Goal: Register for event/course

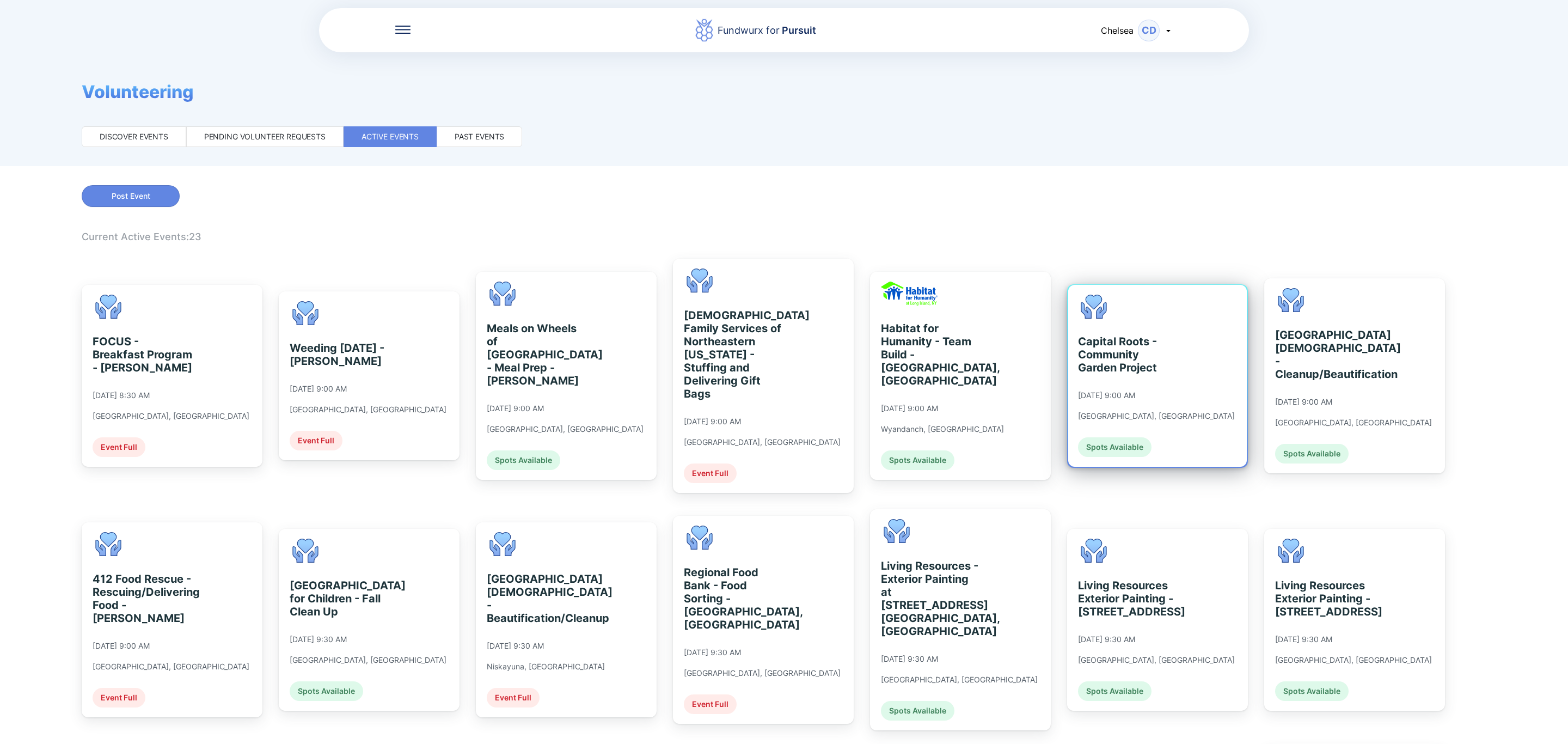
click at [1135, 312] on div "Capital Roots - Community Garden Project [DATE] 9:00 AM [GEOGRAPHIC_DATA], [GEO…" at bounding box center [1156, 376] width 157 height 162
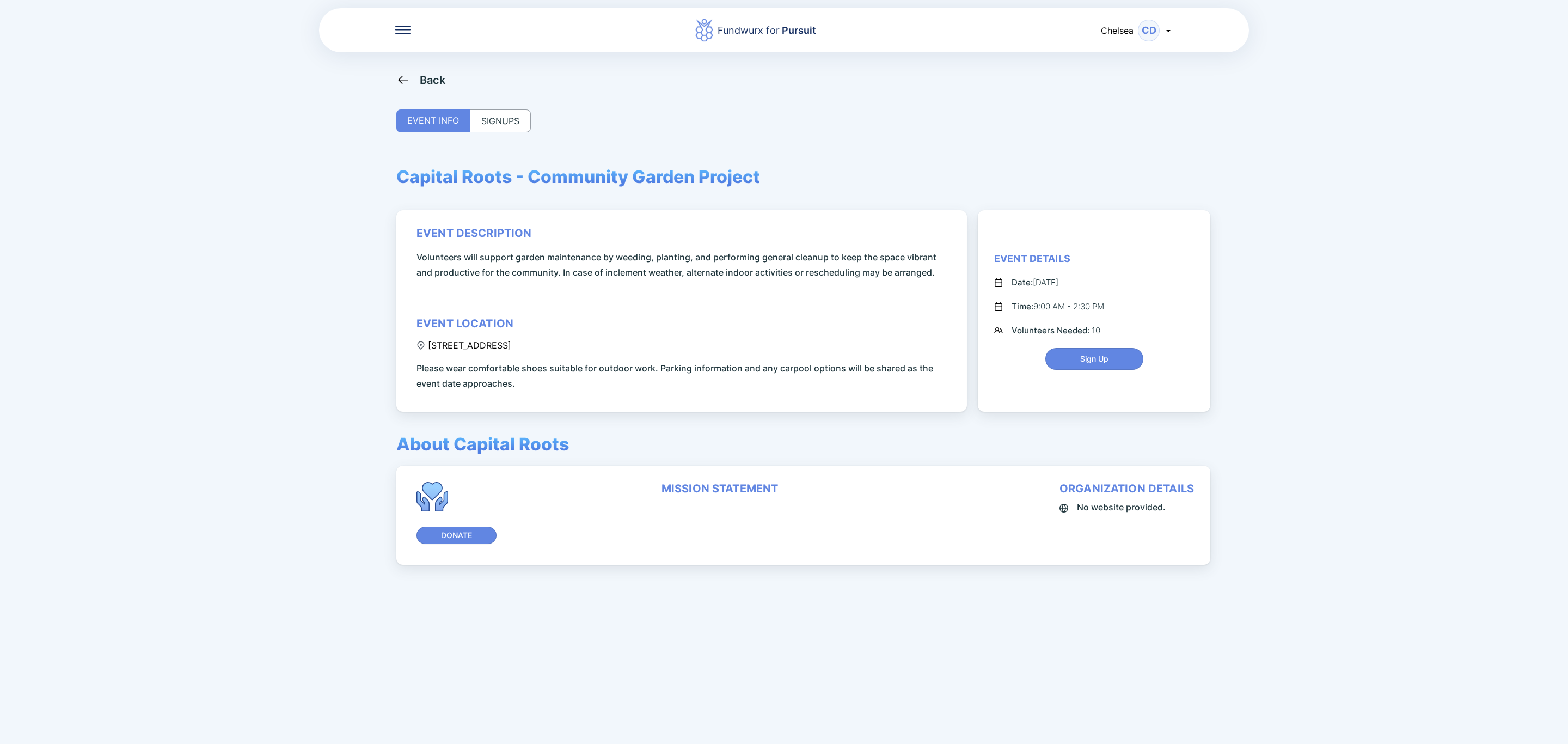
click at [520, 127] on div "SIGNUPS" at bounding box center [500, 121] width 61 height 23
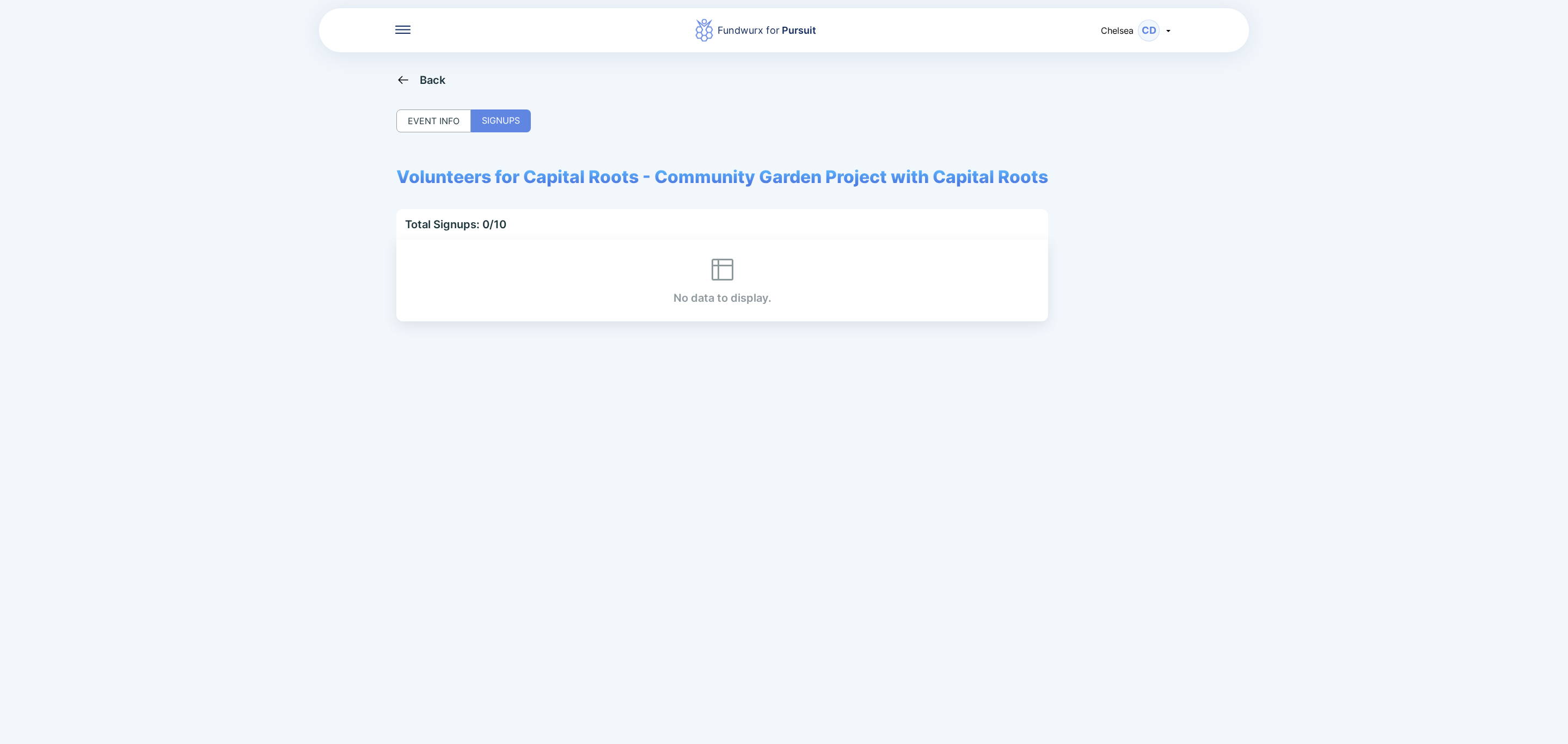
click at [433, 86] on div "Back" at bounding box center [433, 80] width 26 height 13
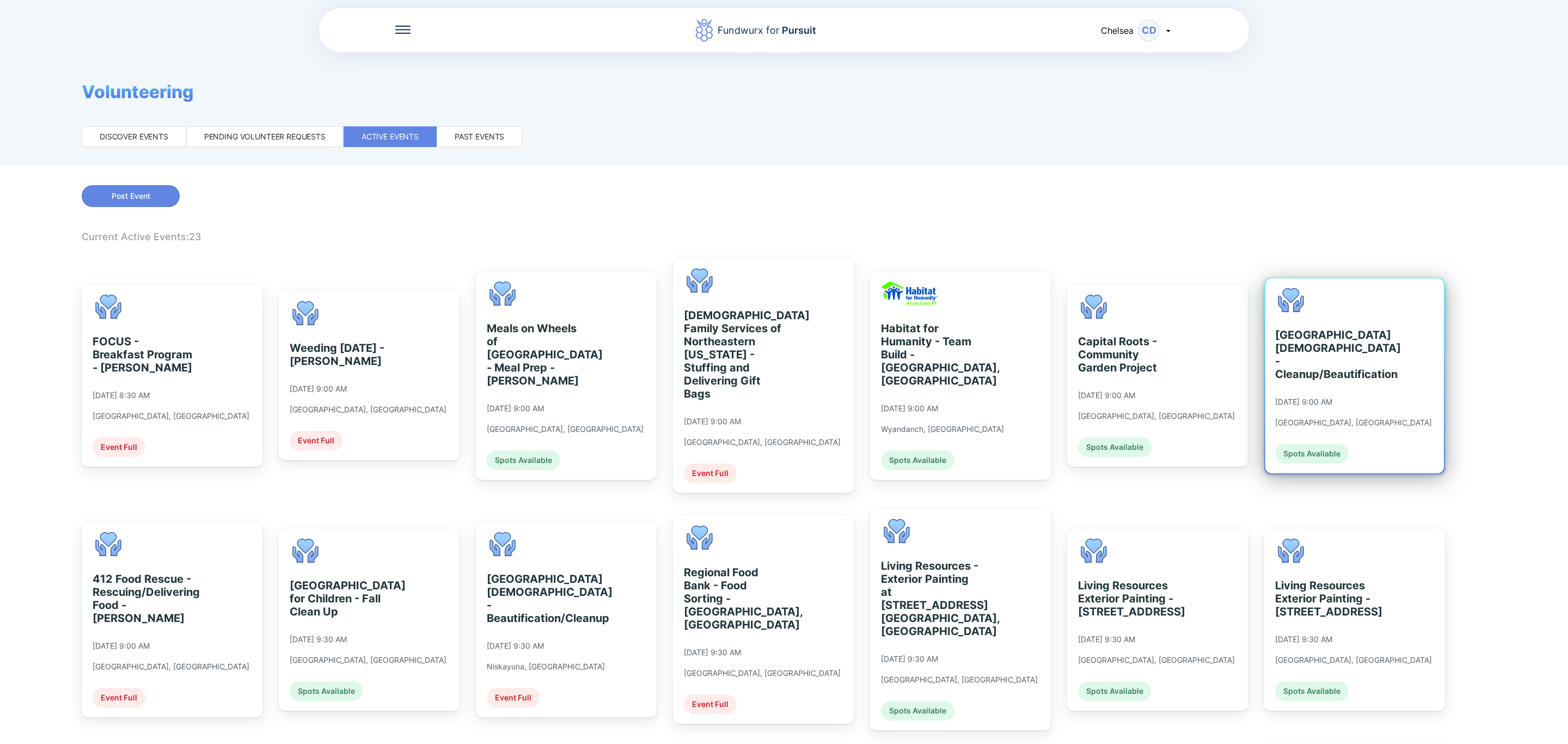
click at [1344, 368] on div "[GEOGRAPHIC_DATA][DEMOGRAPHIC_DATA] - Cleanup/Beautification" at bounding box center [1324, 354] width 100 height 52
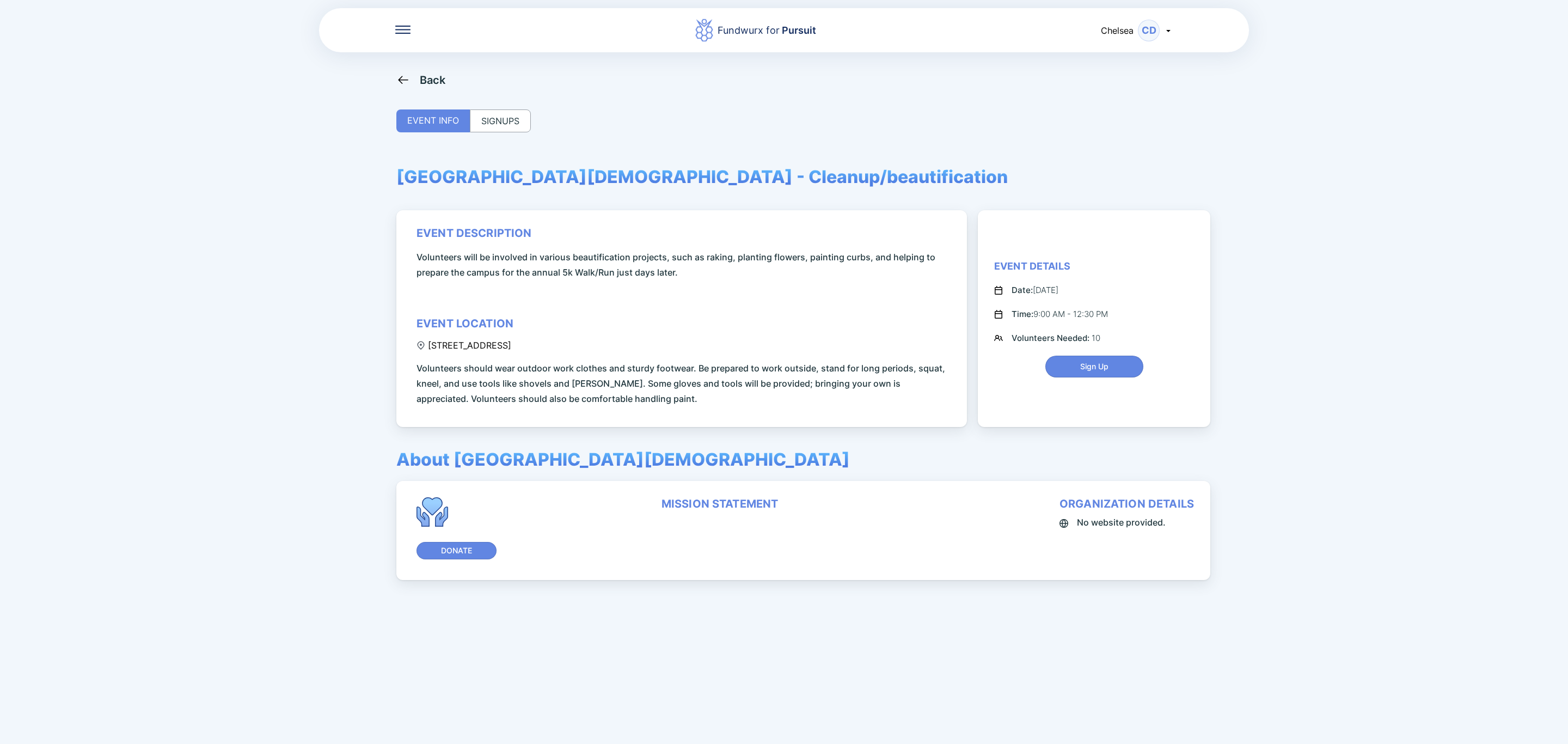
click at [515, 115] on div "SIGNUPS" at bounding box center [500, 121] width 61 height 23
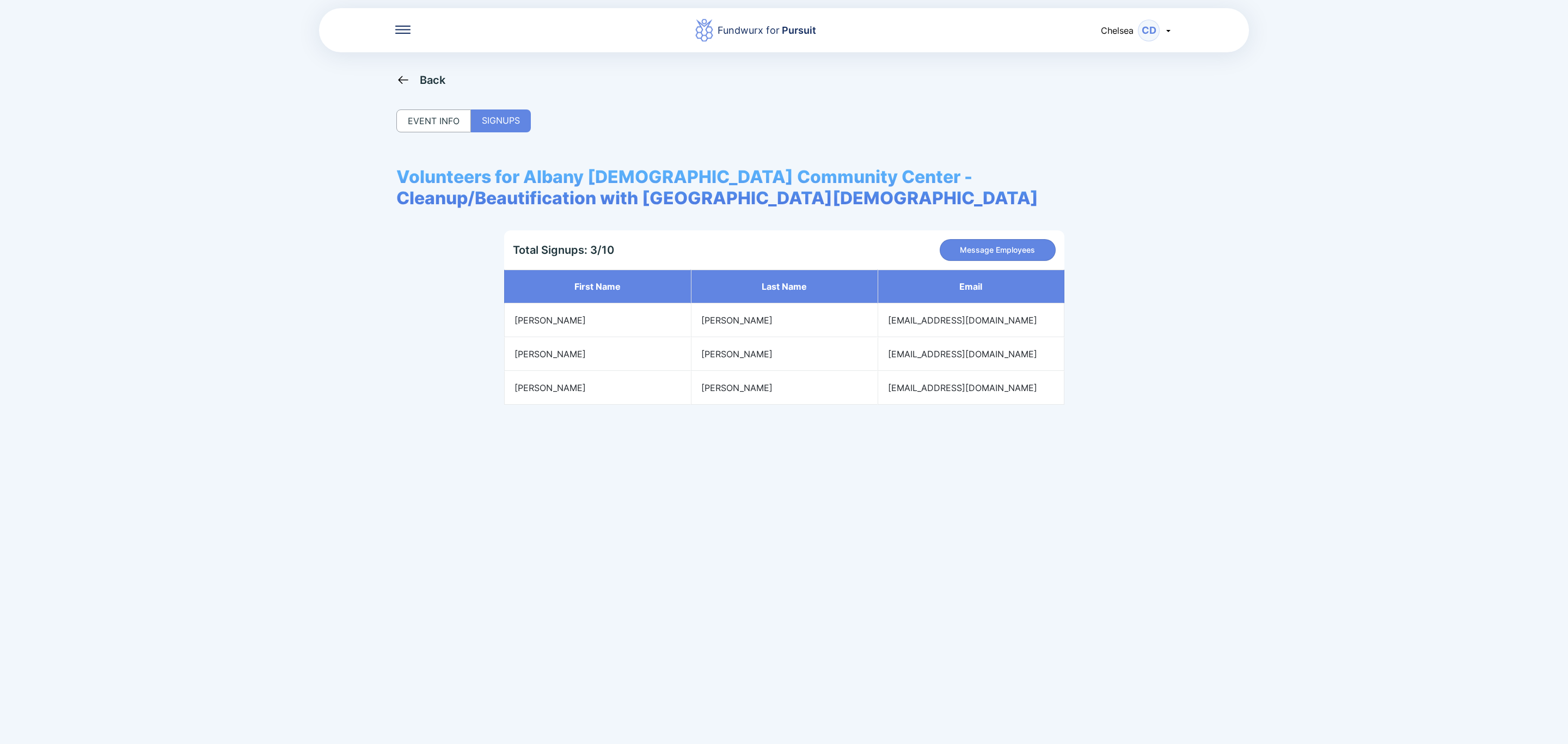
click at [421, 77] on div "Back" at bounding box center [433, 80] width 26 height 13
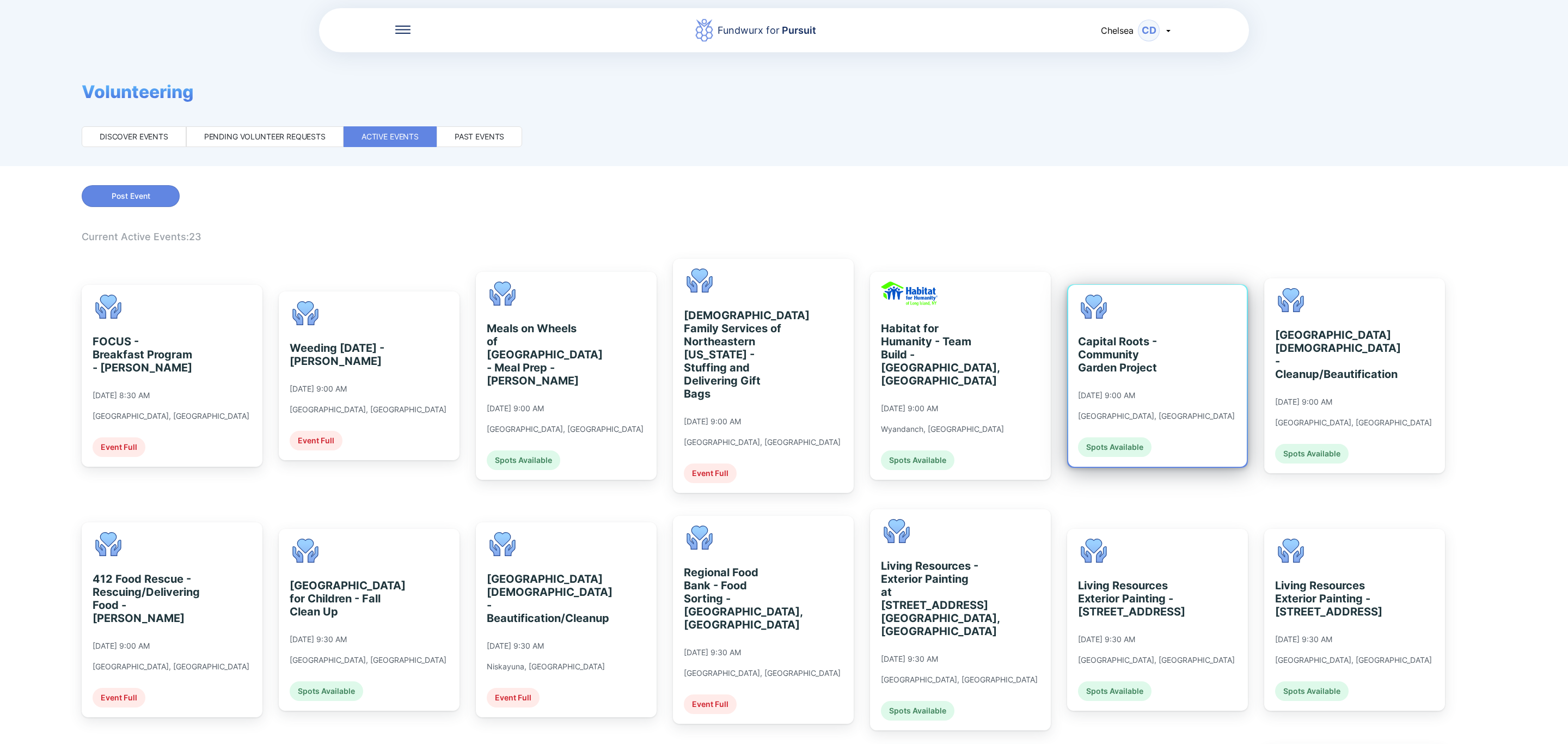
click at [1124, 363] on div "Capital Roots - Community Garden Project" at bounding box center [1127, 354] width 100 height 40
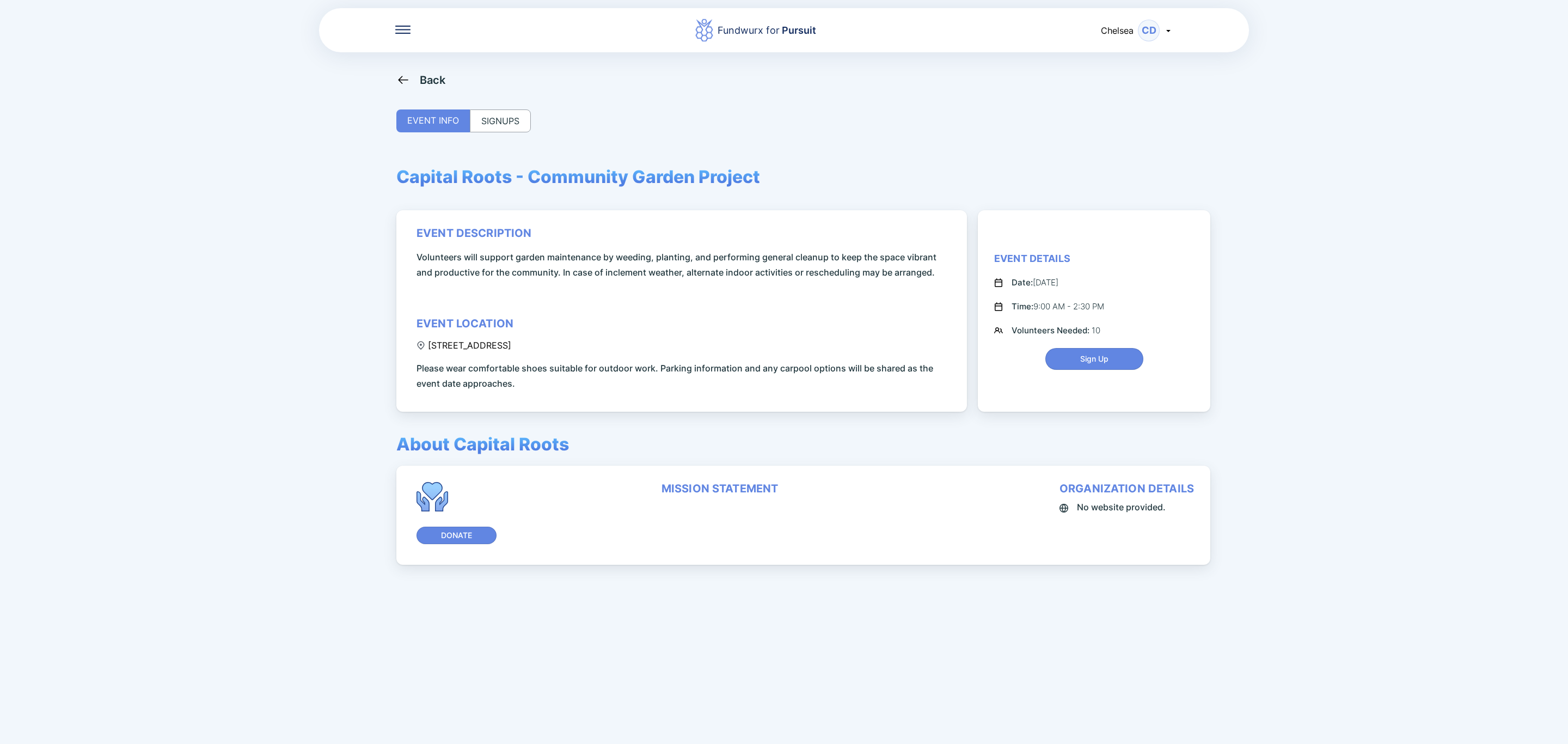
click at [502, 104] on div "Back EVENT INFO SIGNUPS Capital Roots - Community Garden Project event descript…" at bounding box center [784, 445] width 775 height 744
click at [489, 124] on div "SIGNUPS" at bounding box center [500, 121] width 61 height 23
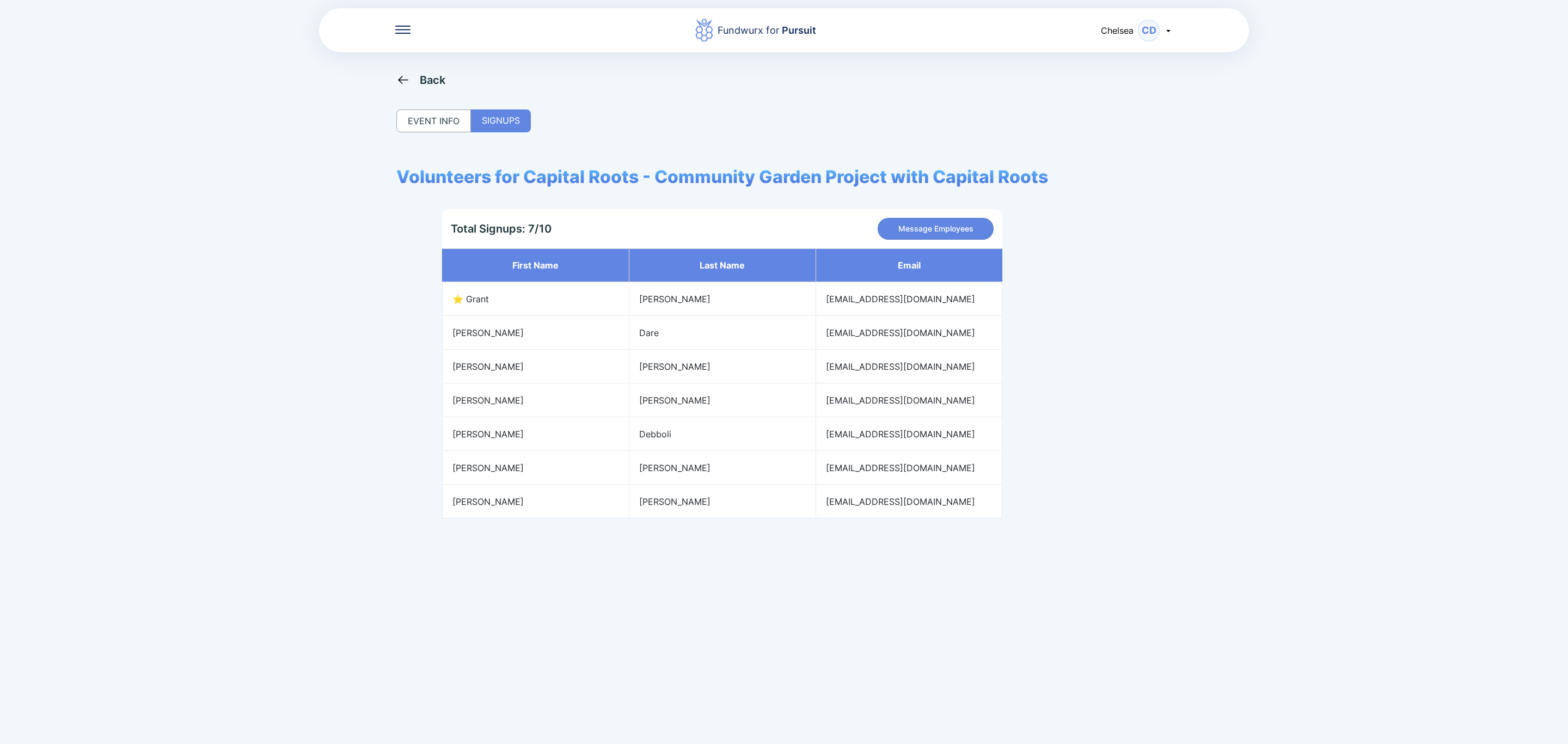
click at [432, 79] on div "Back" at bounding box center [433, 80] width 26 height 13
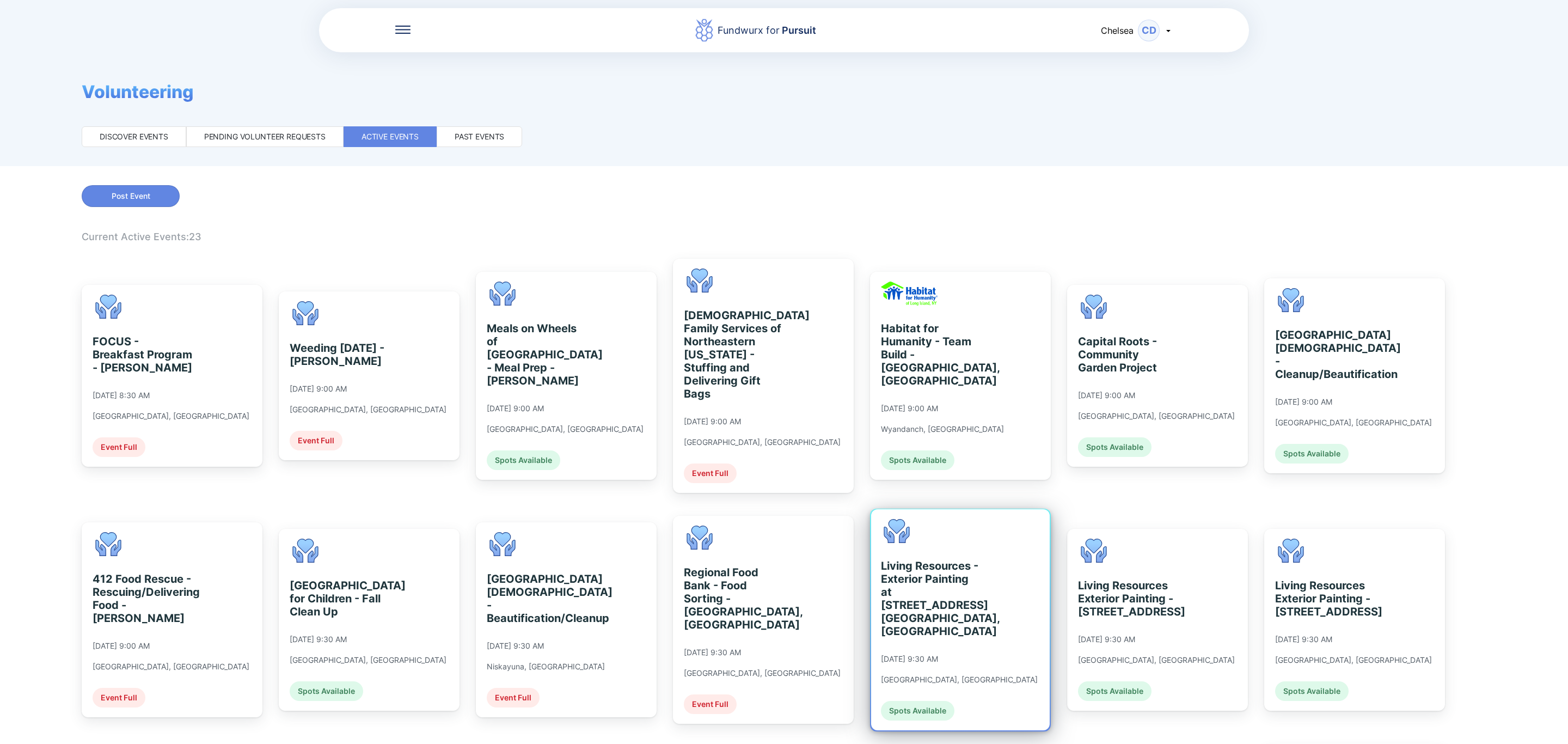
click at [1016, 581] on div "Living Resources - Exterior Painting at 2 S. Main Ave. Albany, NY 09/10/2025 at…" at bounding box center [960, 620] width 178 height 221
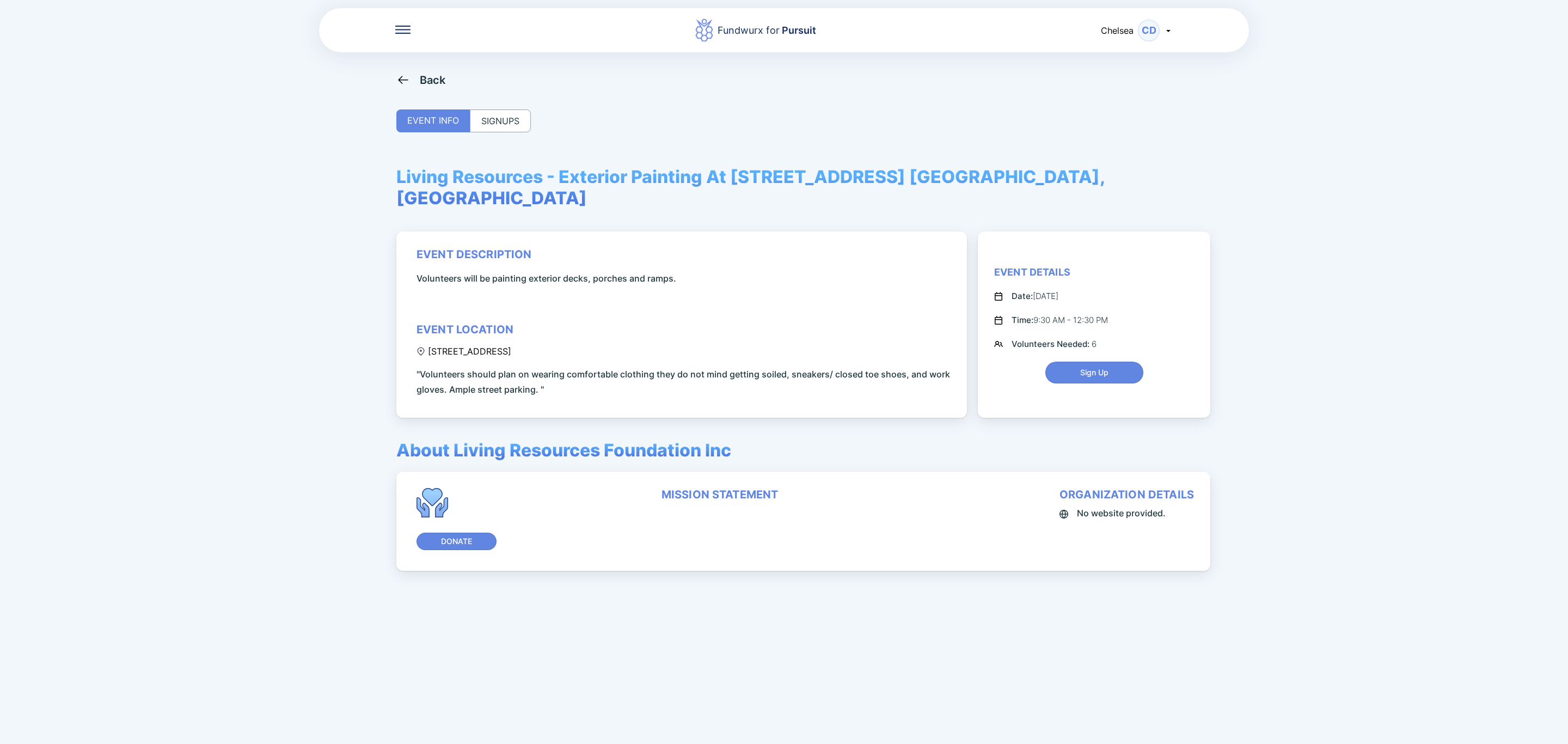
click at [513, 123] on div "SIGNUPS" at bounding box center [500, 121] width 61 height 23
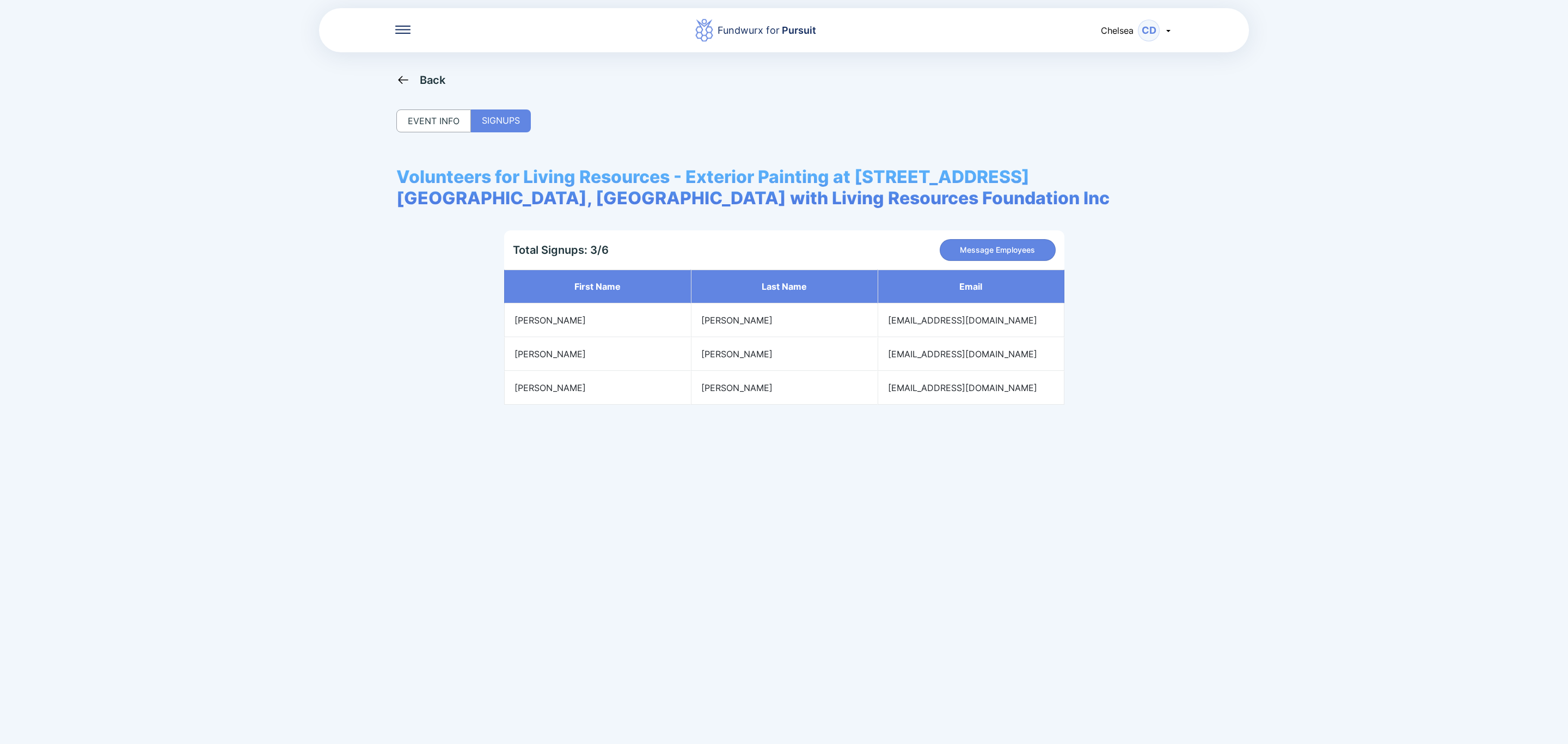
click at [432, 78] on div "Back" at bounding box center [433, 80] width 26 height 13
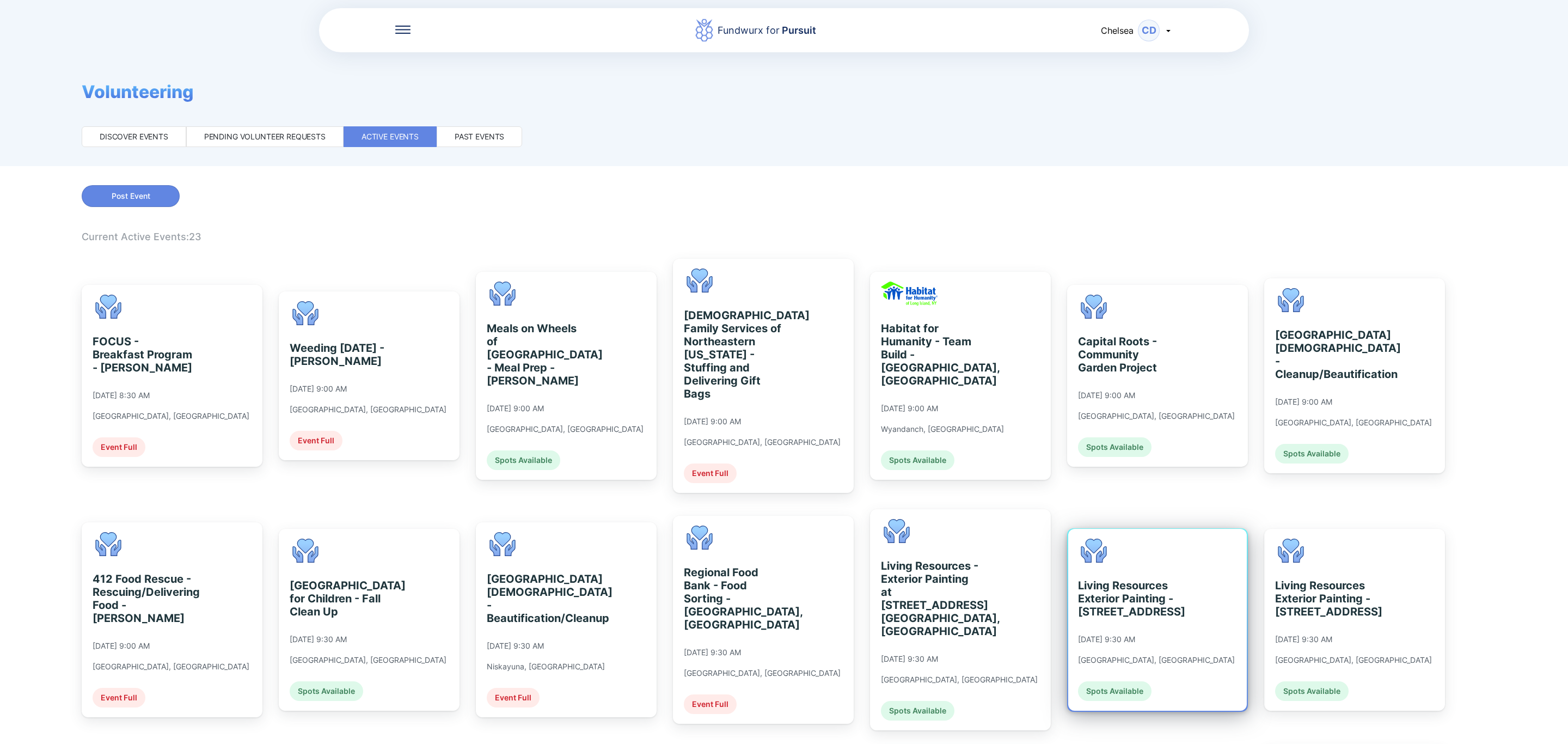
click at [1088, 579] on div "Living Resources Exterior Painting - [STREET_ADDRESS]" at bounding box center [1127, 598] width 100 height 40
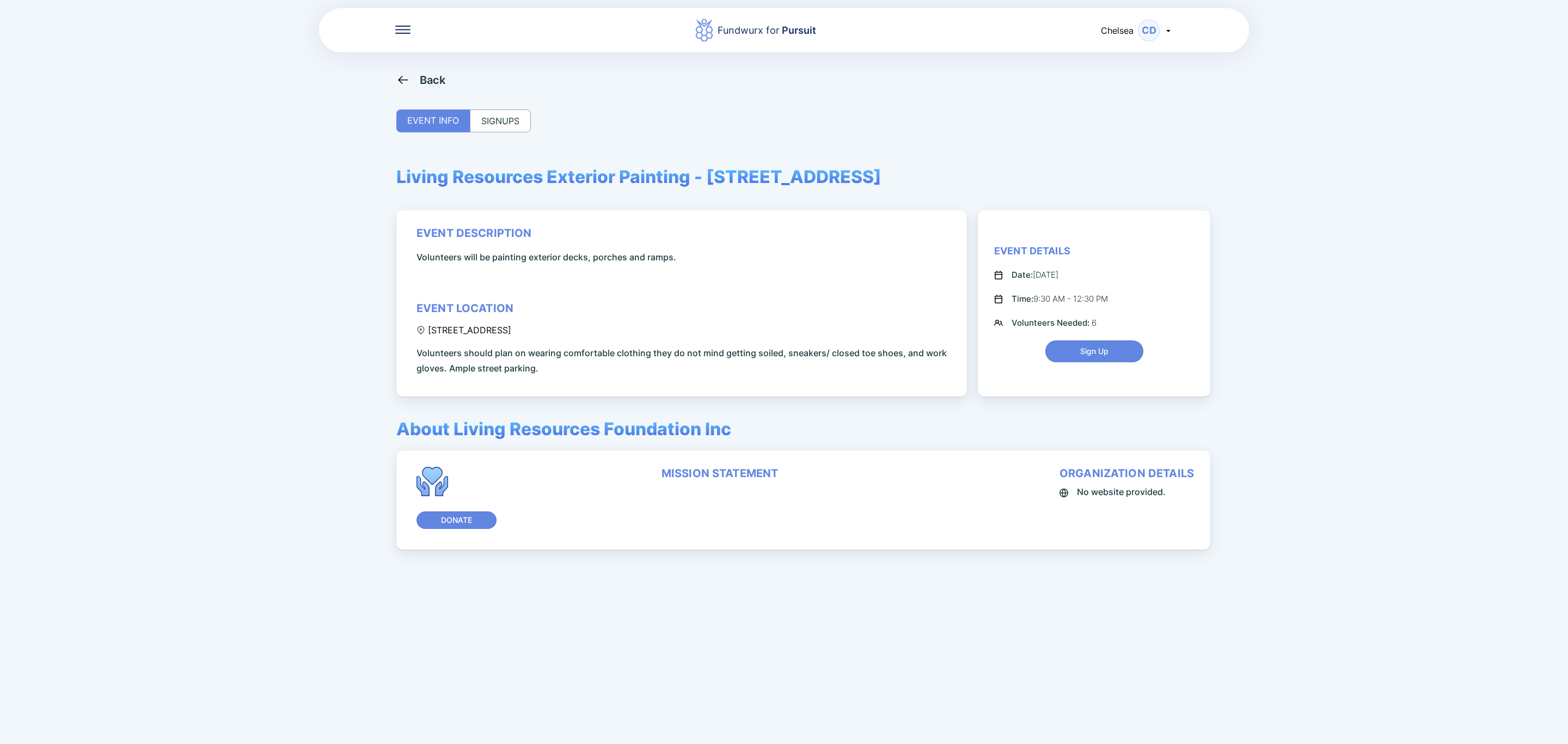
click at [477, 124] on div "SIGNUPS" at bounding box center [500, 121] width 61 height 23
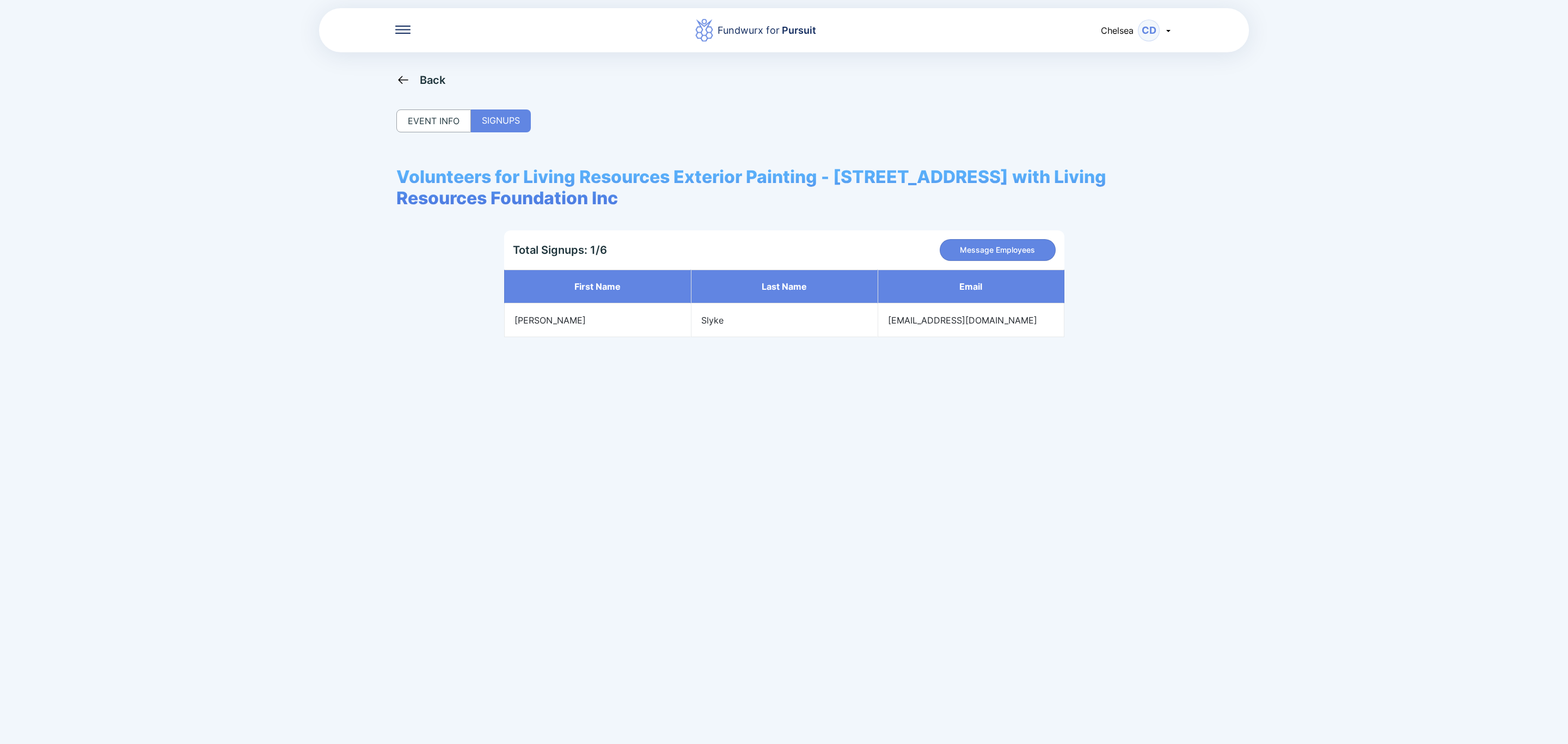
click at [413, 79] on div "Back" at bounding box center [421, 80] width 50 height 14
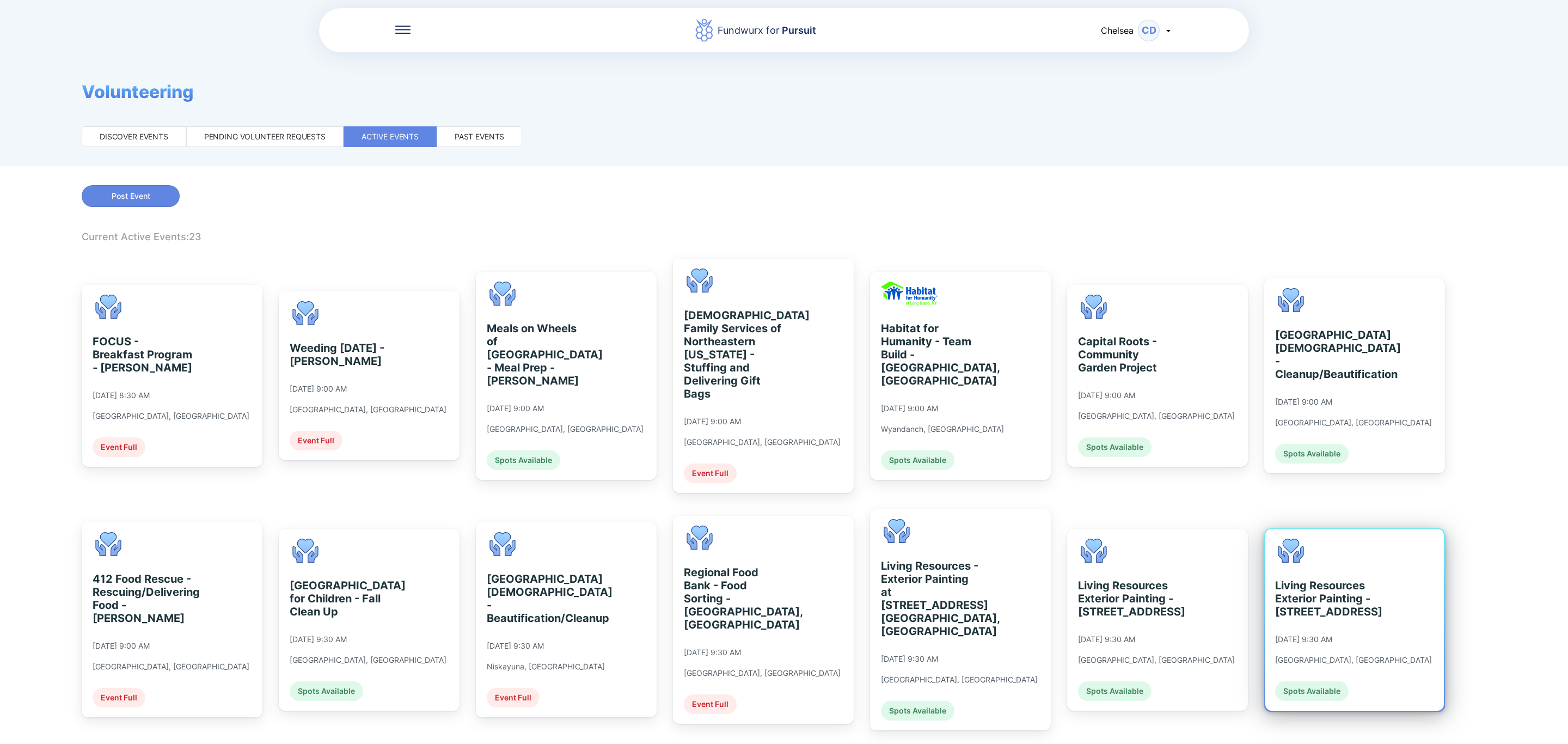
click at [1326, 599] on div "Living Resources Exterior Painting - [STREET_ADDRESS]" at bounding box center [1324, 598] width 100 height 40
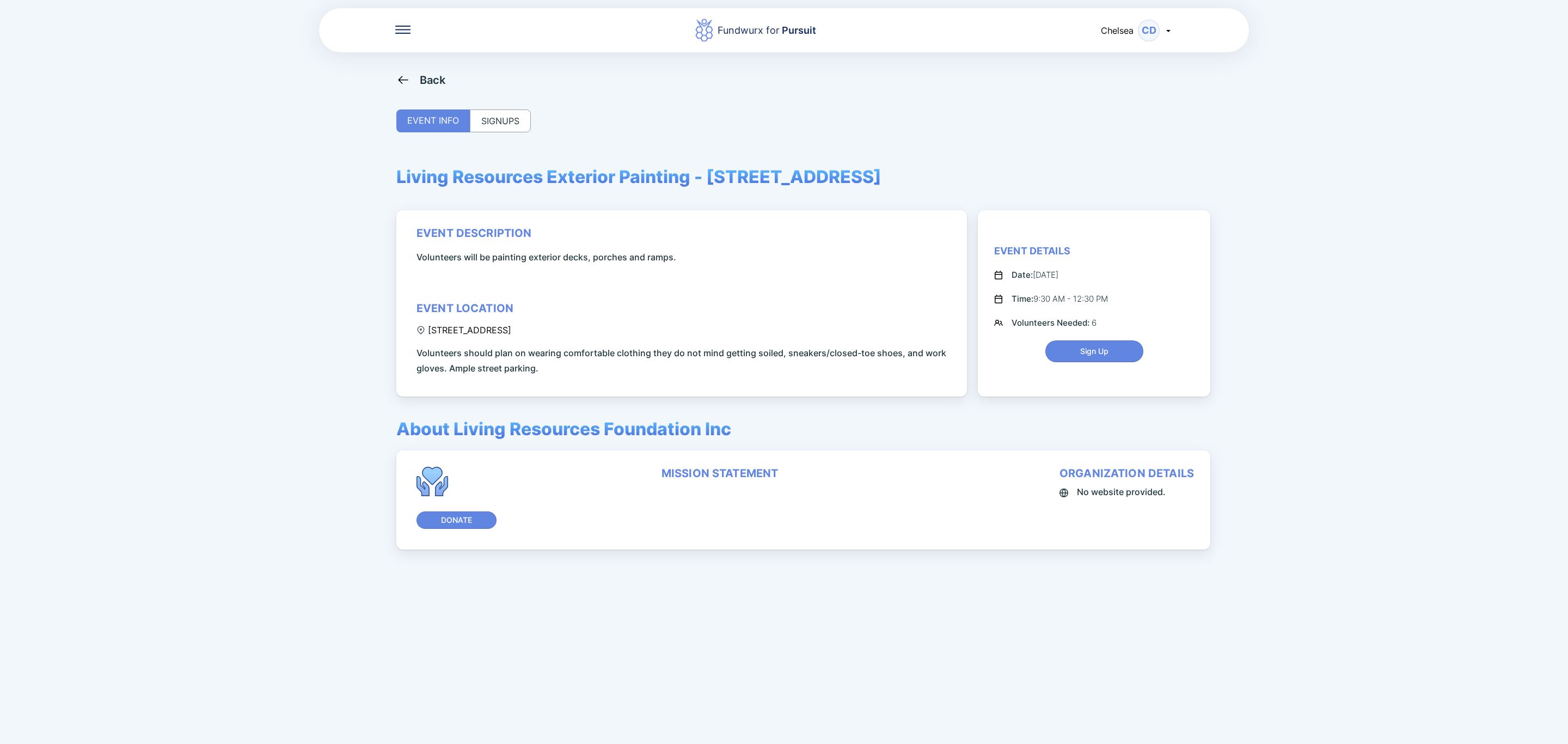
click at [430, 80] on div "Back" at bounding box center [433, 80] width 26 height 13
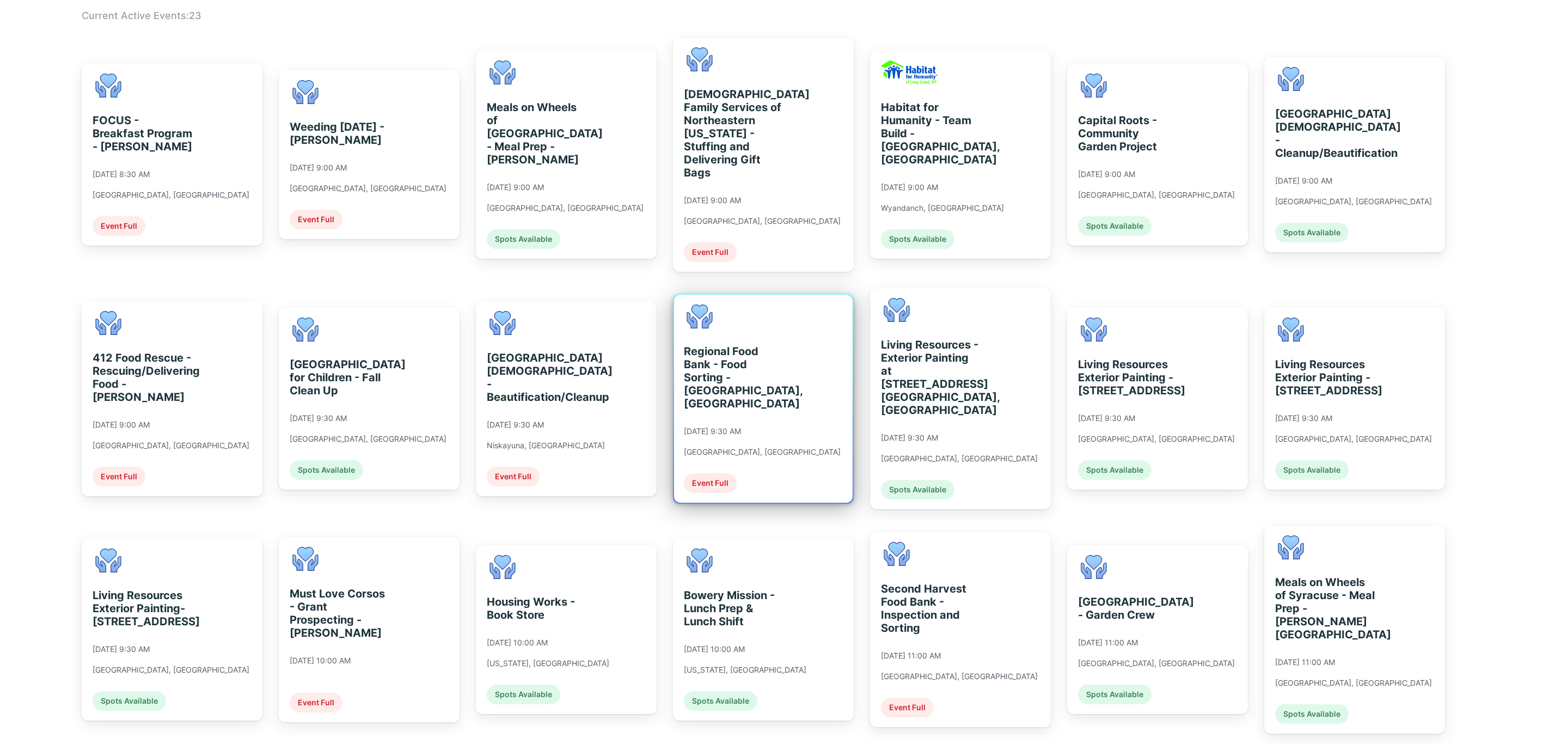
scroll to position [327, 0]
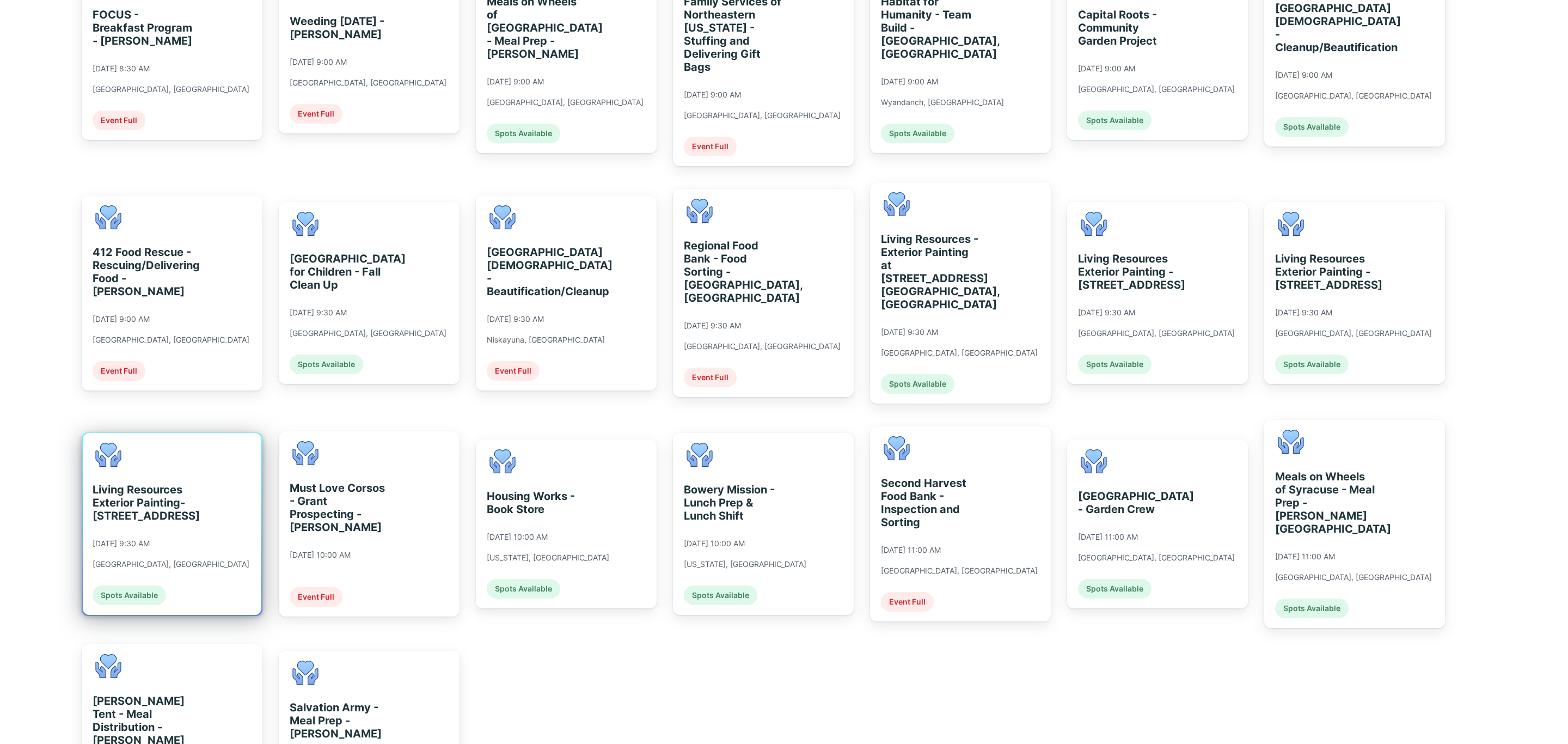
click at [144, 483] on div "Living Resources Exterior Painting- [STREET_ADDRESS]" at bounding box center [142, 502] width 100 height 40
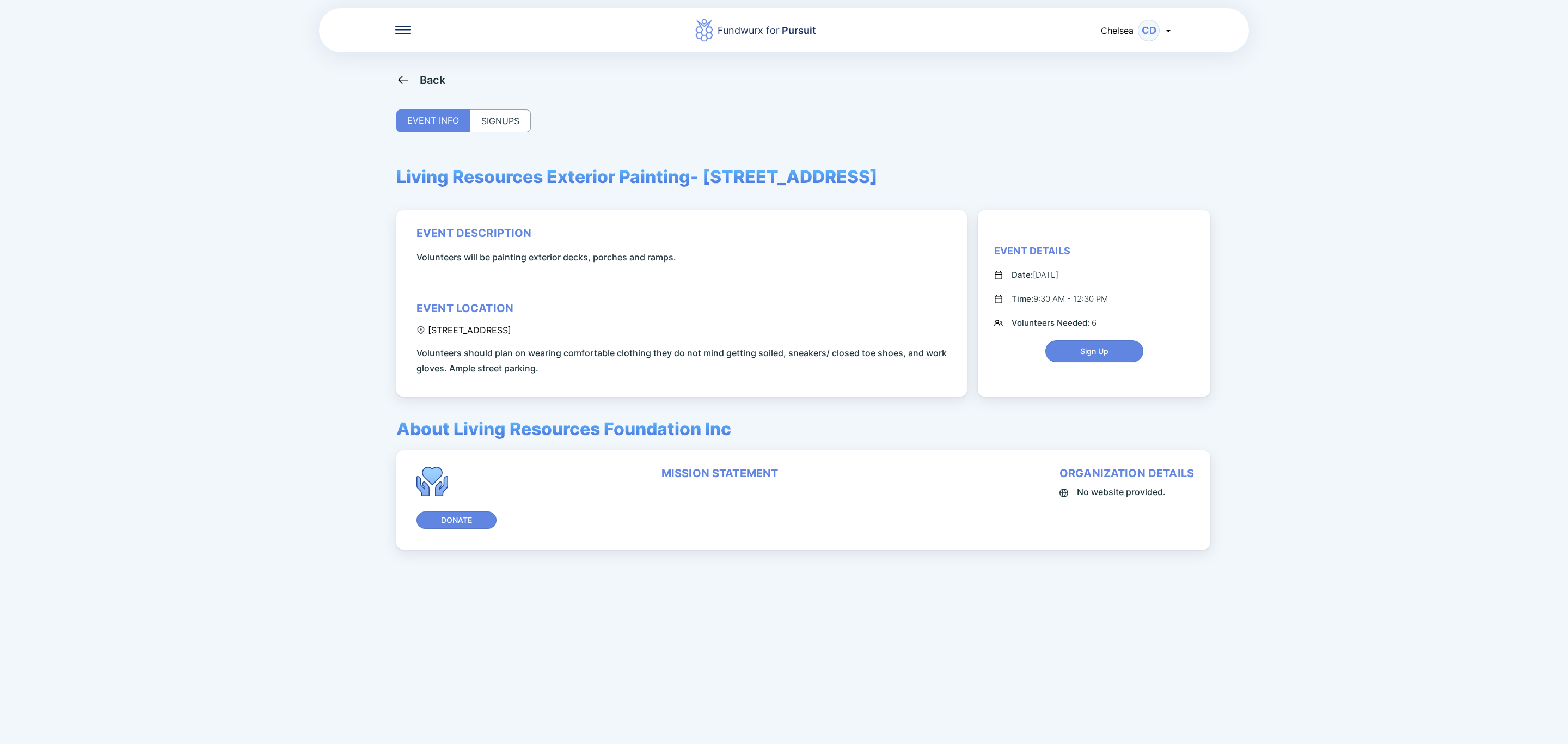
click at [526, 132] on div "SIGNUPS" at bounding box center [500, 121] width 61 height 23
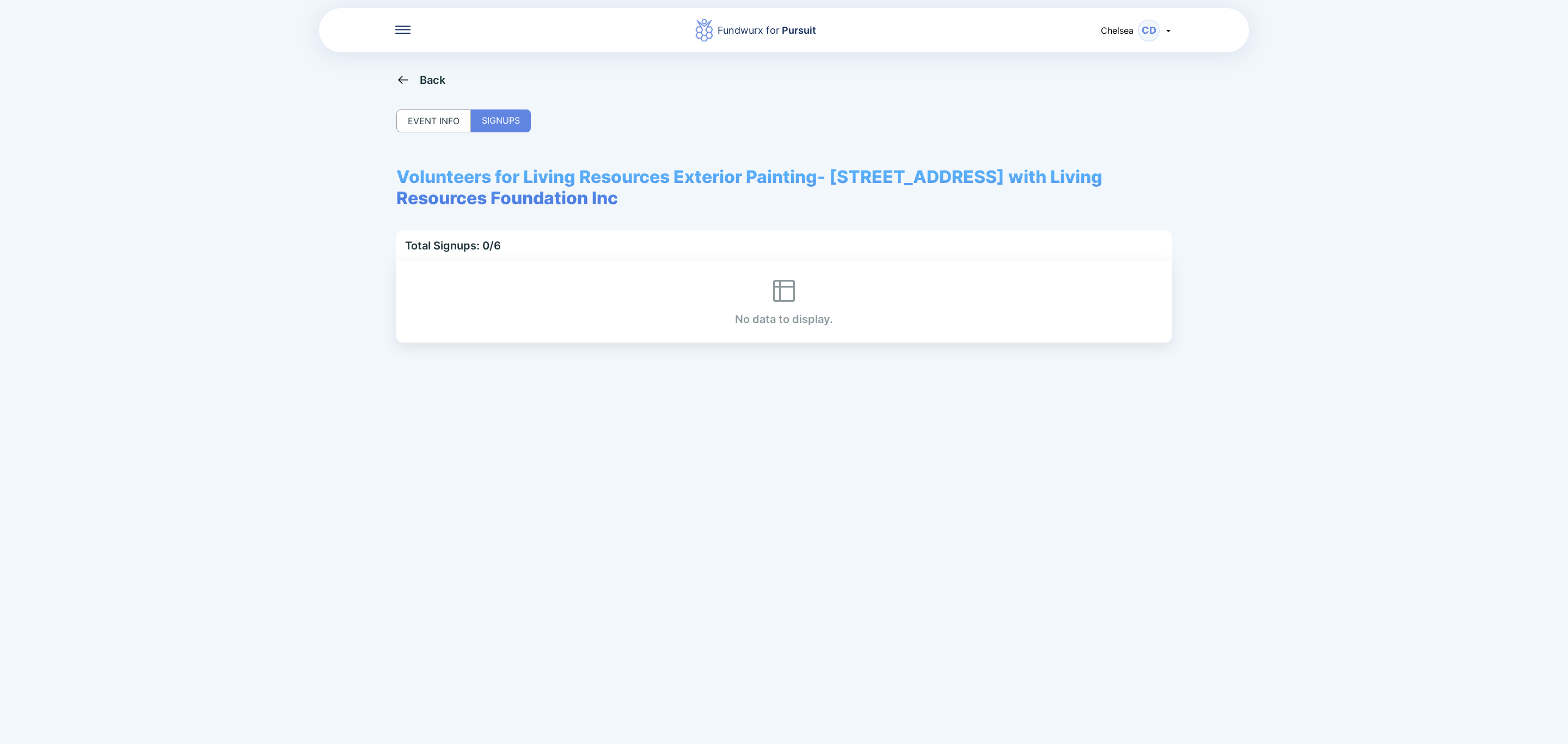
click at [354, 63] on div "Fundwurx for Pursuit Chelsea CD Back EVENT INFO SIGNUPS Volunteers for Living R…" at bounding box center [784, 372] width 1568 height 744
click at [420, 73] on div "Back" at bounding box center [433, 80] width 26 height 13
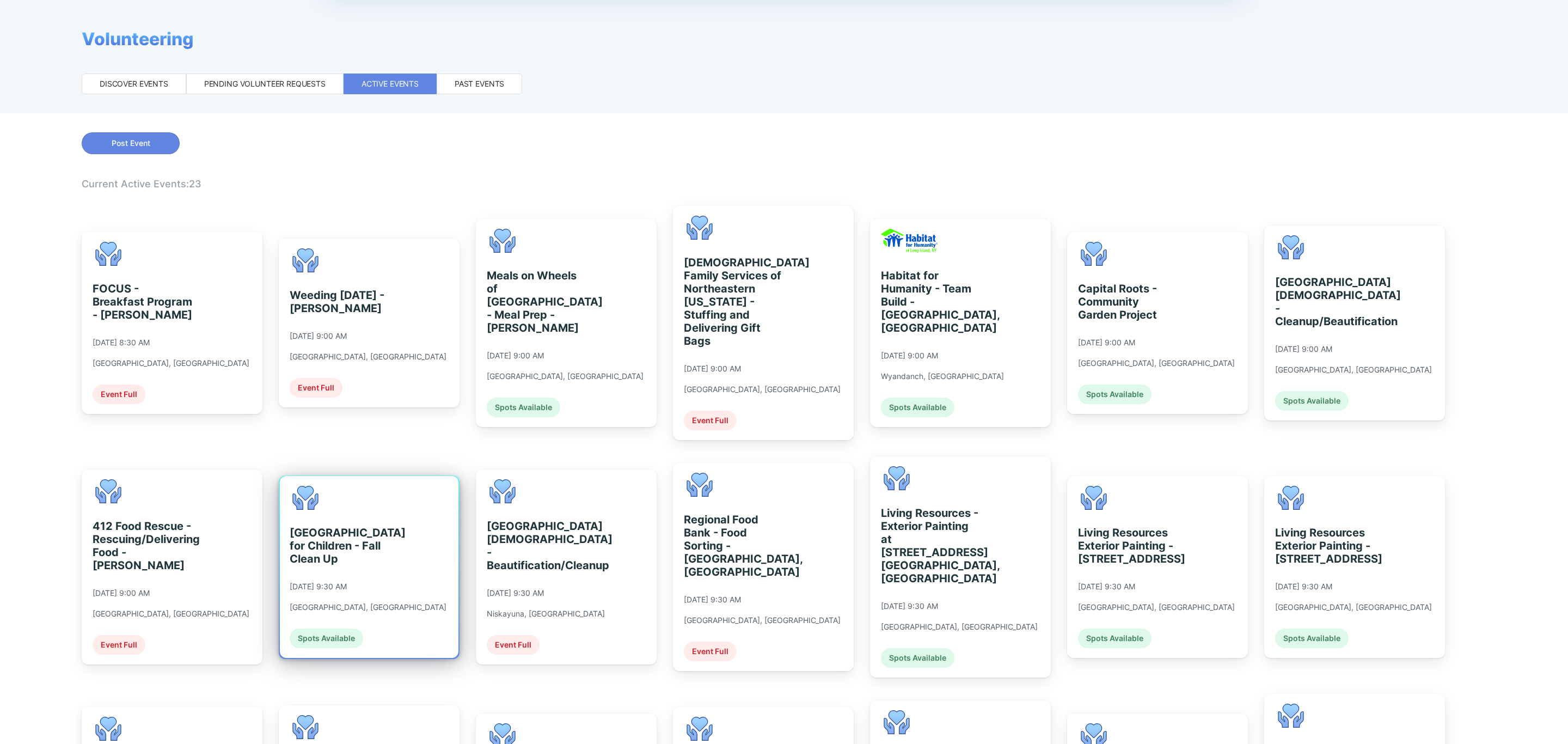
scroll to position [163, 0]
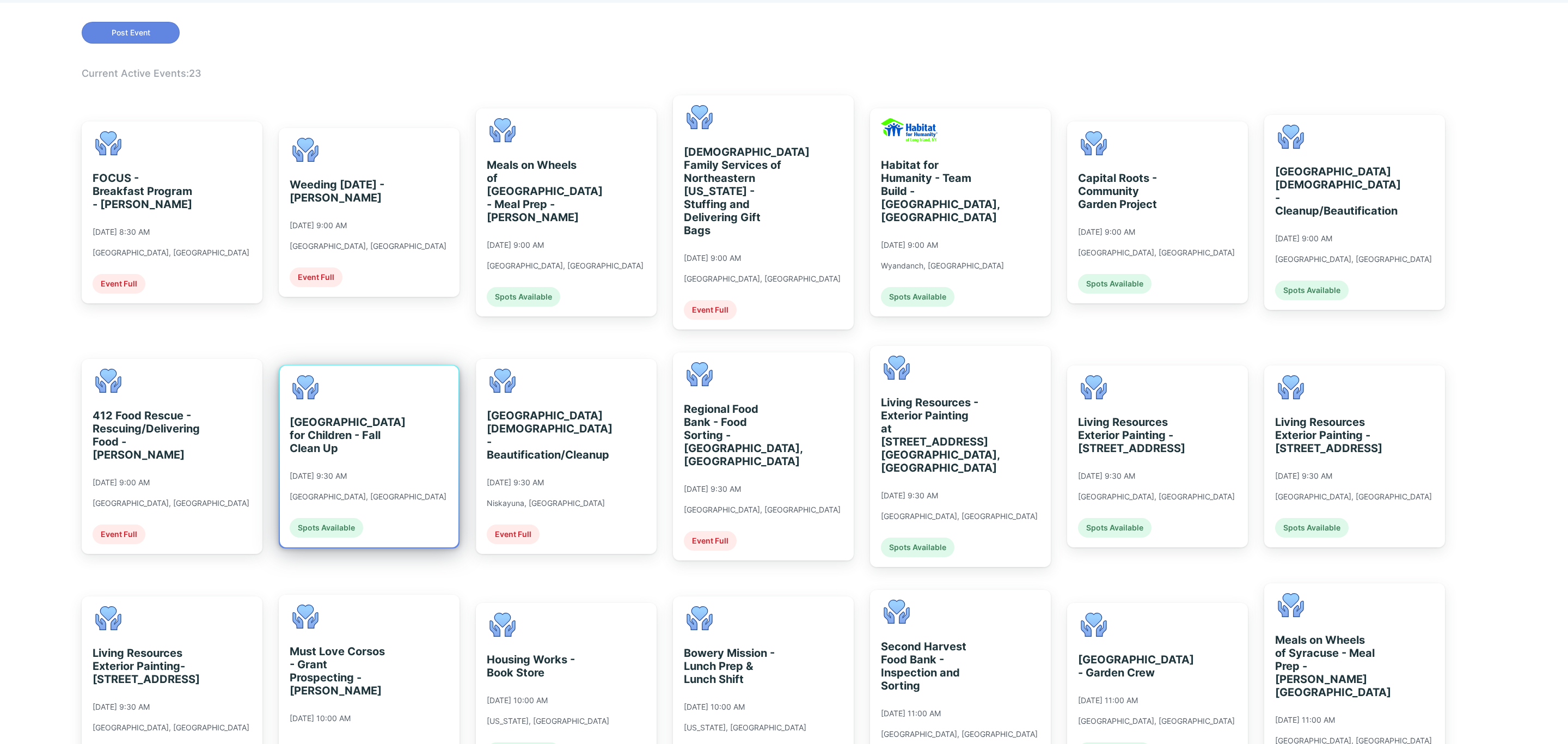
click at [372, 492] on div "St. Catherine's Center for Children - Fall Clean Up 09/10/2025 at 9:30 AM Alban…" at bounding box center [368, 456] width 157 height 162
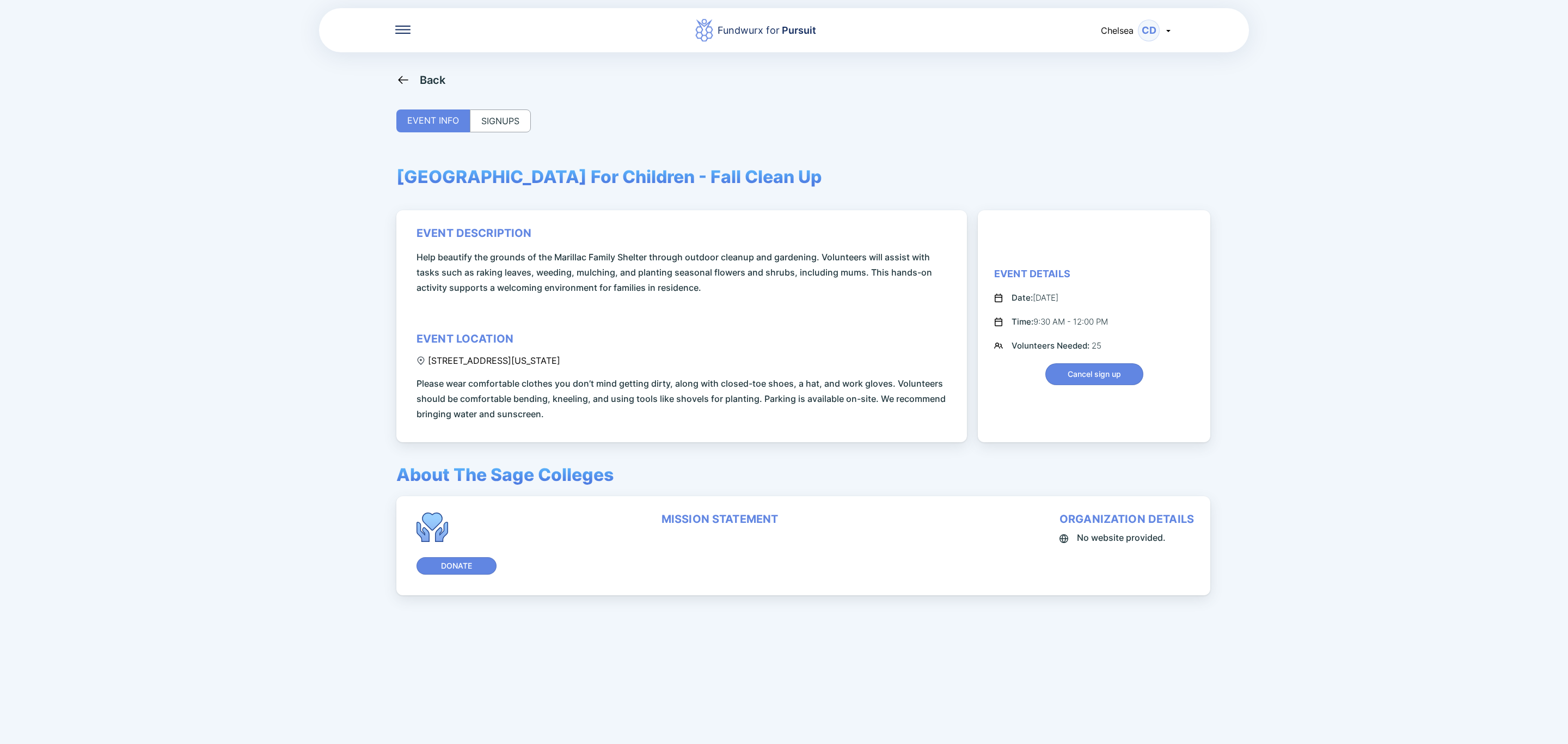
click at [504, 121] on div "SIGNUPS" at bounding box center [500, 121] width 61 height 23
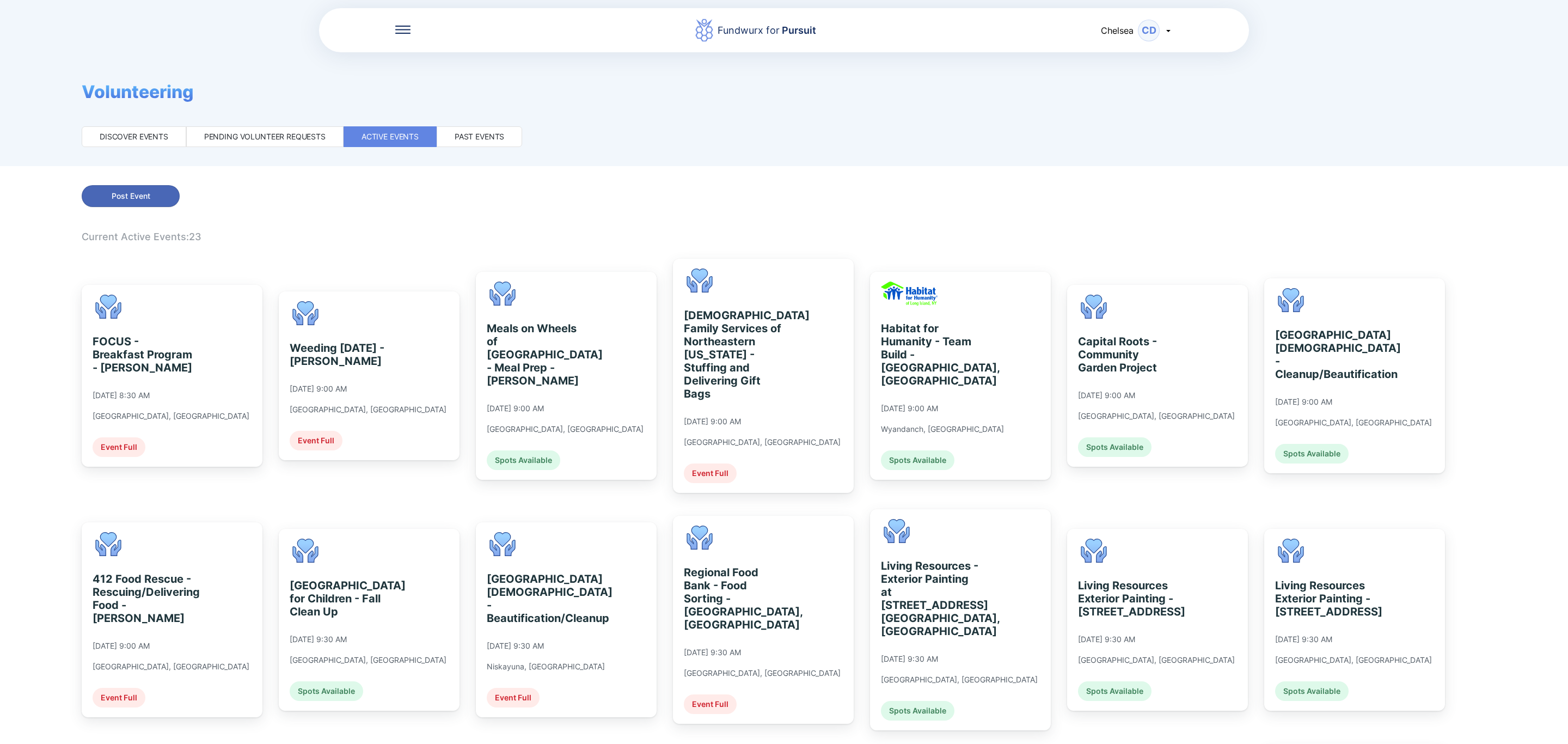
click at [164, 195] on span "Post Event" at bounding box center [130, 196] width 84 height 11
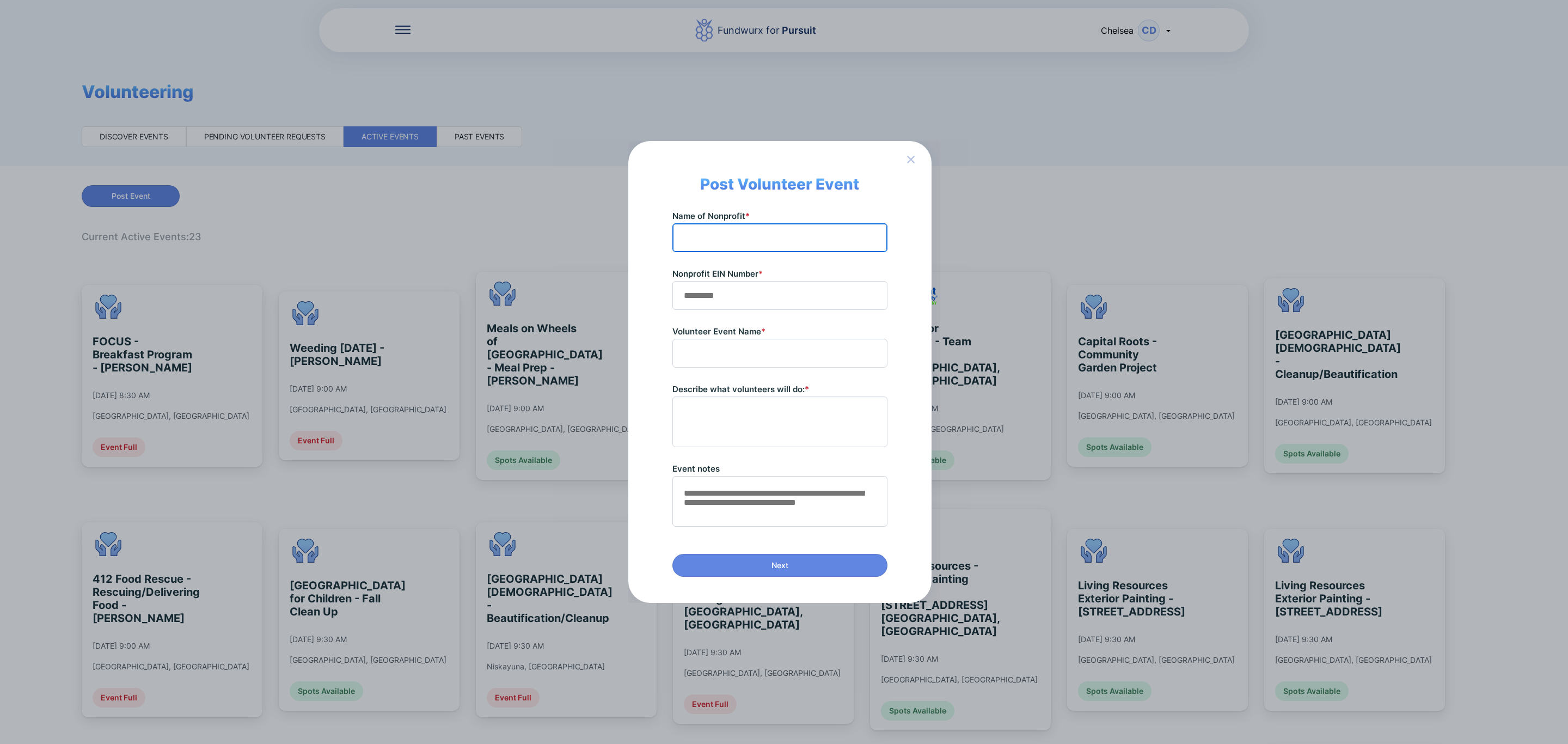
click at [765, 234] on input "text" at bounding box center [780, 237] width 206 height 17
paste input "**********"
type input "**********"
click at [788, 299] on input "text" at bounding box center [780, 295] width 206 height 17
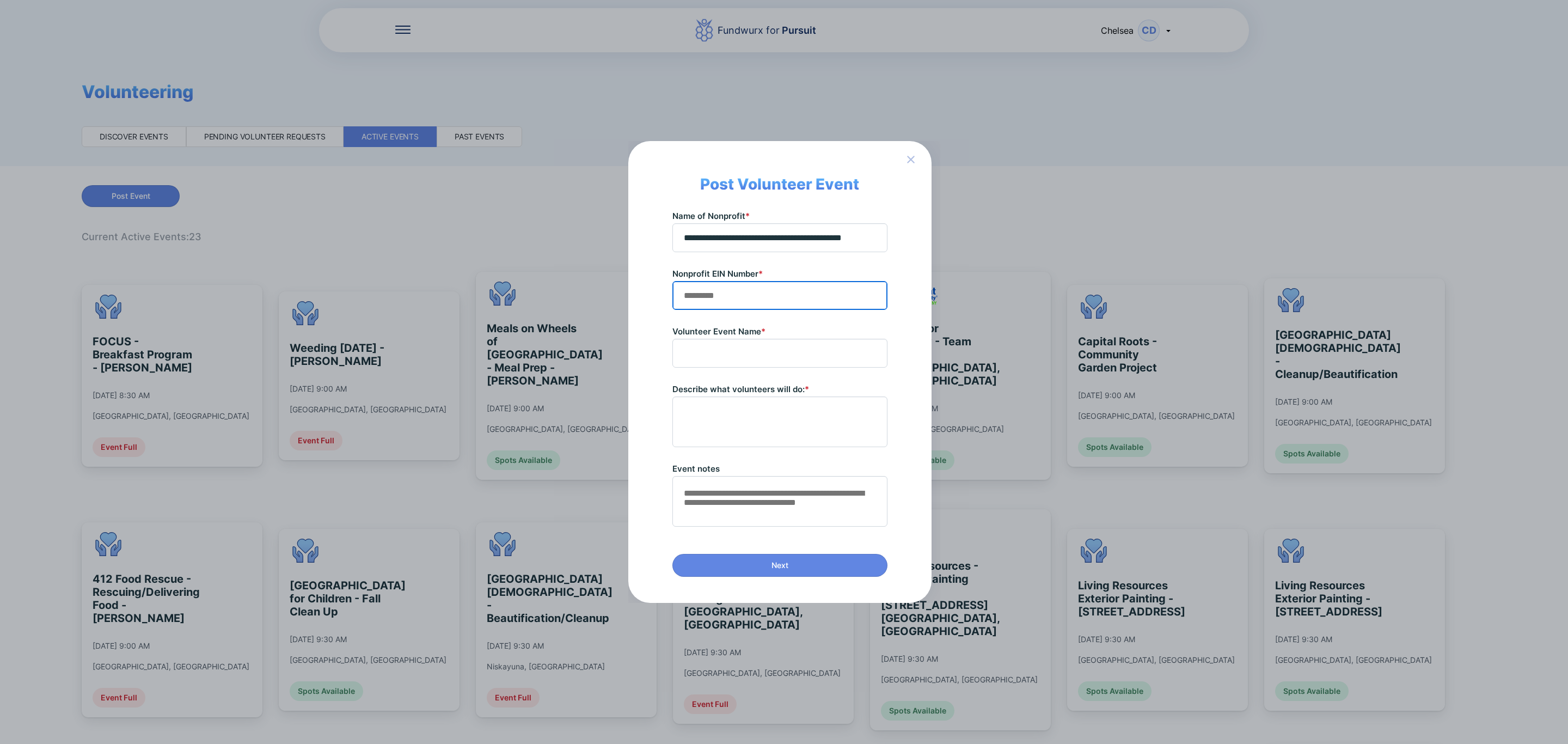
scroll to position [0, 0]
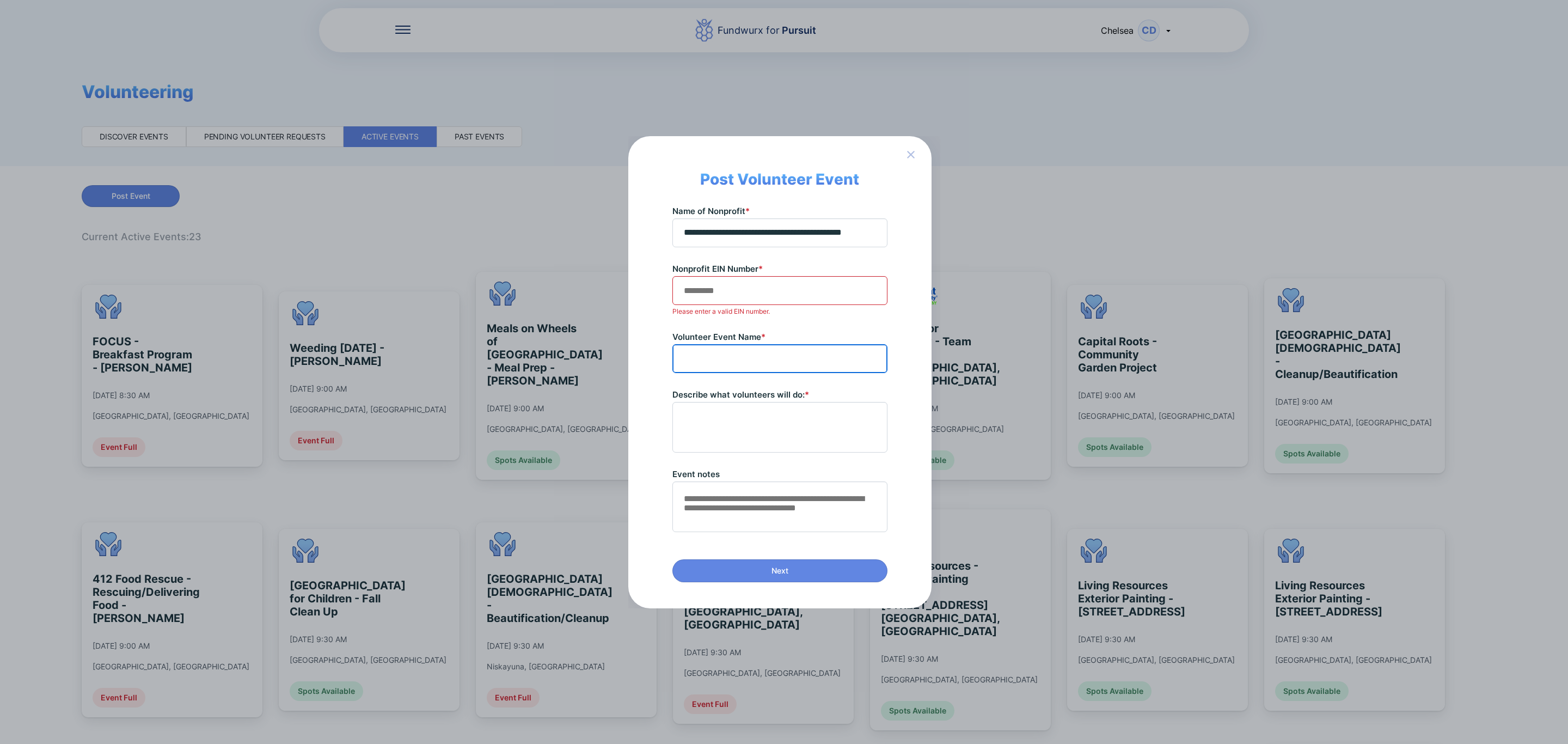
click at [717, 355] on input "text" at bounding box center [780, 358] width 206 height 17
click at [753, 283] on input "text" at bounding box center [780, 290] width 206 height 17
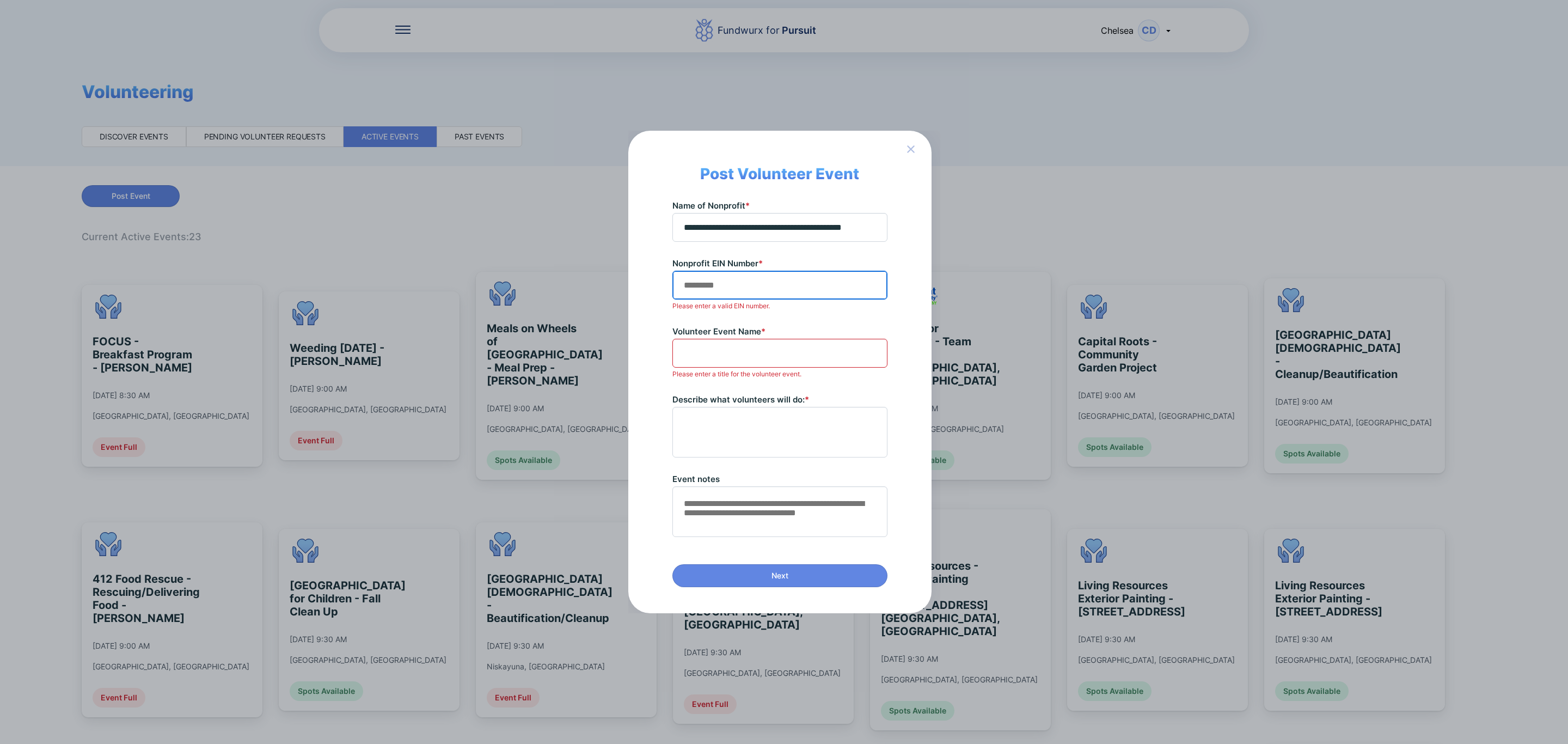
paste input "**********"
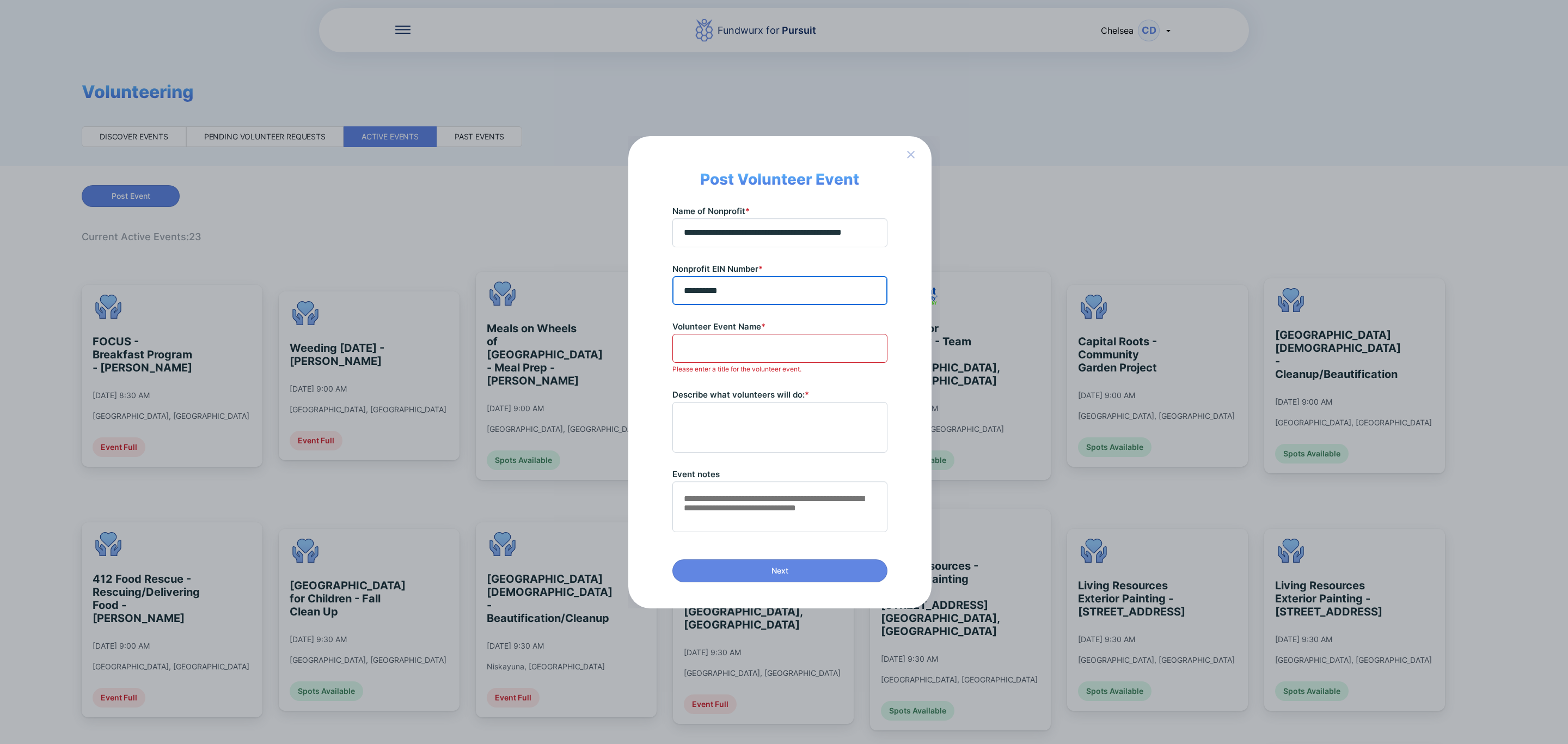
type input "**********"
click at [753, 336] on span at bounding box center [780, 348] width 215 height 29
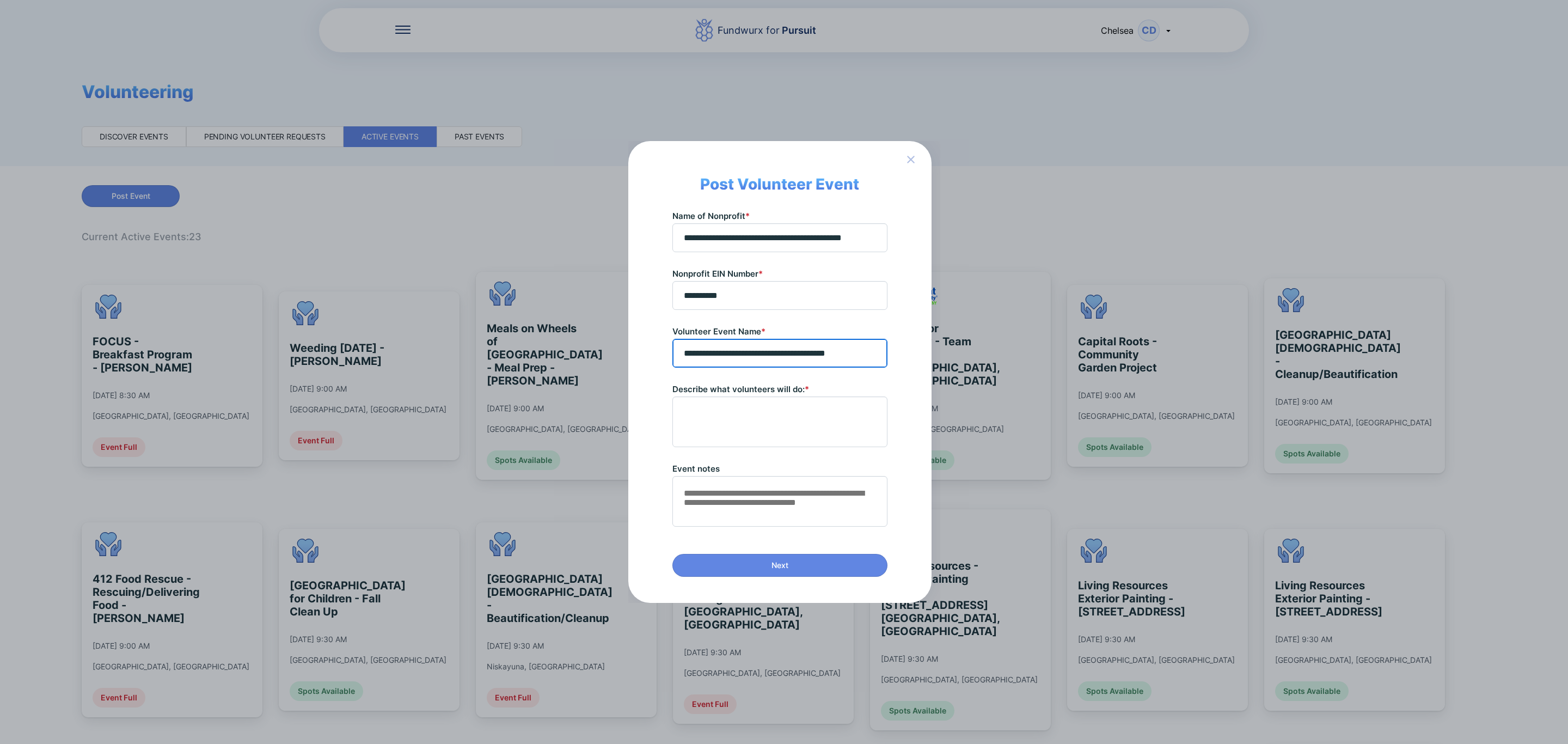
type input "**********"
click at [740, 428] on textarea at bounding box center [780, 422] width 206 height 39
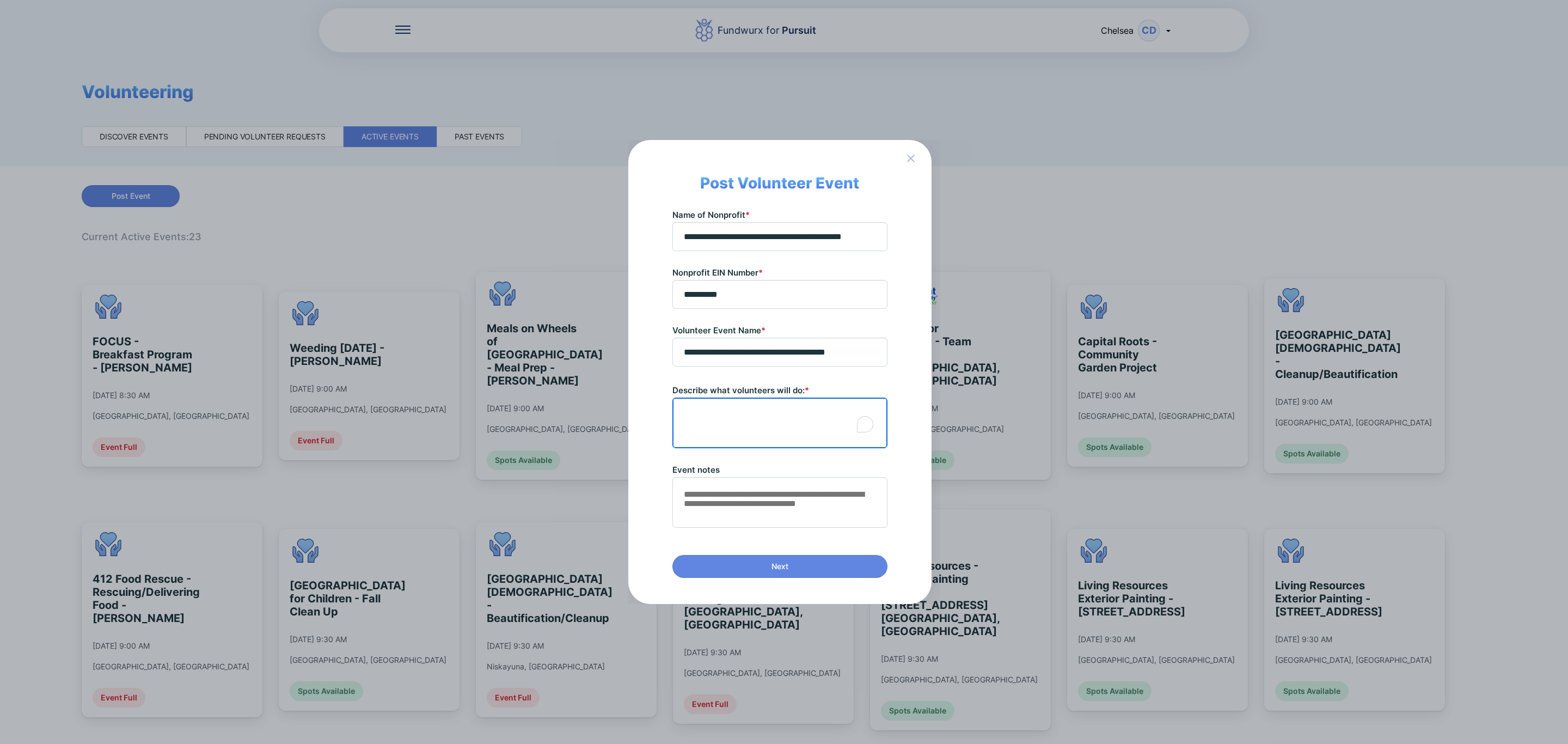
paste textarea "**********"
type textarea "**********"
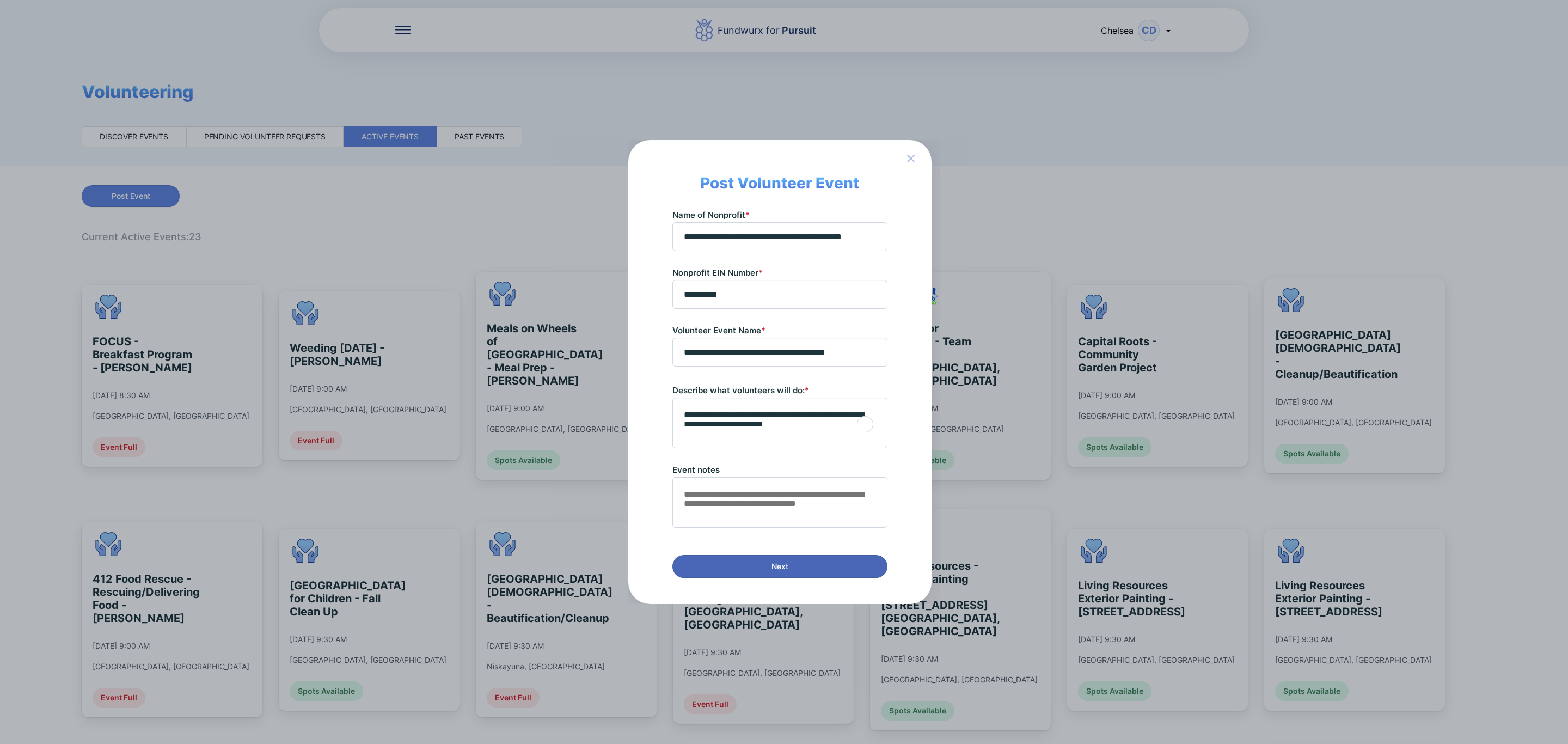
click at [789, 569] on span "Next" at bounding box center [780, 566] width 201 height 11
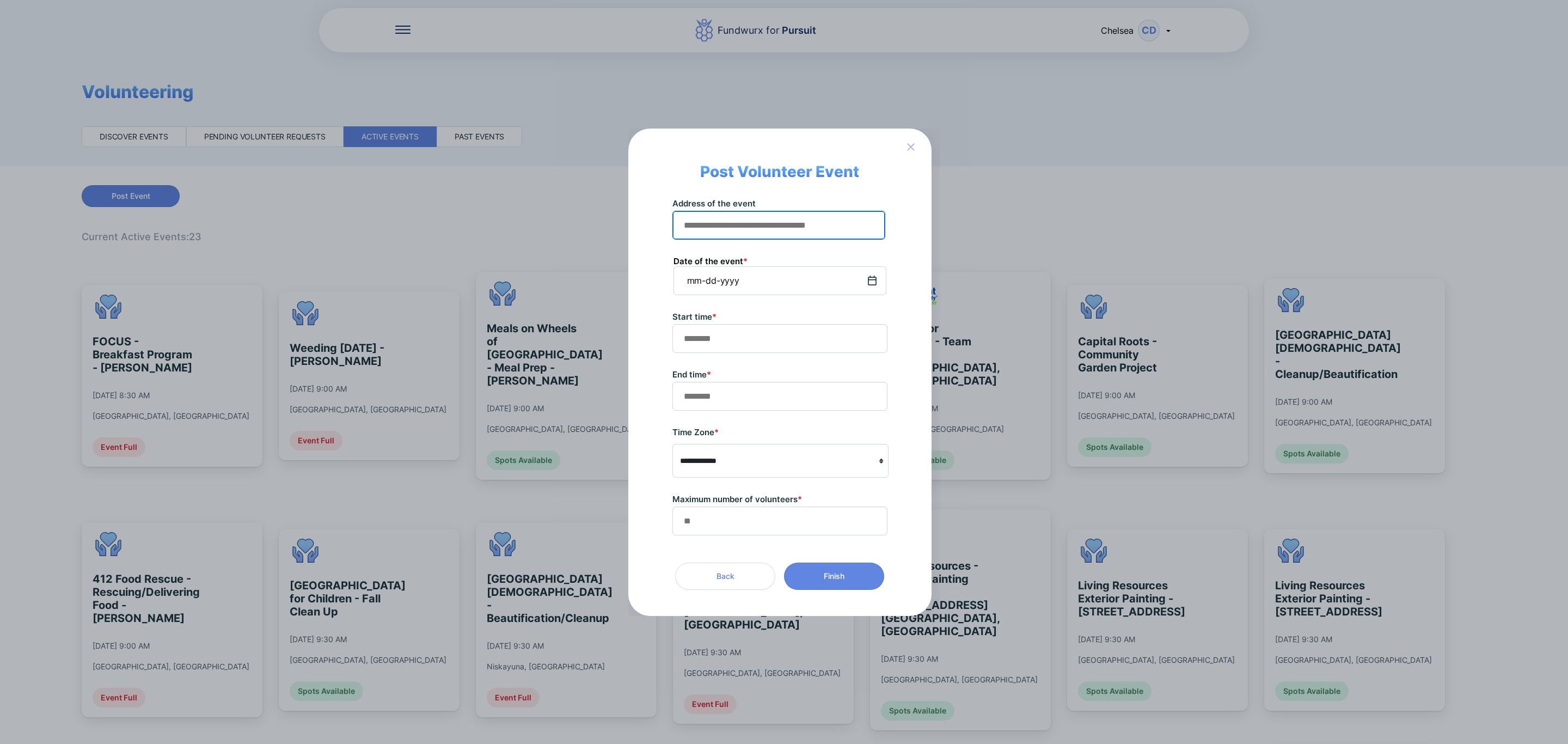
click at [770, 222] on input "text" at bounding box center [778, 225] width 203 height 17
type input "**********"
click at [801, 246] on span "2004 Spring Gate Lane, Las Vegas, NV, USA" at bounding box center [856, 250] width 339 height 11
click at [841, 276] on div "mm-dd-yyyy" at bounding box center [780, 280] width 213 height 29
click at [745, 335] on input "text" at bounding box center [780, 338] width 206 height 17
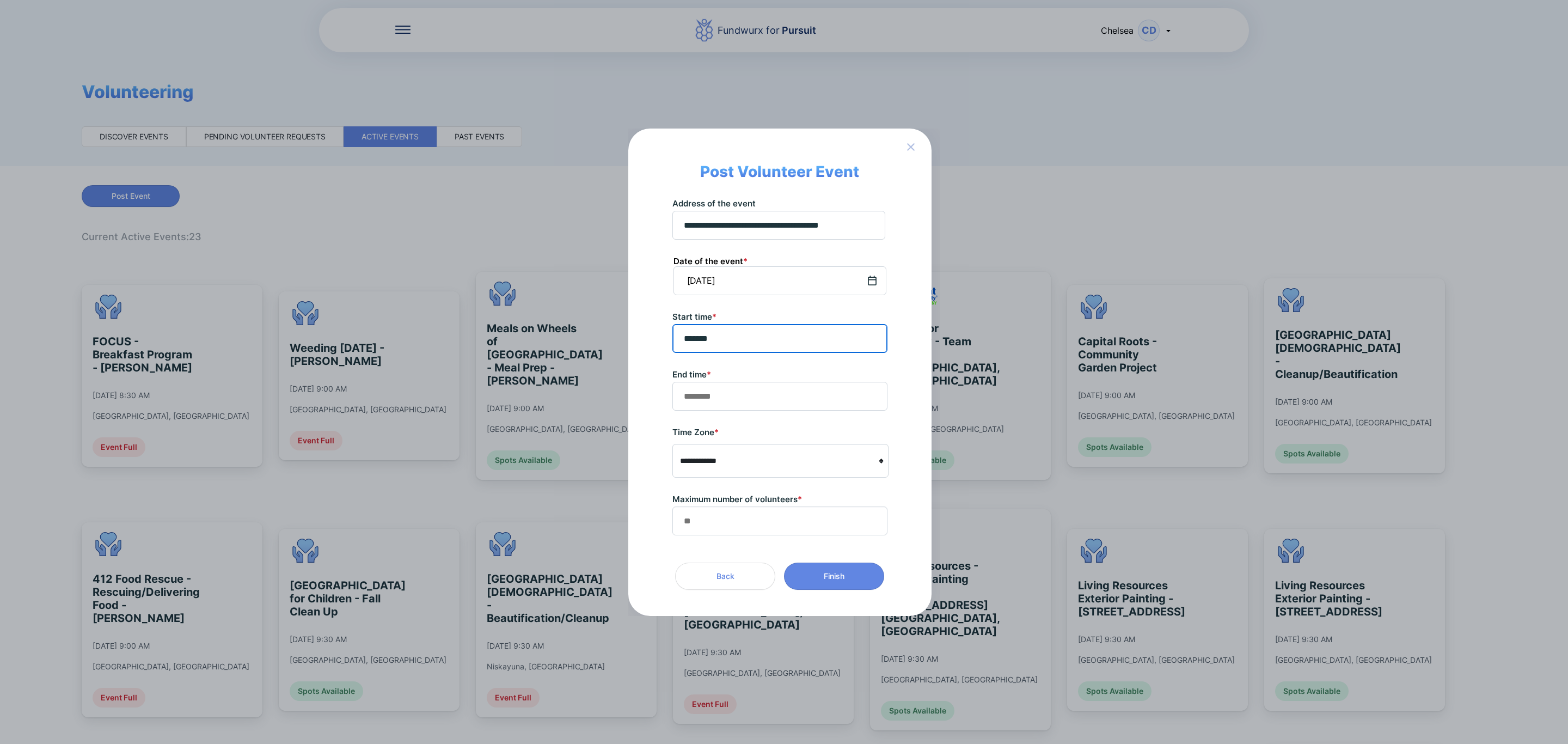
type input "*******"
click at [704, 398] on input "text" at bounding box center [780, 395] width 206 height 17
type input "******"
click at [704, 451] on select "**********" at bounding box center [780, 461] width 215 height 21
select select "**********"
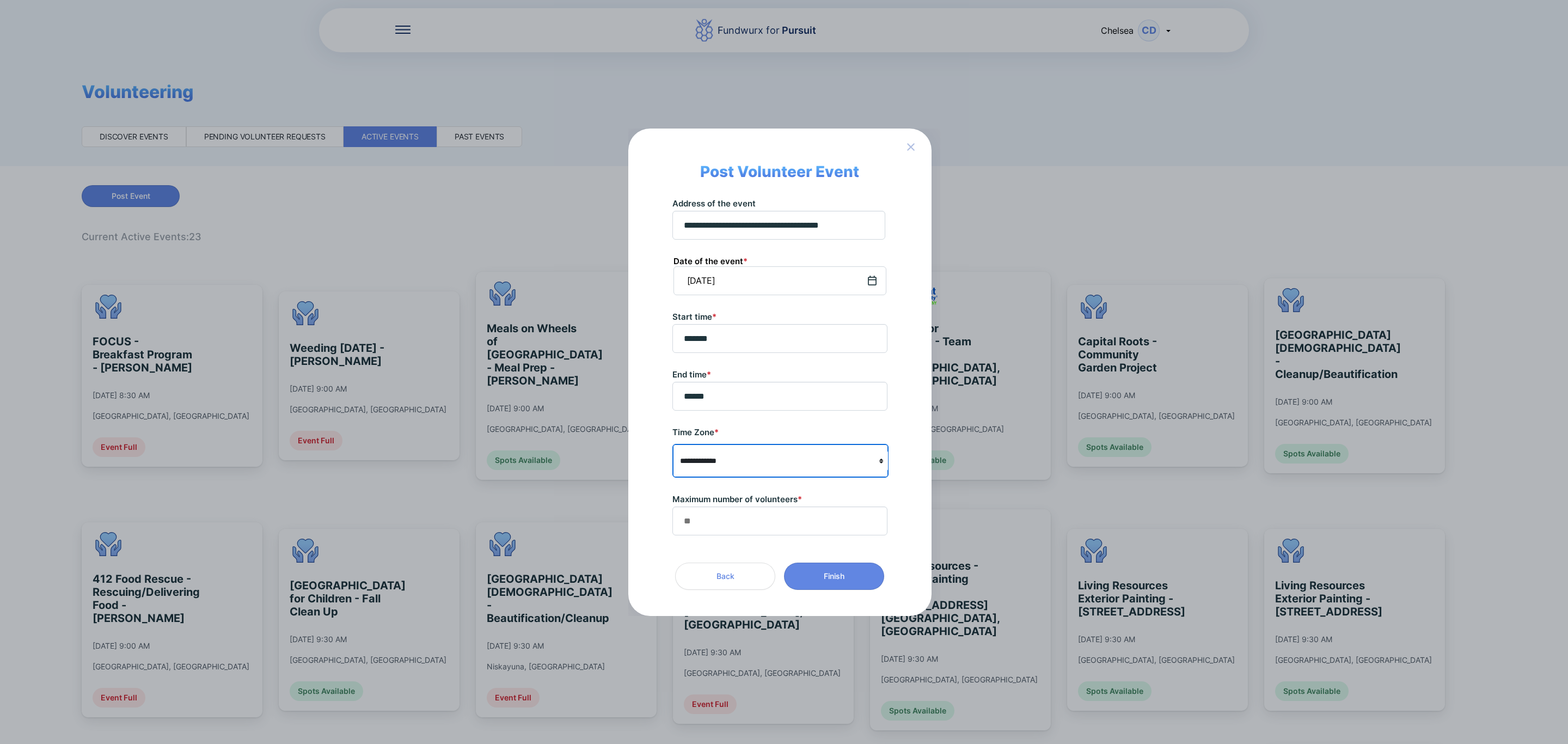
click at [673, 451] on select "**********" at bounding box center [780, 461] width 215 height 21
click at [745, 513] on input "text" at bounding box center [780, 520] width 206 height 17
type input "*"
click at [727, 579] on span "Back" at bounding box center [725, 576] width 18 height 11
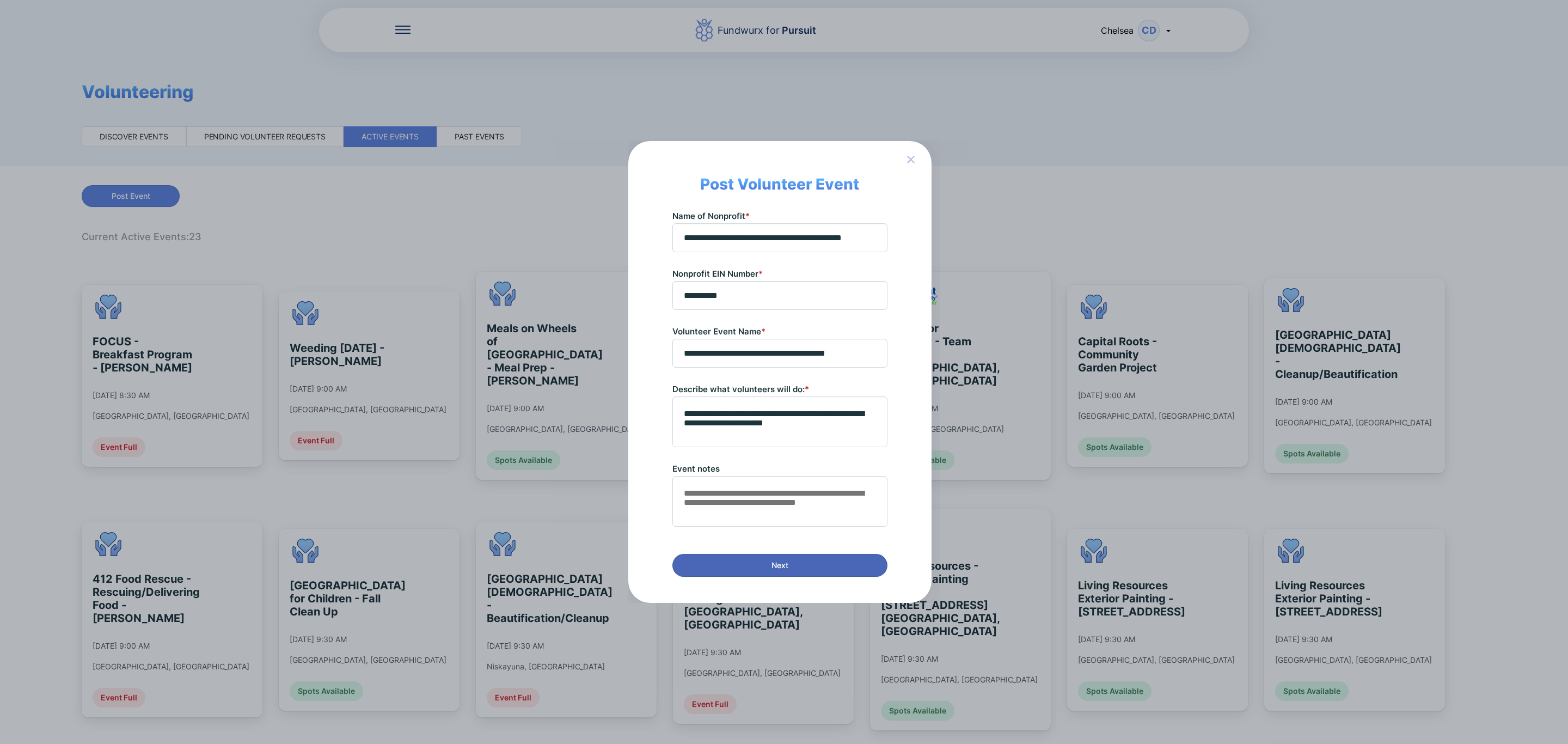
click at [850, 570] on button "Next" at bounding box center [780, 565] width 215 height 23
select select "**********"
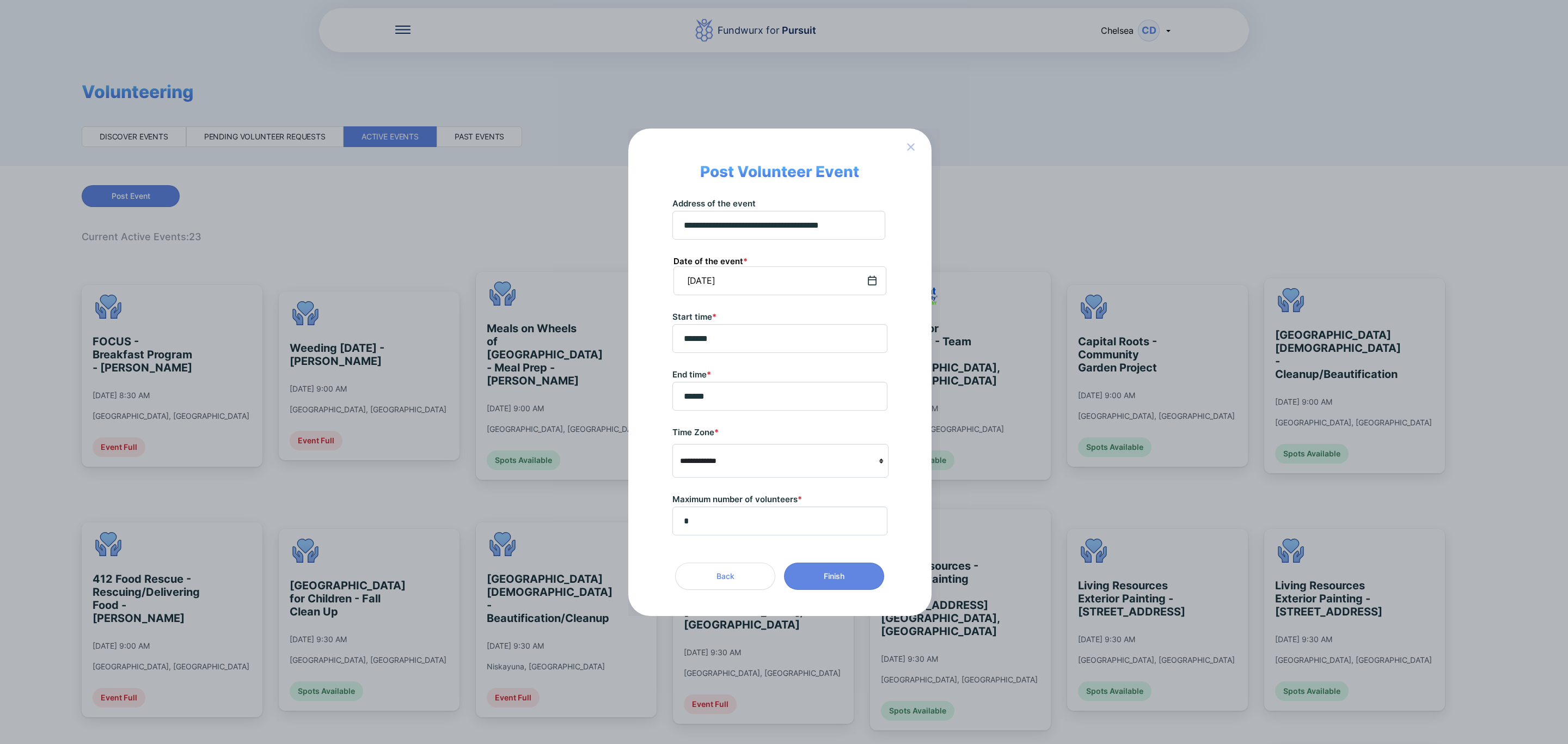
click at [850, 571] on span "Finish" at bounding box center [834, 576] width 86 height 11
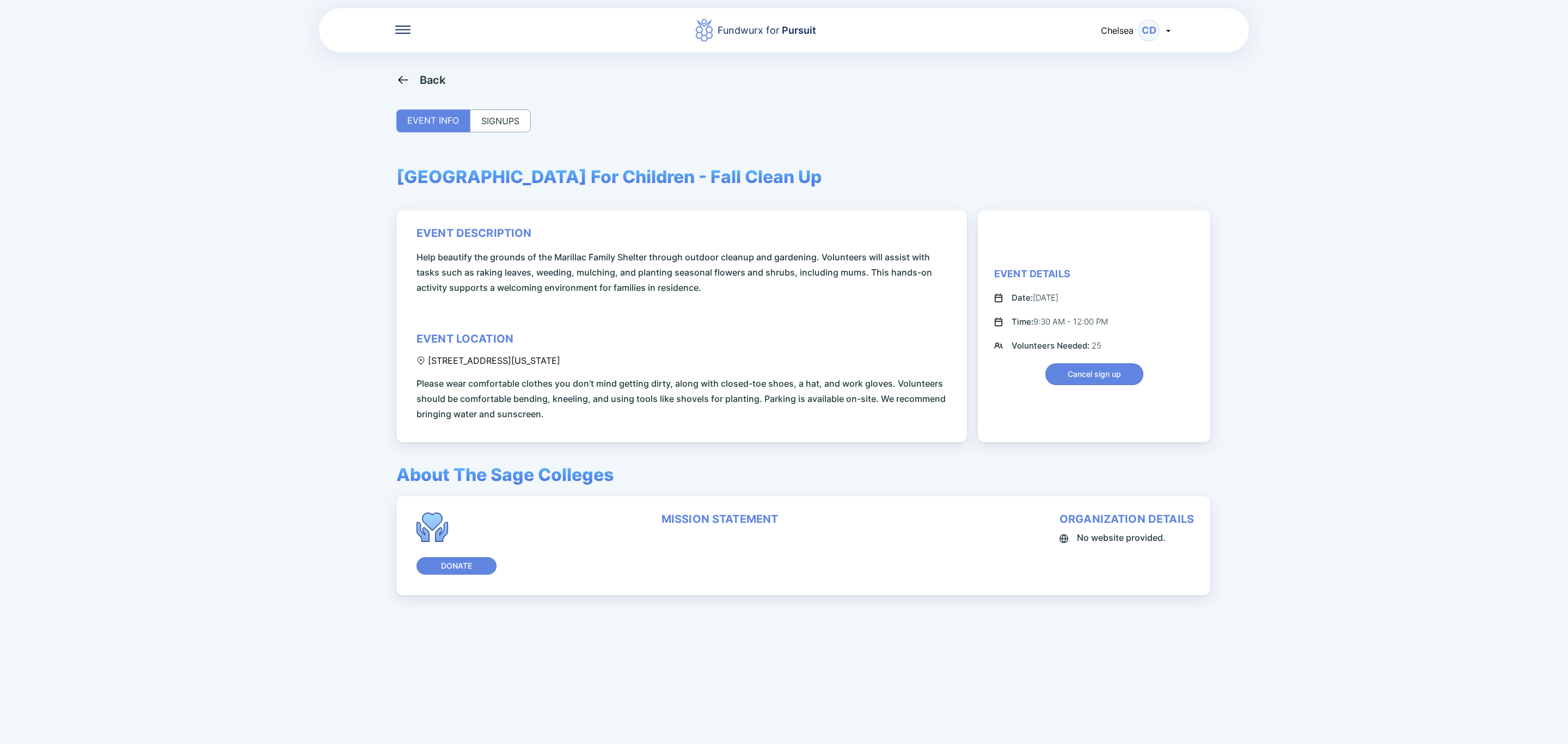
click at [525, 131] on div "SIGNUPS" at bounding box center [500, 121] width 61 height 23
click at [504, 115] on div "SIGNUPS" at bounding box center [500, 121] width 61 height 23
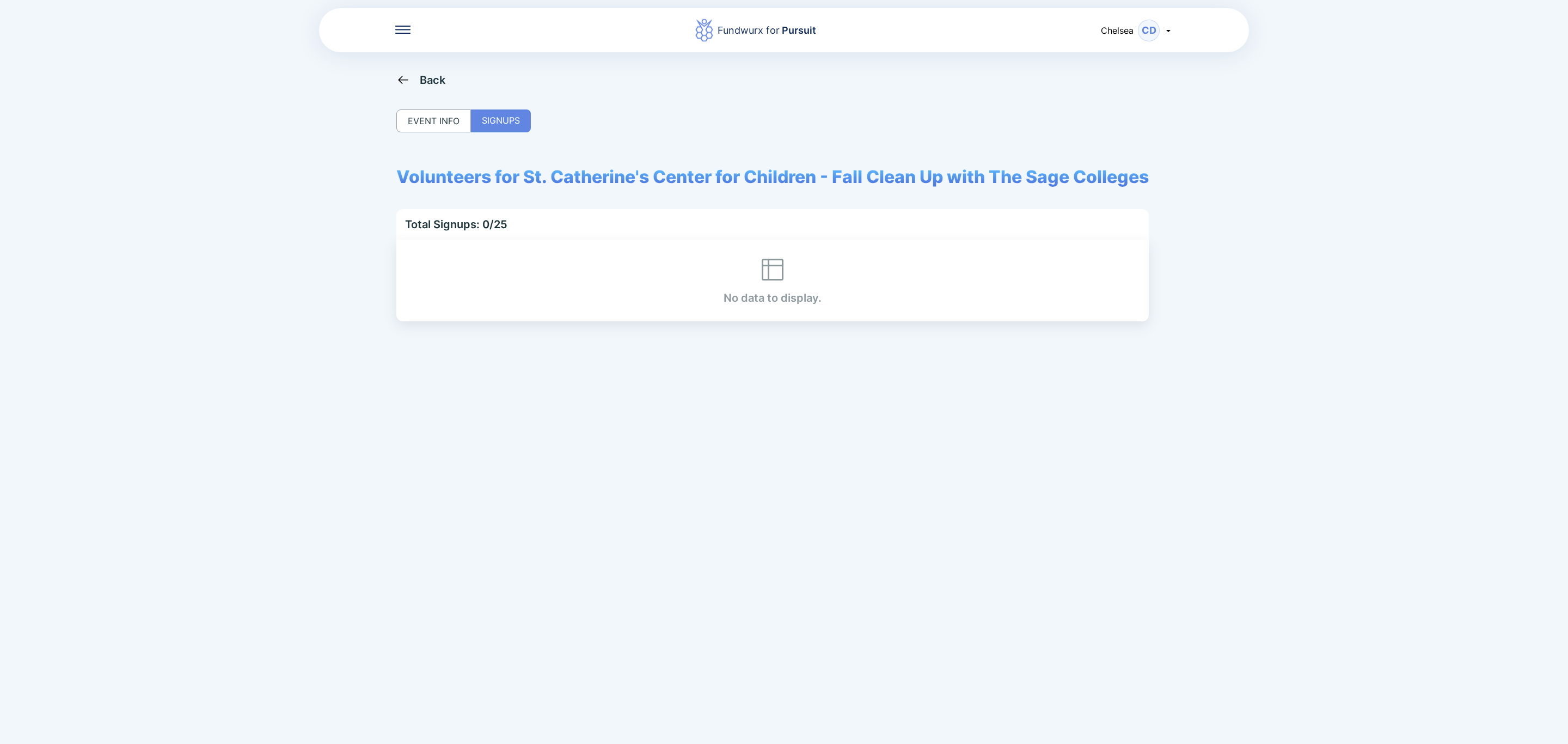
click at [446, 115] on div "EVENT INFO" at bounding box center [434, 121] width 75 height 23
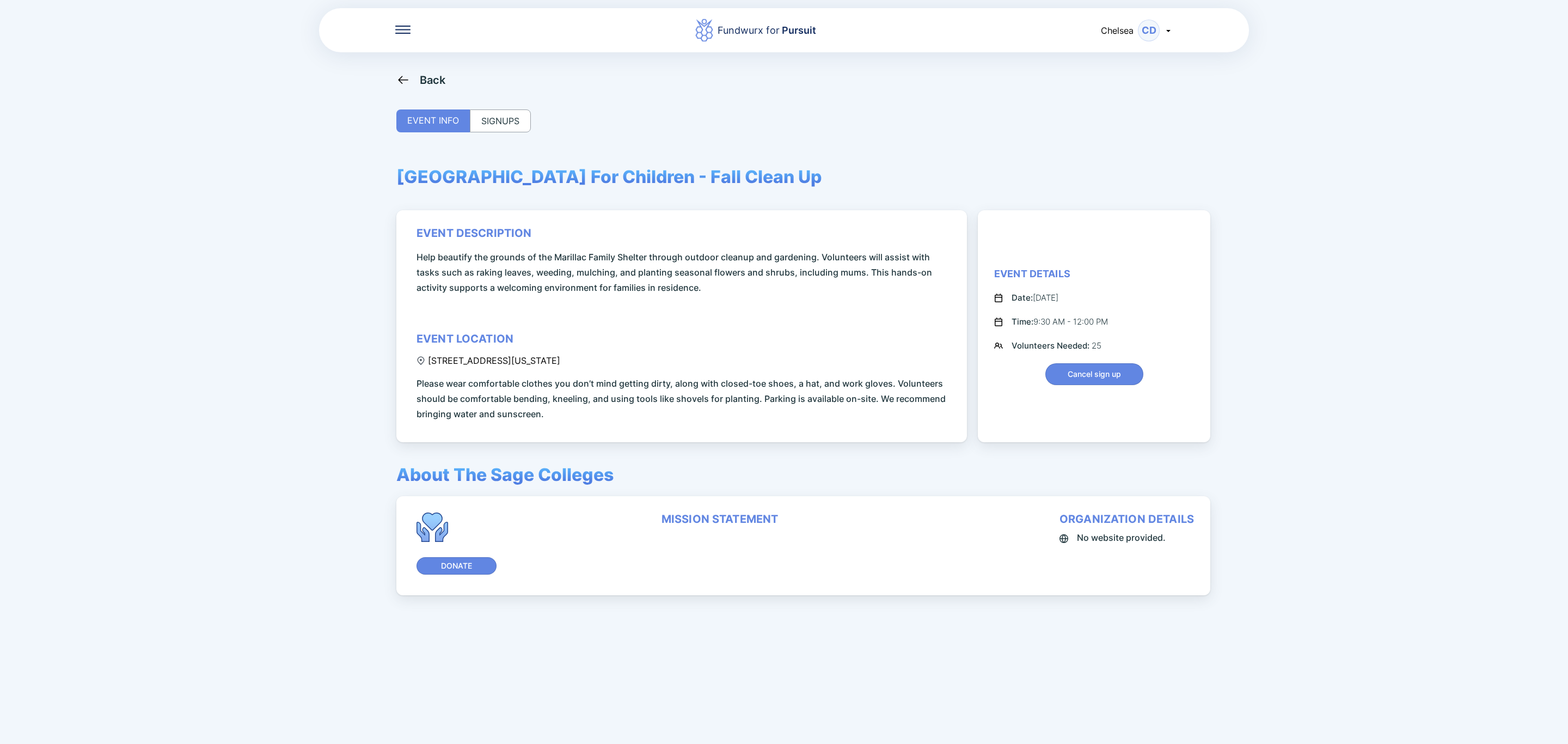
click at [417, 79] on div "Back" at bounding box center [421, 80] width 50 height 14
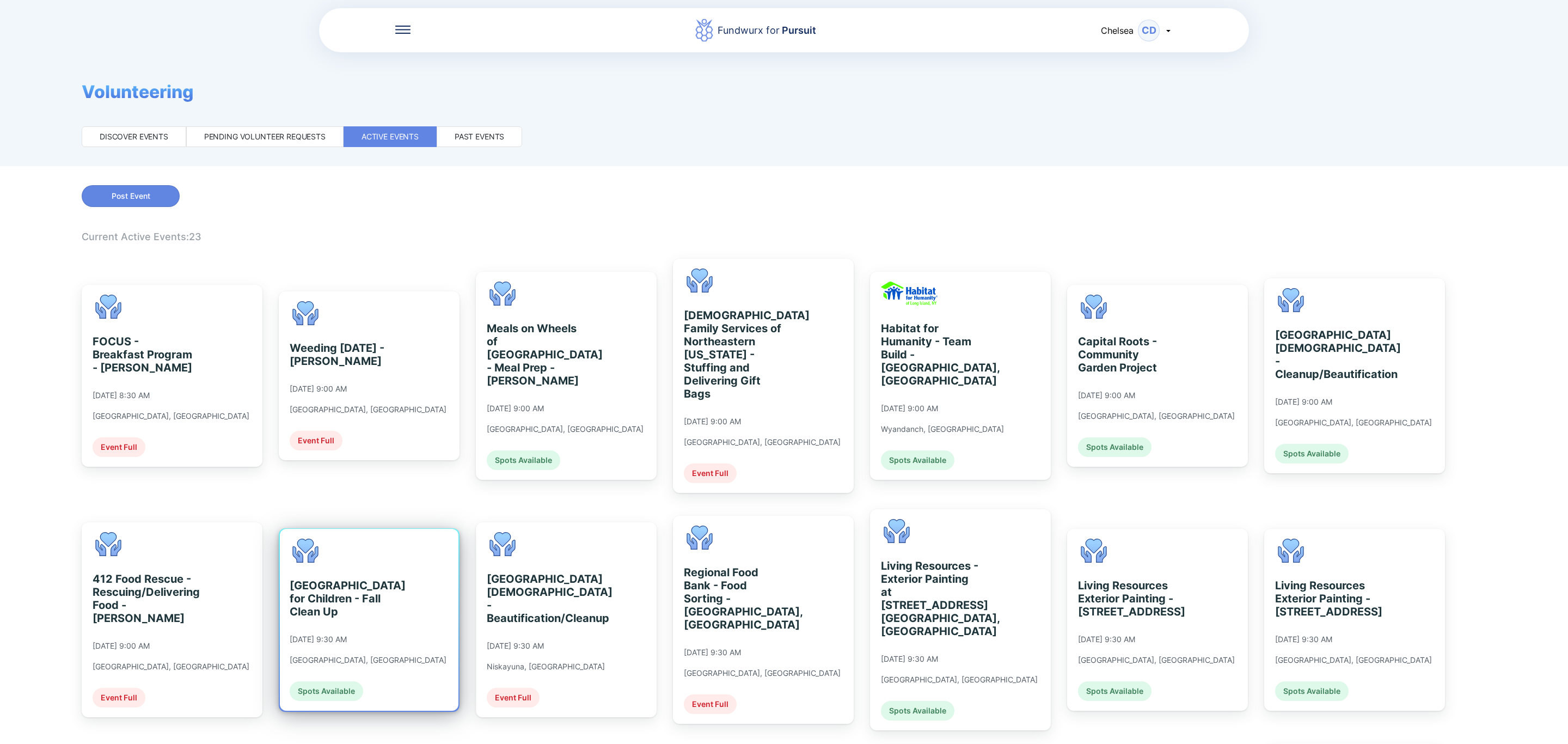
click at [382, 585] on div "[GEOGRAPHIC_DATA] for Children - Fall Clean Up" at bounding box center [339, 598] width 100 height 40
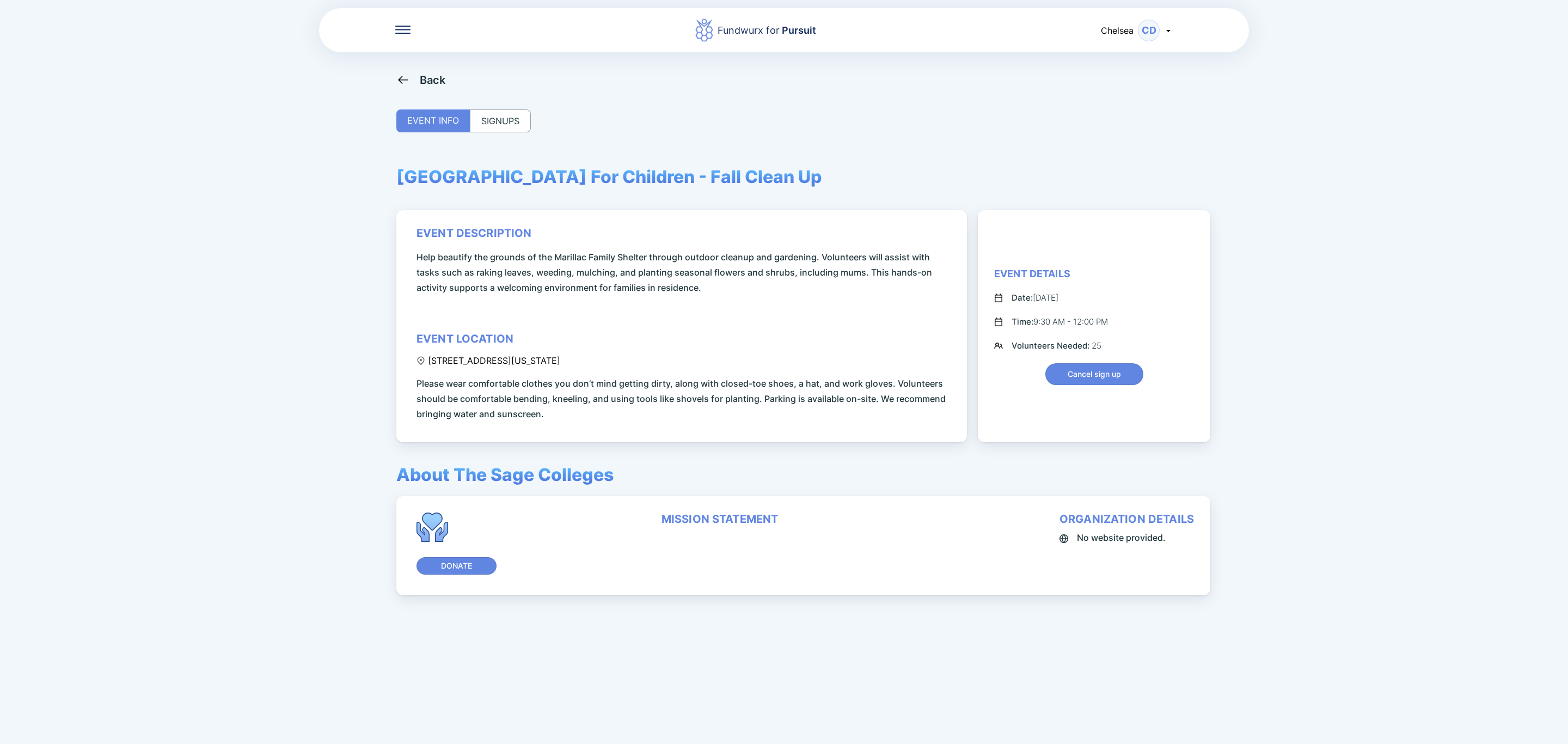
click at [509, 127] on div "SIGNUPS" at bounding box center [500, 121] width 61 height 23
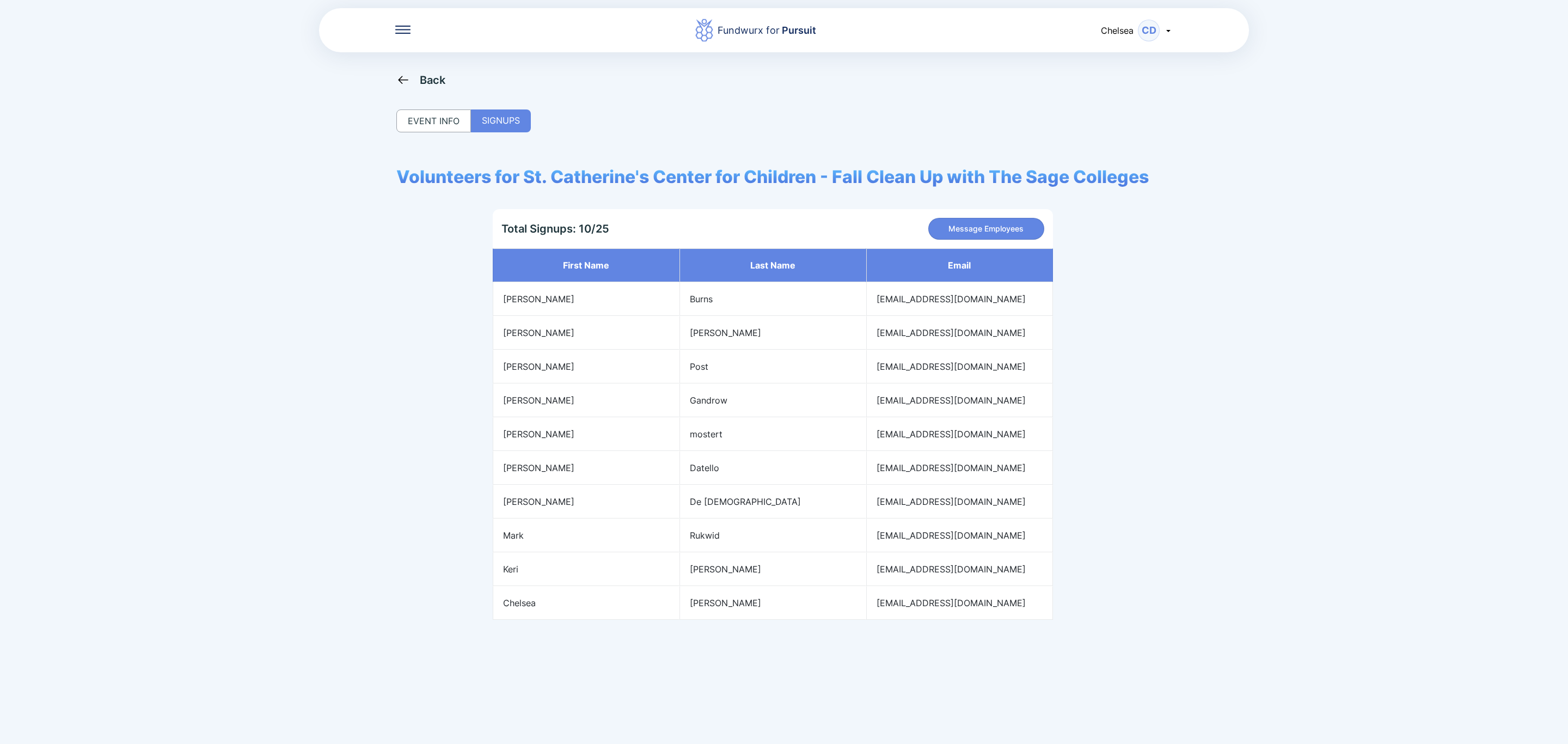
click at [440, 73] on div "Back" at bounding box center [433, 80] width 26 height 13
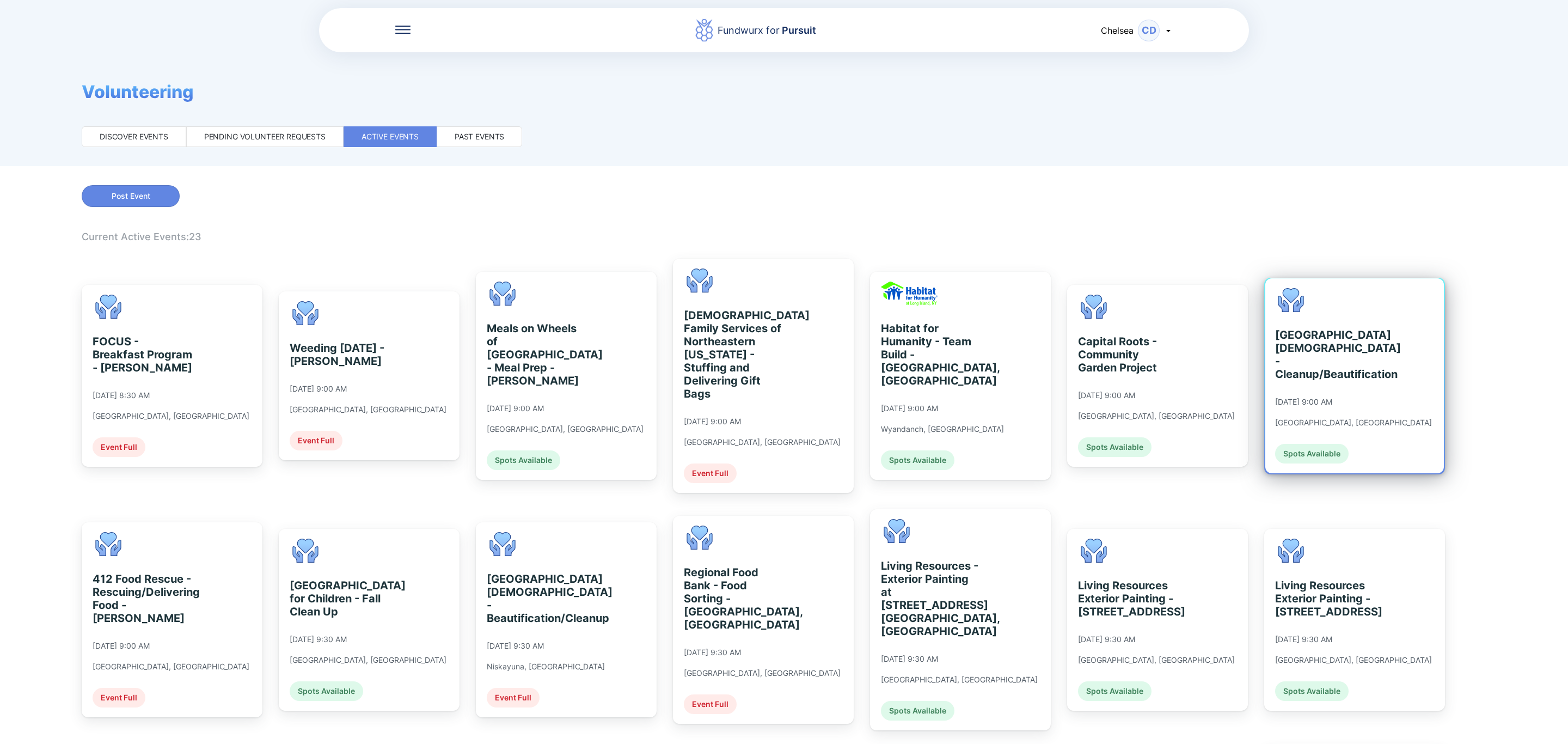
click at [1319, 354] on div "[GEOGRAPHIC_DATA][DEMOGRAPHIC_DATA] - Cleanup/Beautification" at bounding box center [1324, 354] width 100 height 52
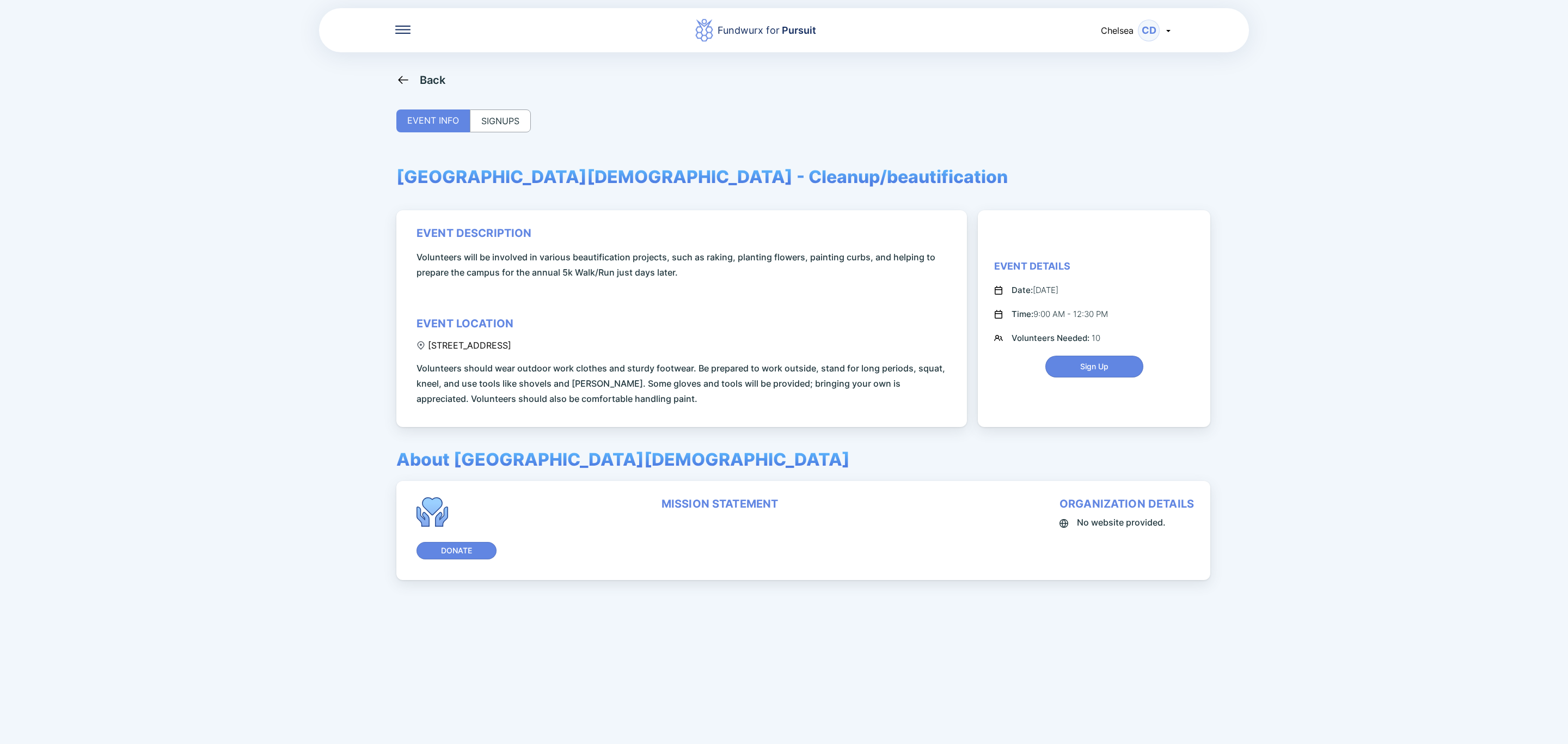
click at [522, 123] on div "SIGNUPS" at bounding box center [500, 121] width 61 height 23
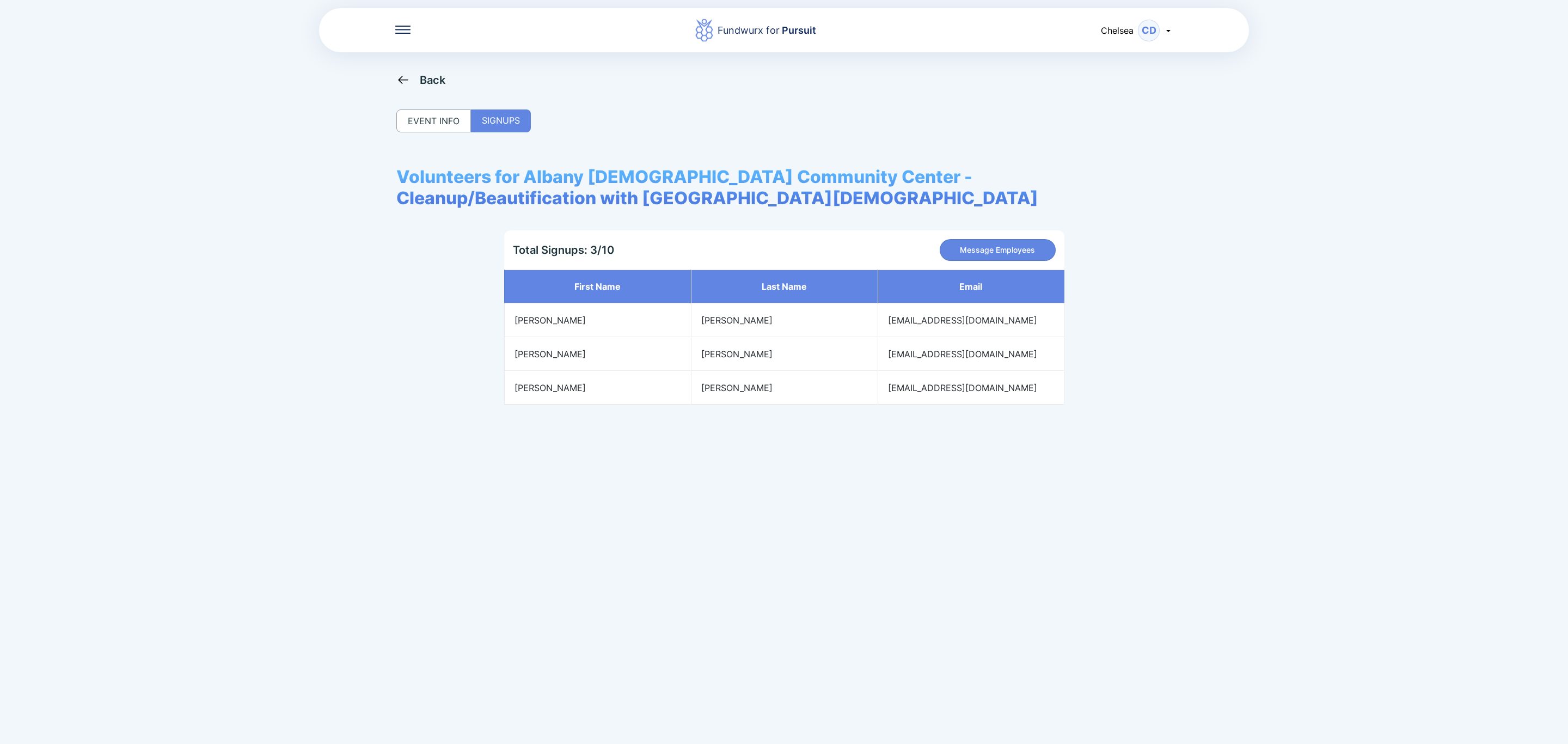
click at [453, 124] on div "EVENT INFO" at bounding box center [434, 121] width 75 height 23
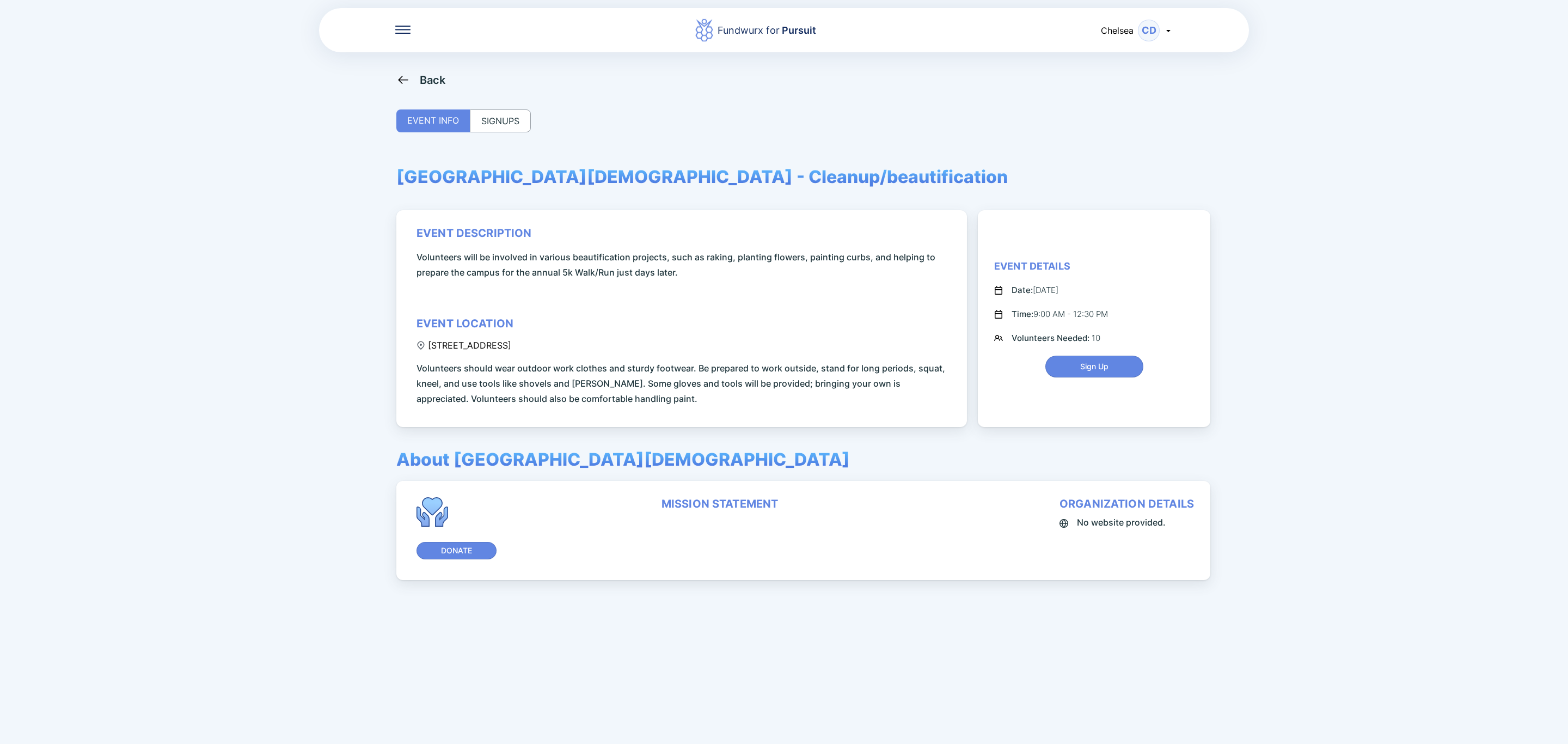
click at [430, 77] on div "Back" at bounding box center [433, 80] width 26 height 13
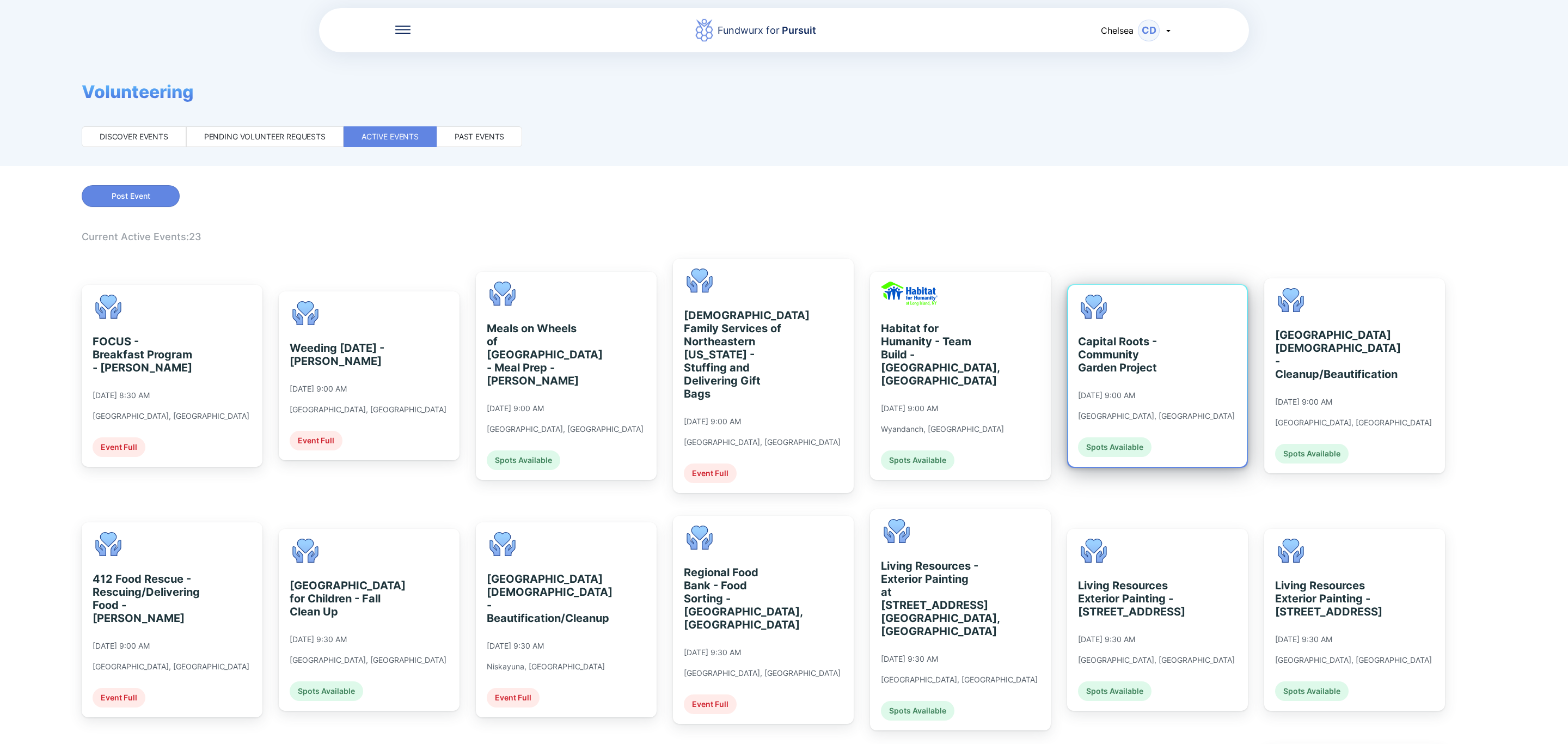
click at [1135, 390] on div "[DATE] 9:00 AM" at bounding box center [1107, 395] width 57 height 10
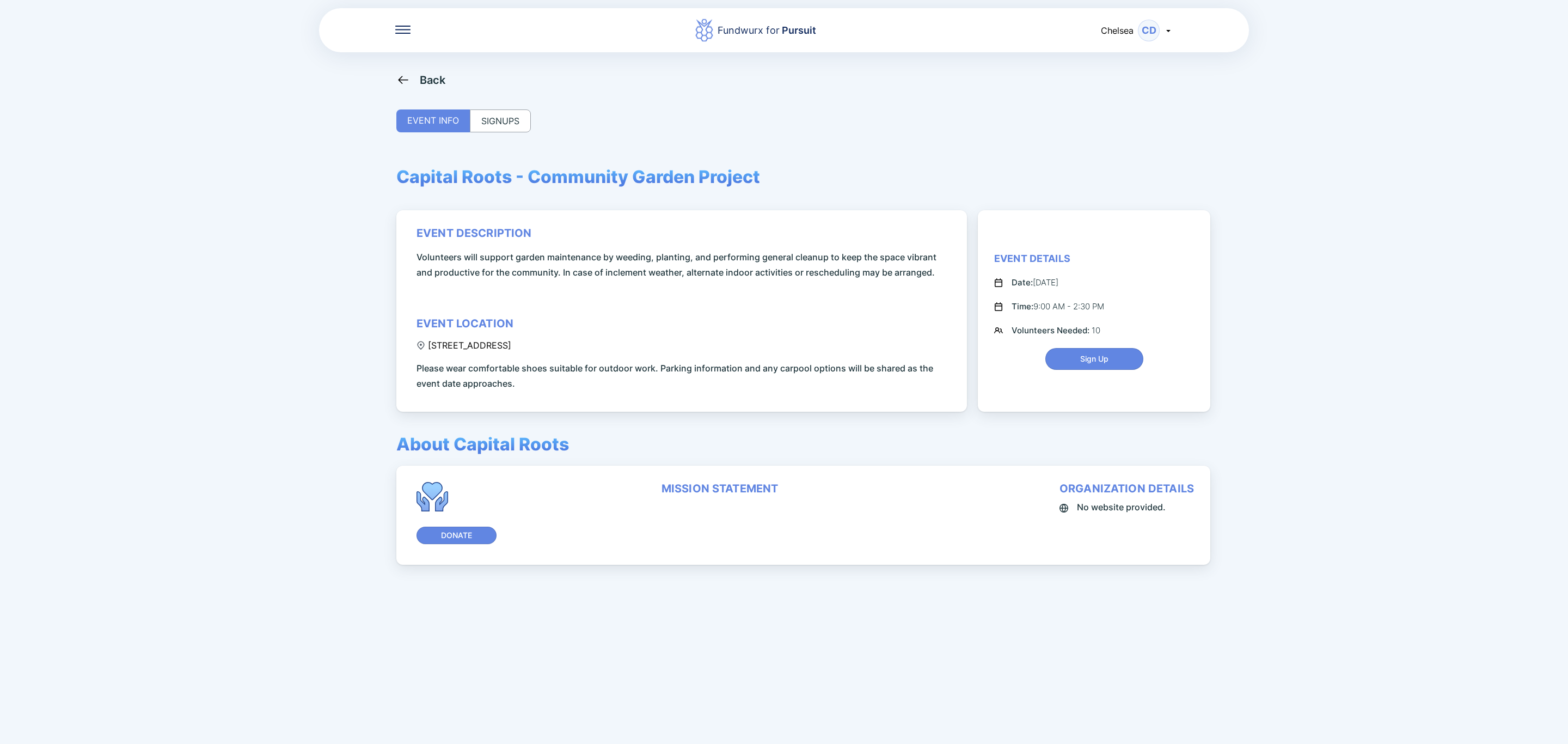
click at [482, 121] on div "SIGNUPS" at bounding box center [500, 121] width 61 height 23
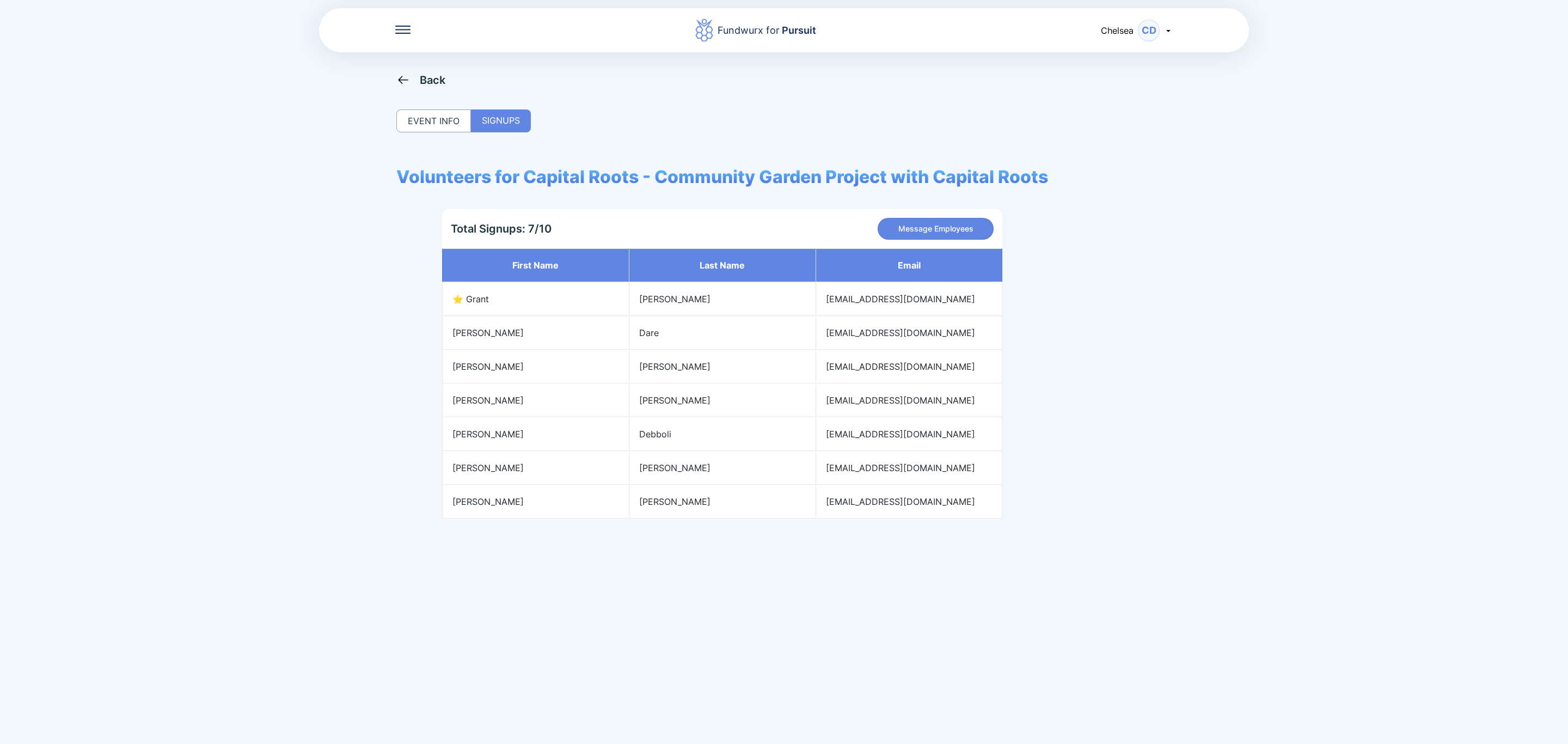
click at [427, 75] on div "Back" at bounding box center [433, 80] width 26 height 13
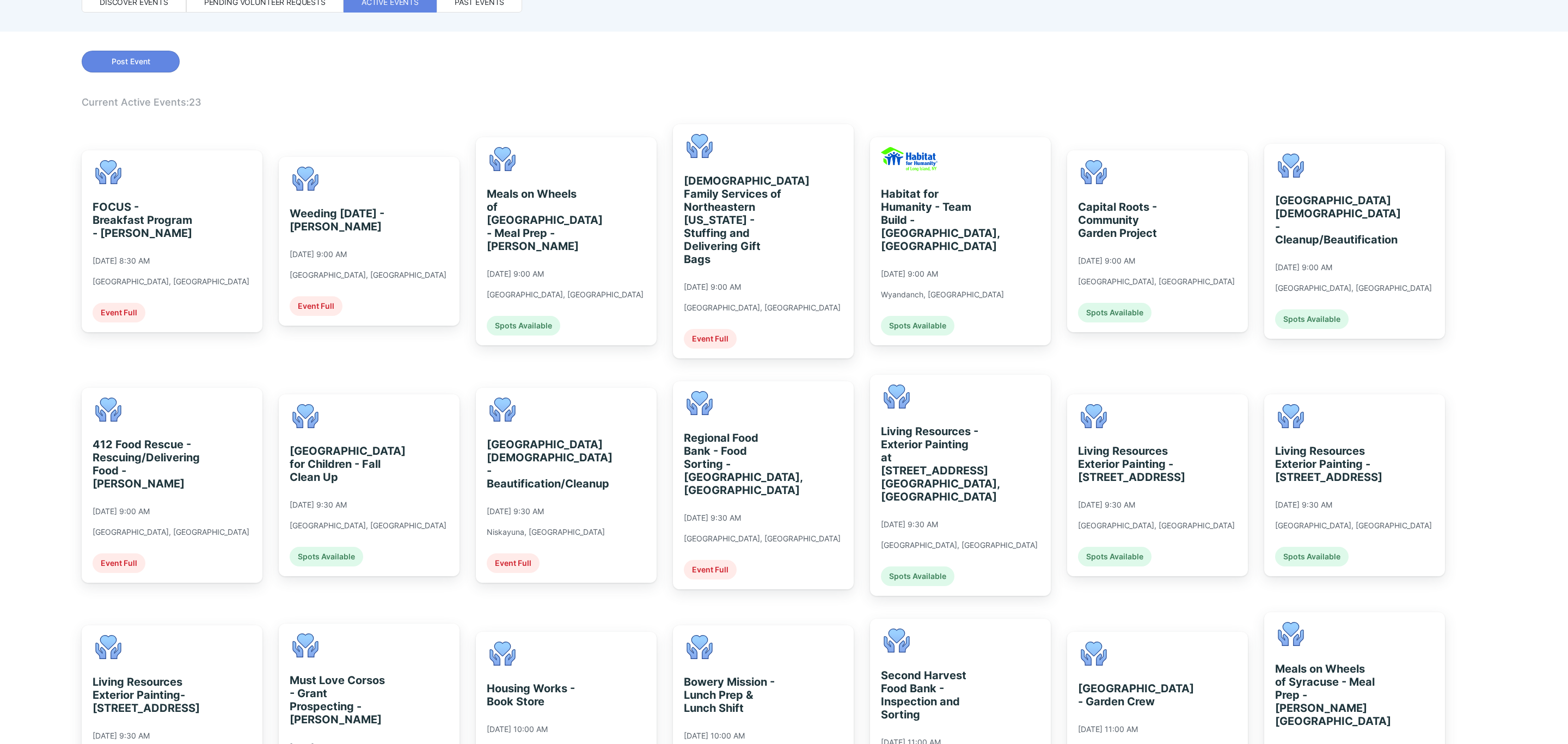
scroll to position [163, 0]
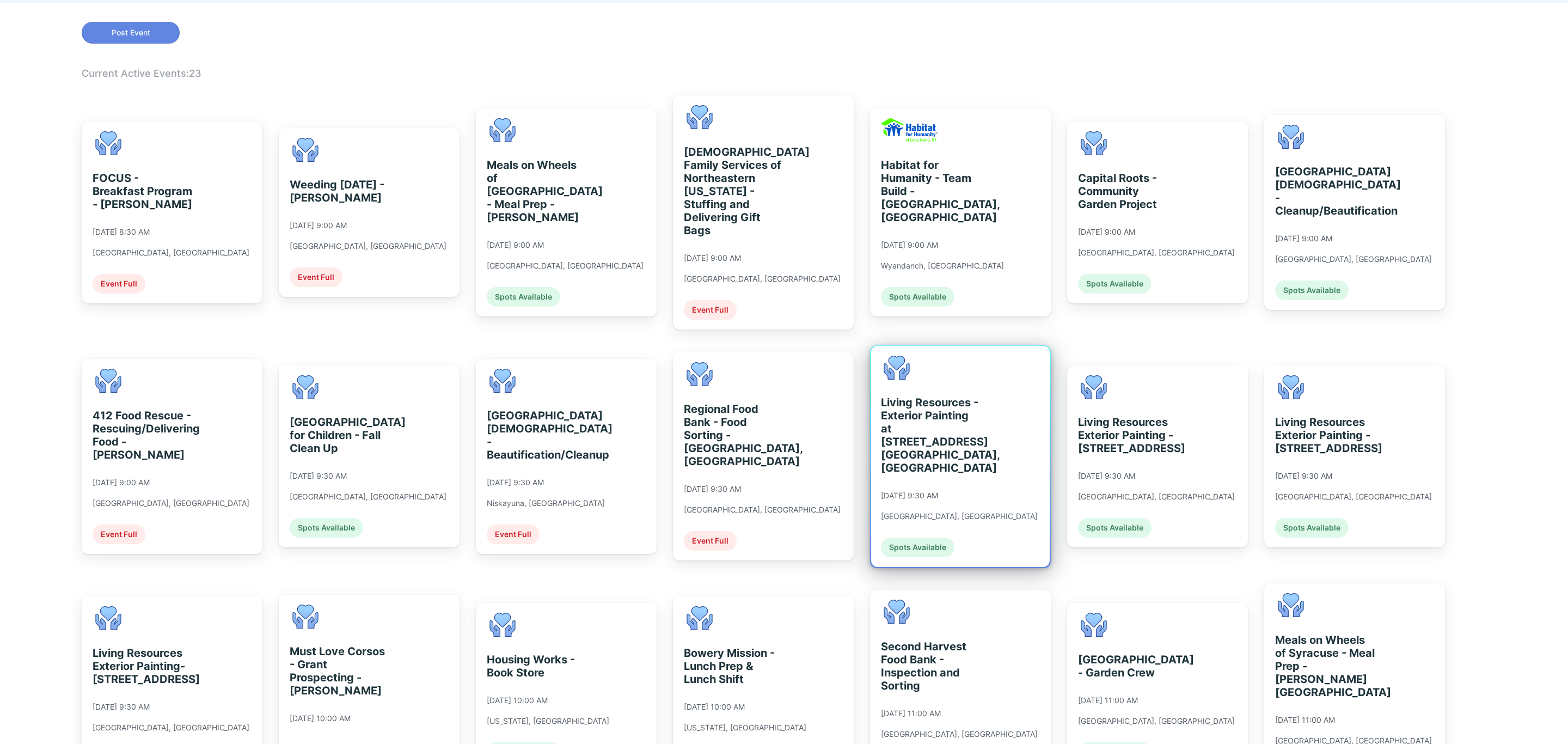
click at [923, 435] on div "Living Resources - Exterior Painting at [STREET_ADDRESS] [GEOGRAPHIC_DATA], [GE…" at bounding box center [931, 435] width 100 height 78
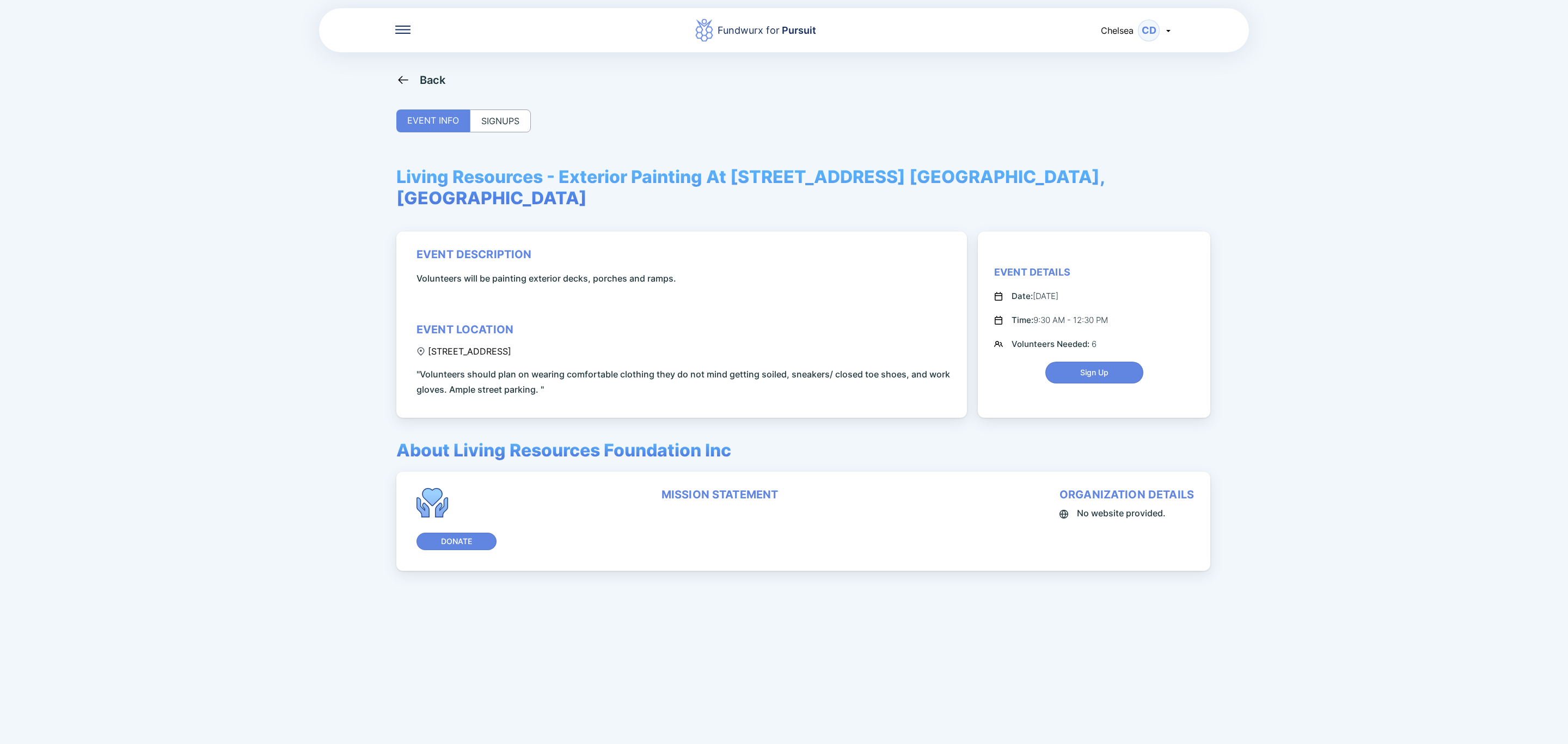
click at [517, 132] on div "SIGNUPS" at bounding box center [500, 121] width 61 height 23
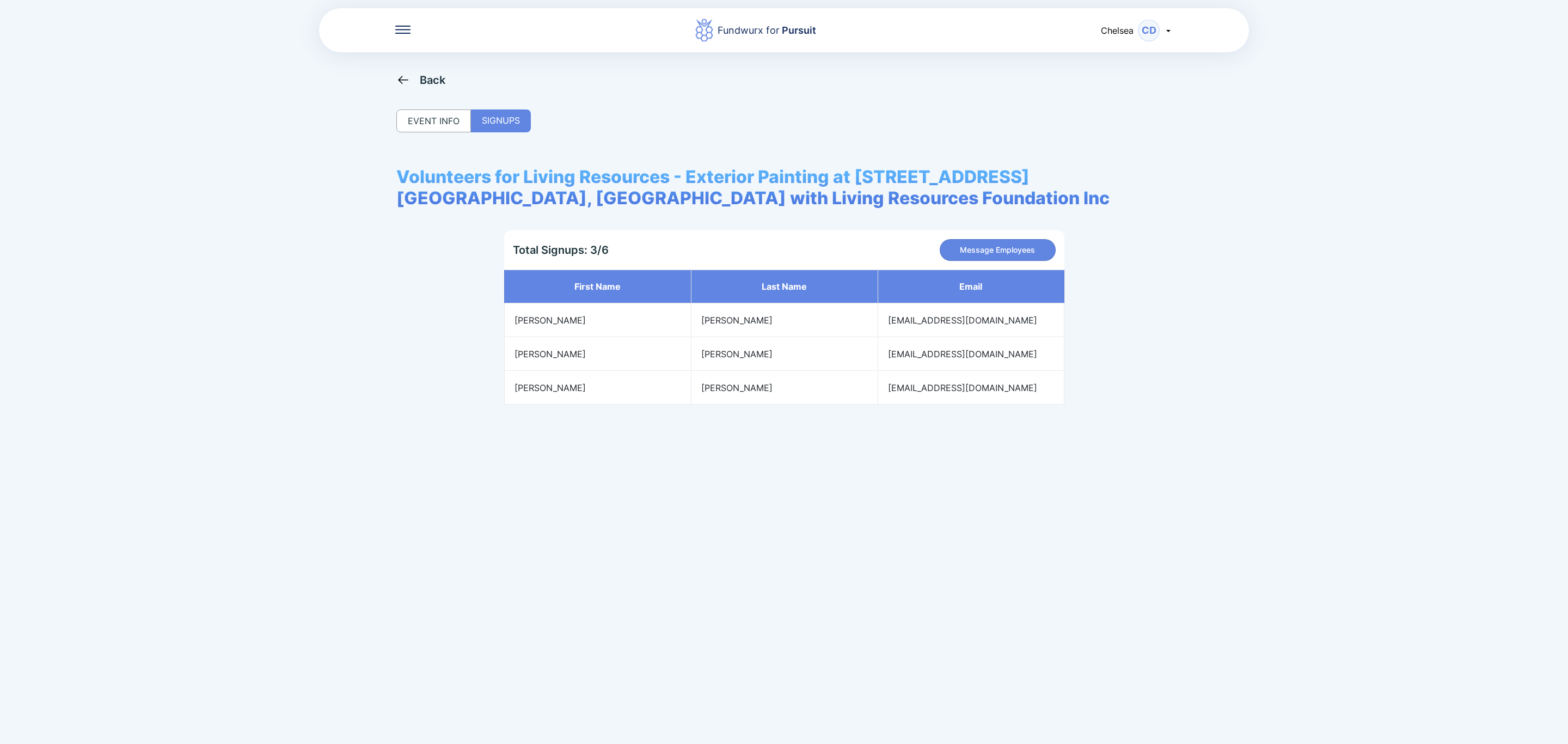
click at [420, 77] on div "Back" at bounding box center [433, 80] width 26 height 13
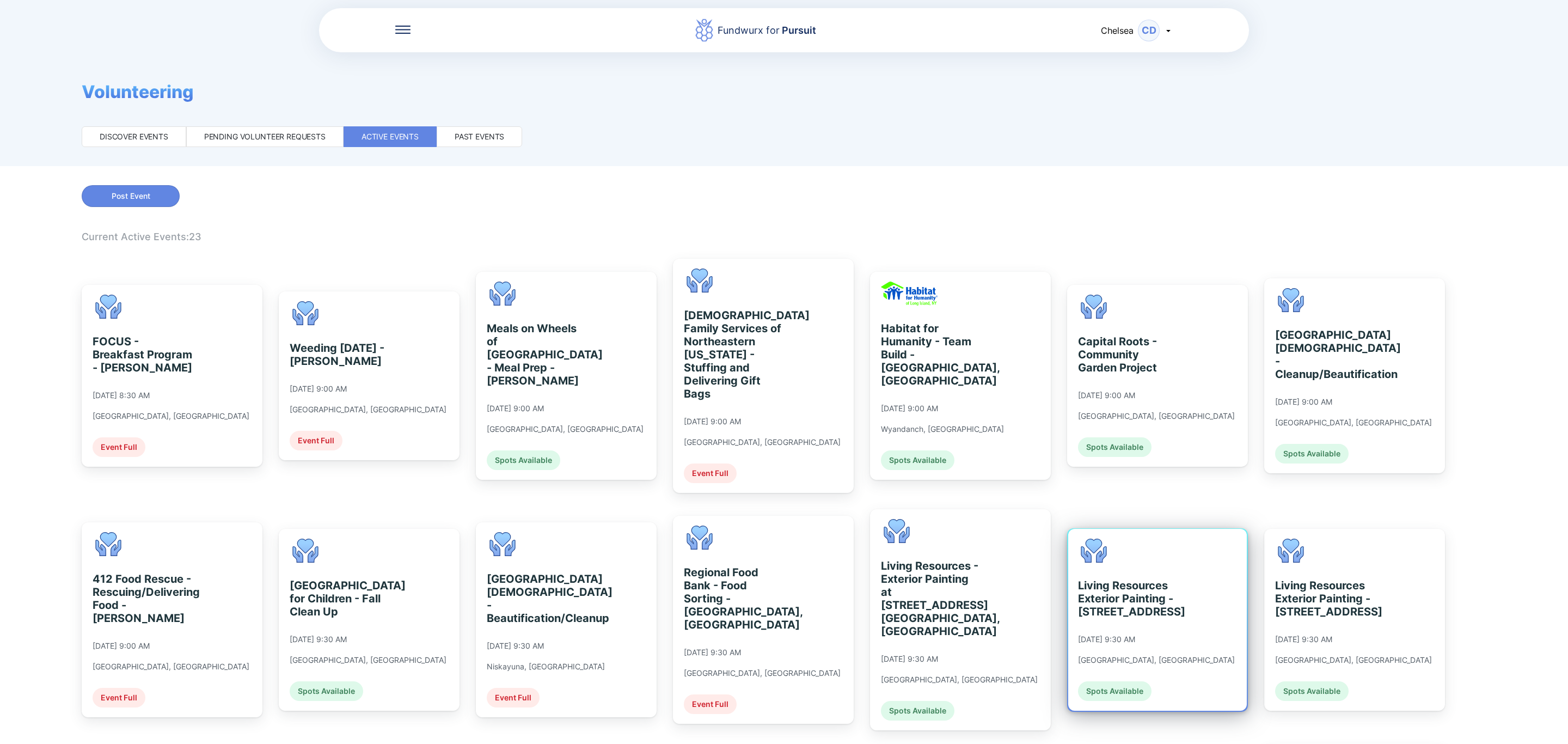
click at [1099, 538] on div "Living Resources Exterior Painting - [STREET_ADDRESS] [DATE] 9:30 AM [GEOGRAPHI…" at bounding box center [1156, 620] width 157 height 162
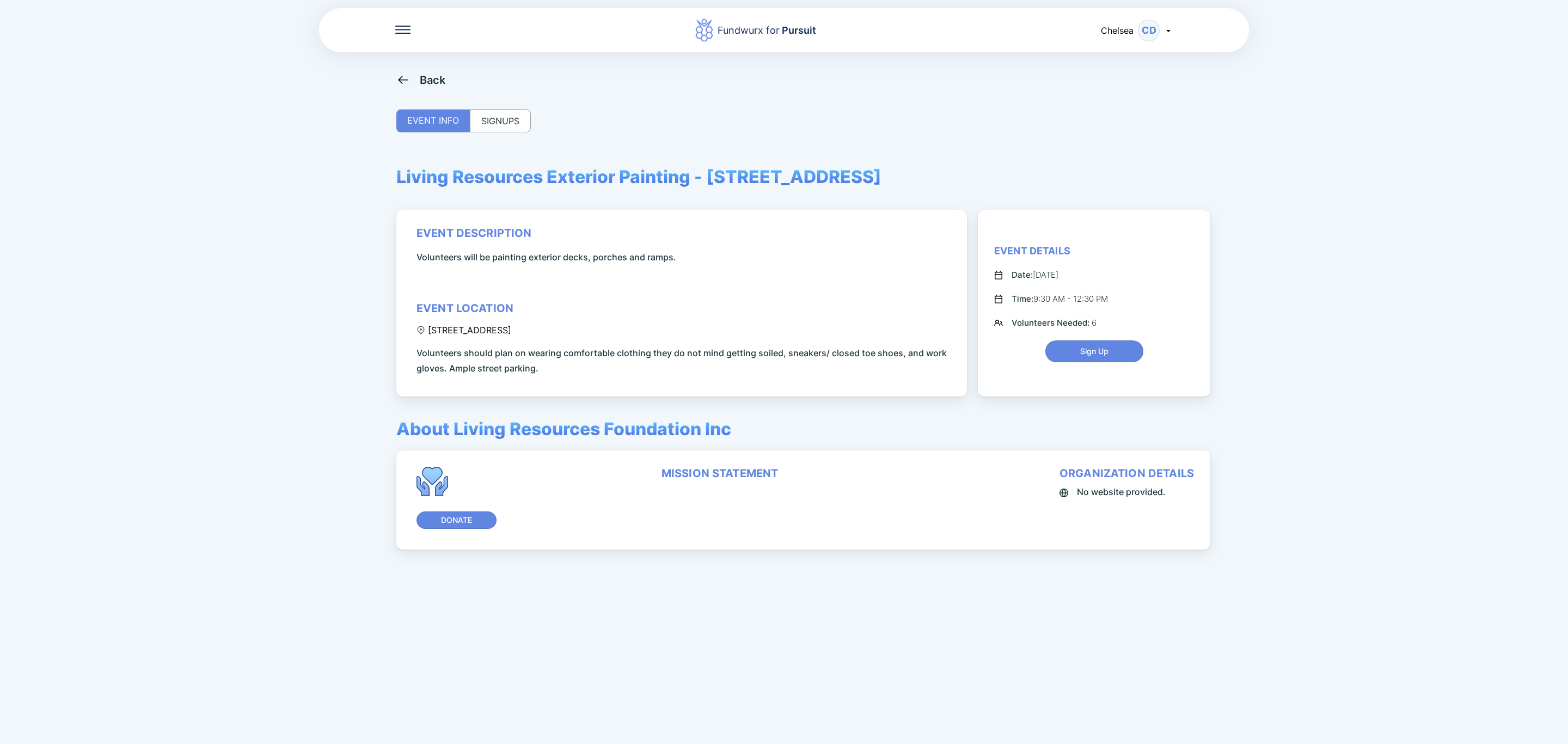
click at [517, 122] on div "SIGNUPS" at bounding box center [500, 121] width 61 height 23
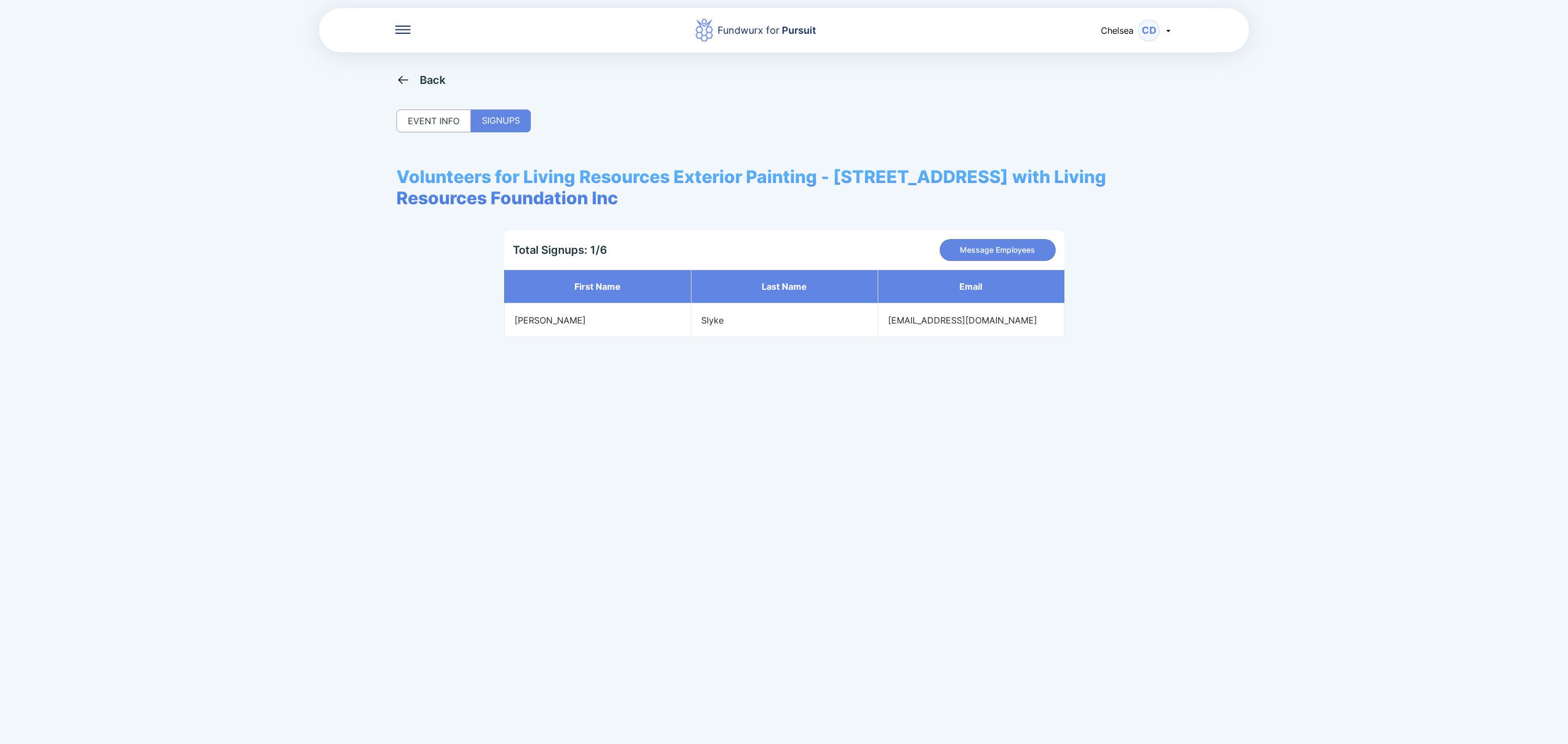
click at [440, 73] on div "Back" at bounding box center [433, 80] width 26 height 13
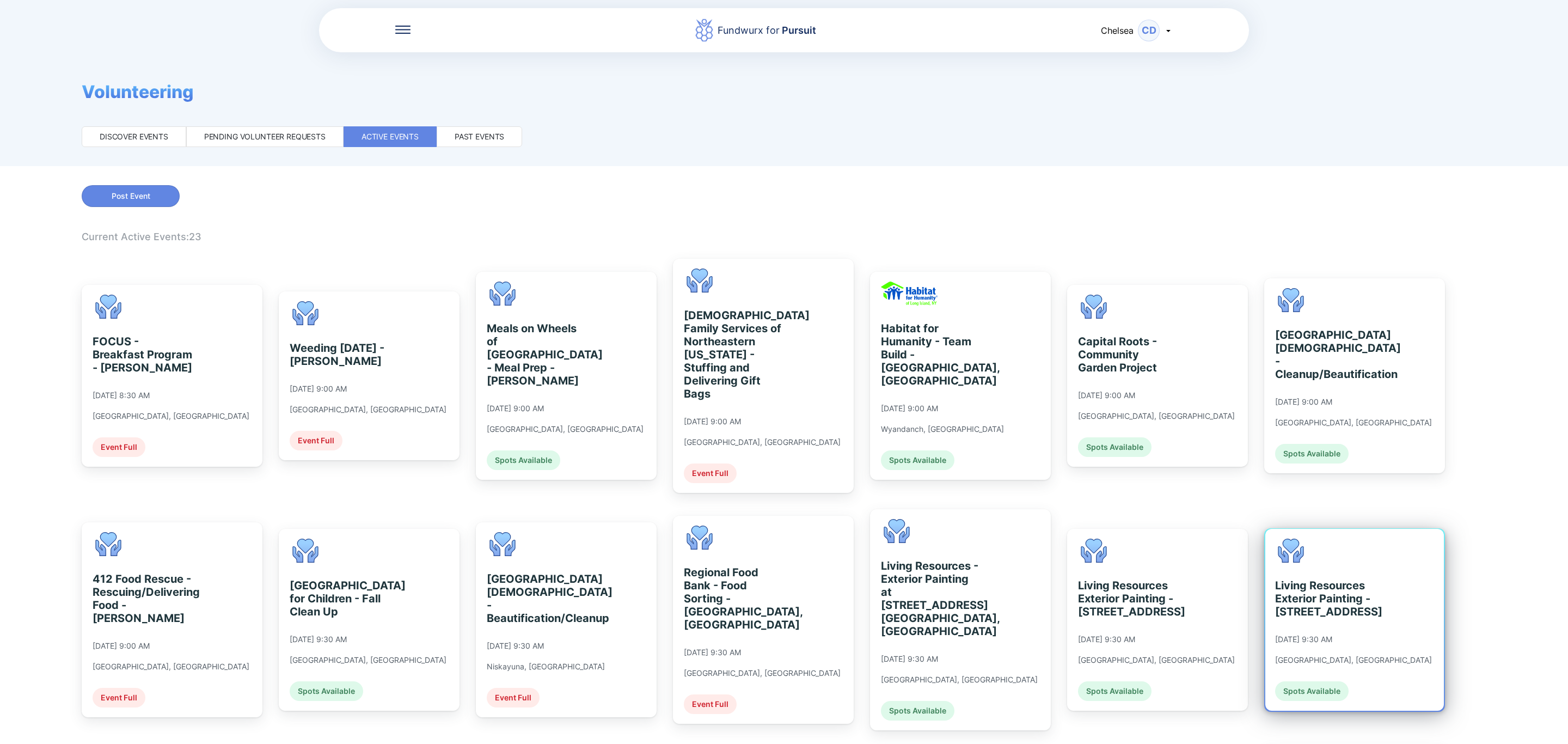
click at [1350, 579] on div "Living Resources Exterior Painting - [STREET_ADDRESS]" at bounding box center [1324, 598] width 100 height 40
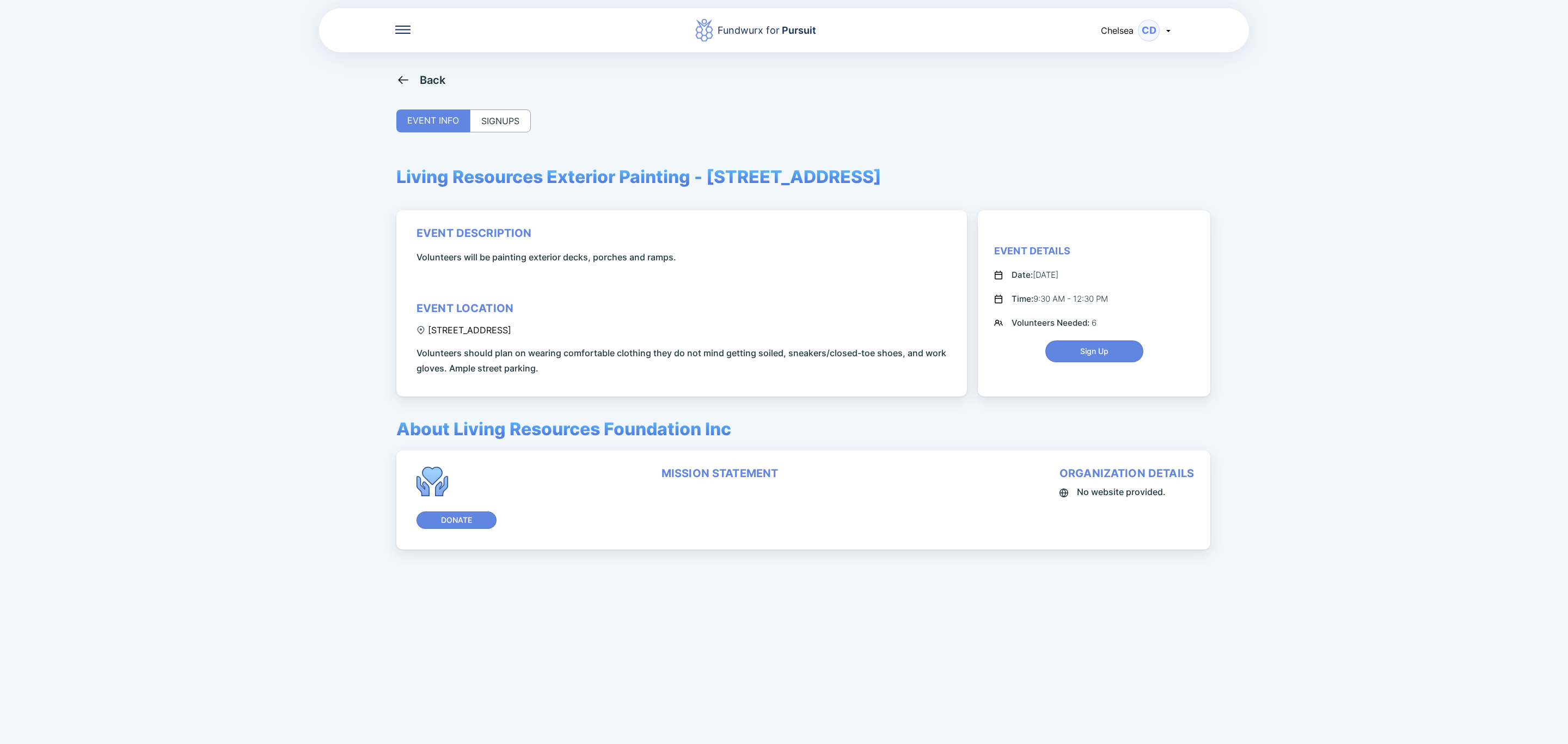
click at [515, 120] on div "SIGNUPS" at bounding box center [500, 121] width 61 height 23
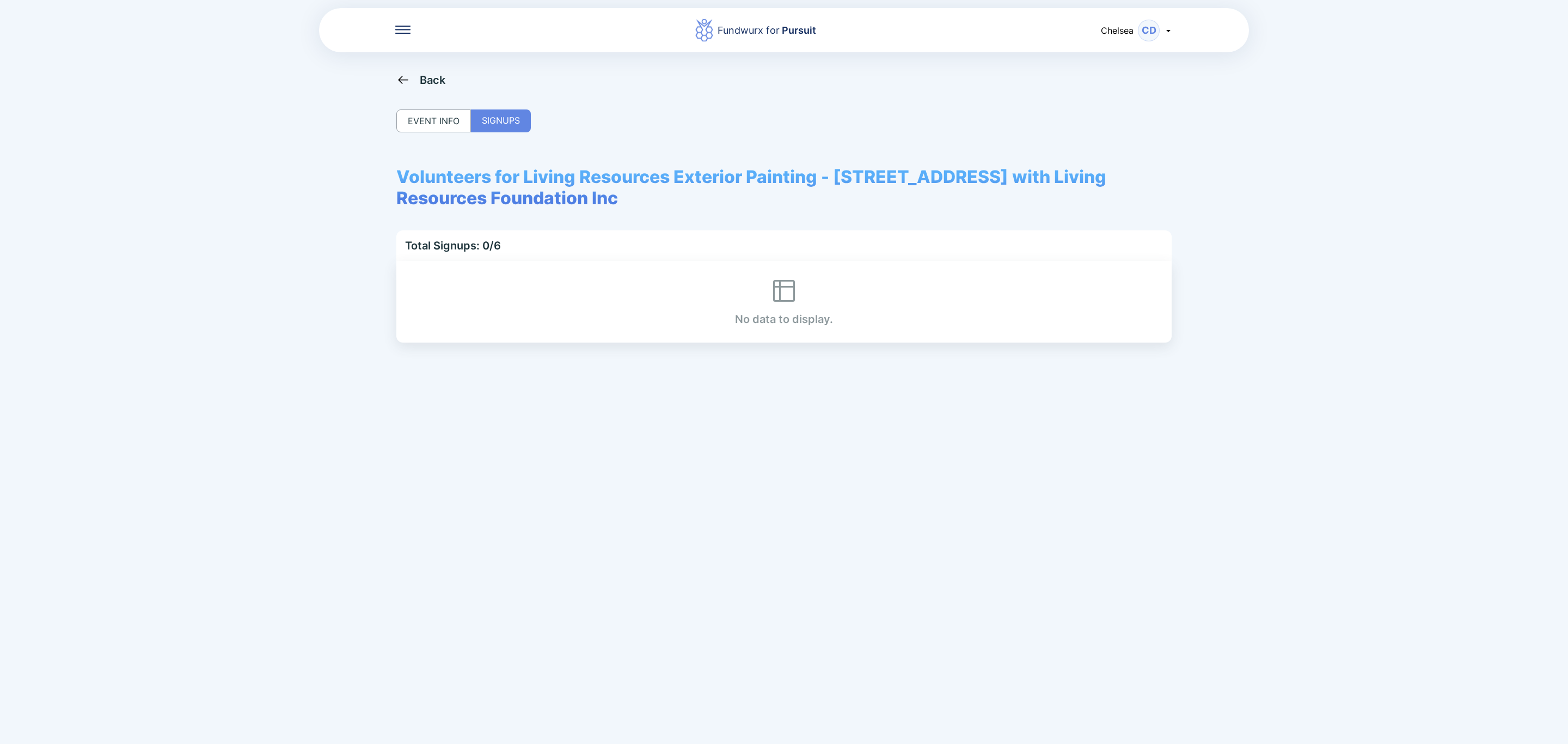
click at [437, 75] on div "Back" at bounding box center [433, 80] width 26 height 13
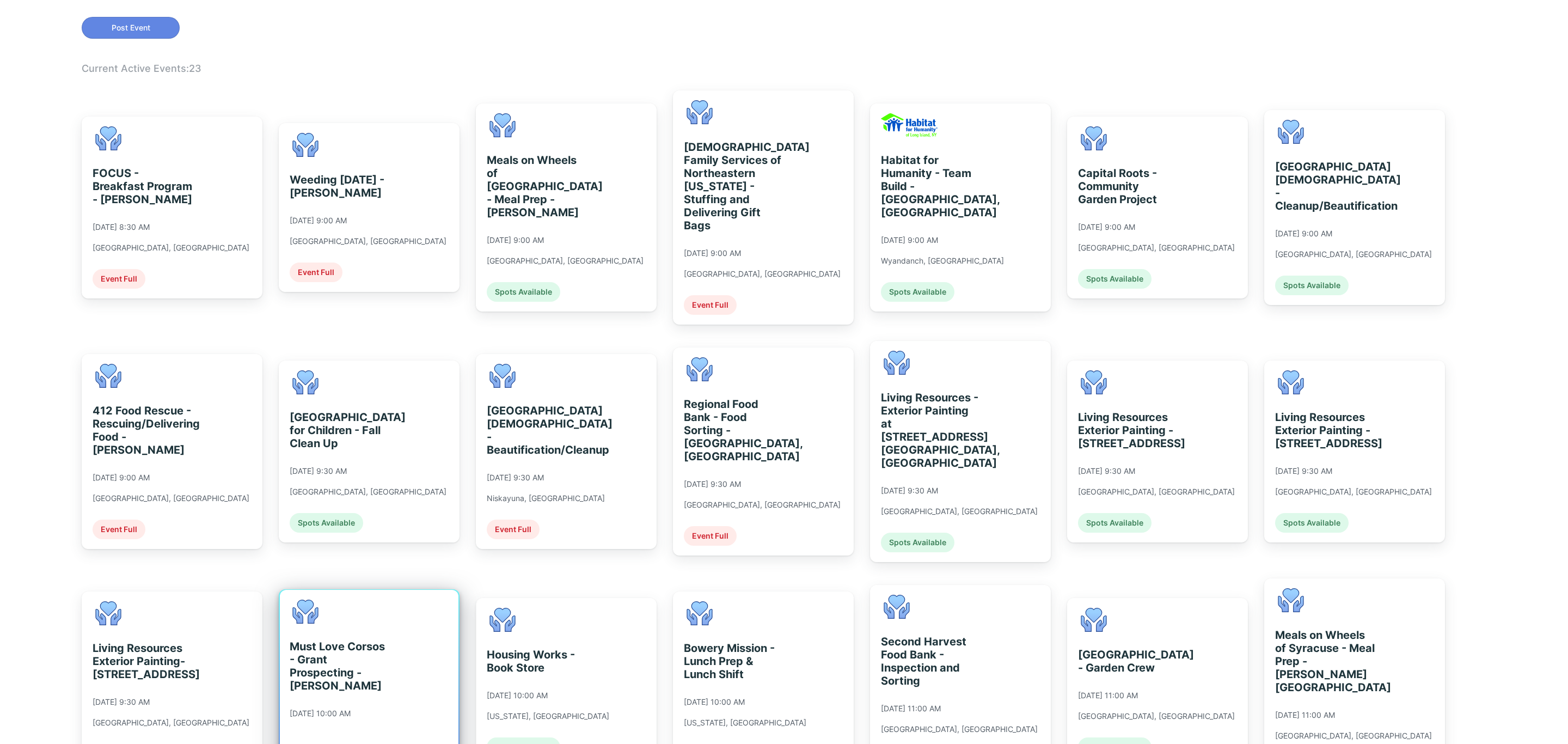
scroll to position [245, 0]
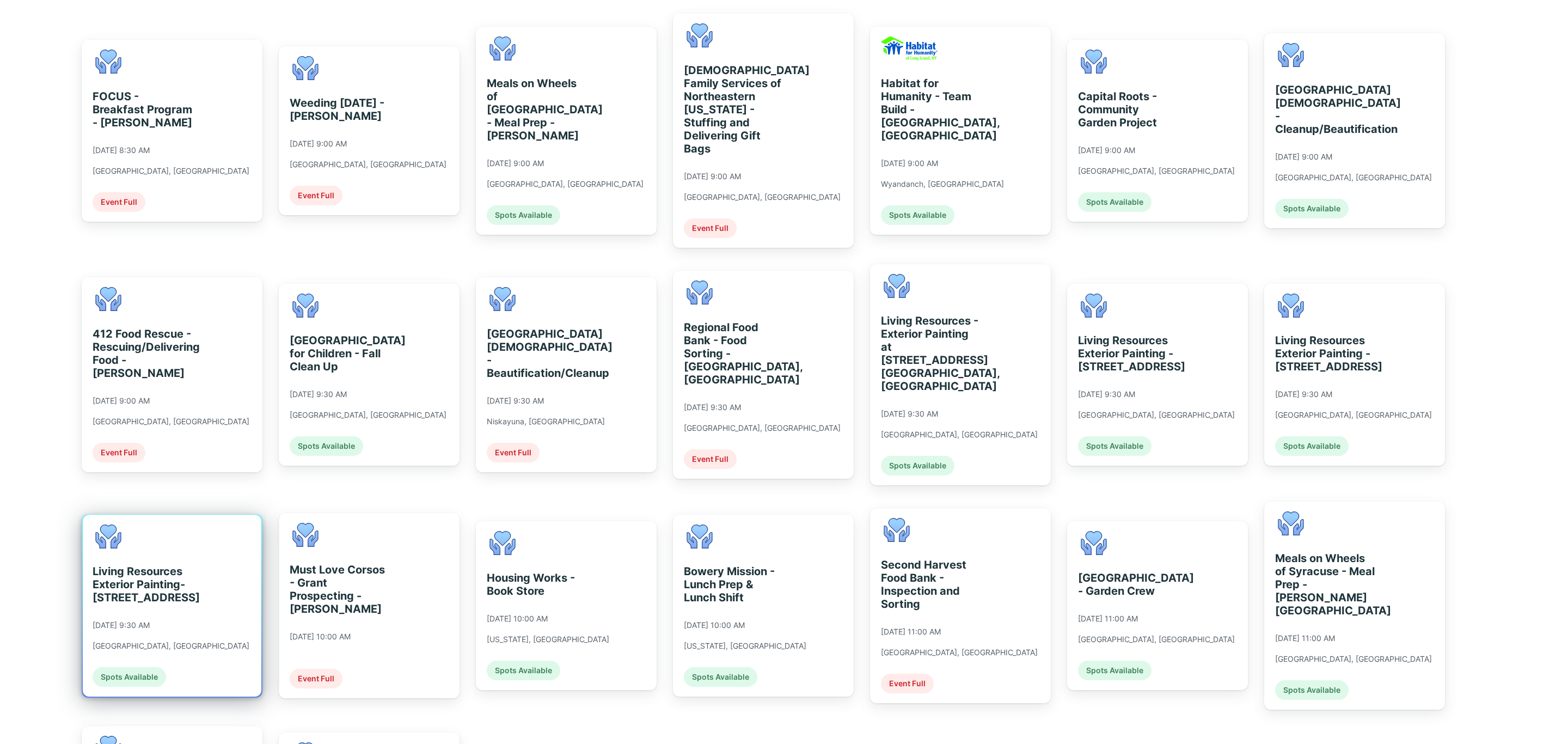
click at [134, 600] on div "Living Resources Exterior Painting- [STREET_ADDRESS] [DATE] 9:30 AM [GEOGRAPHIC…" at bounding box center [171, 606] width 157 height 162
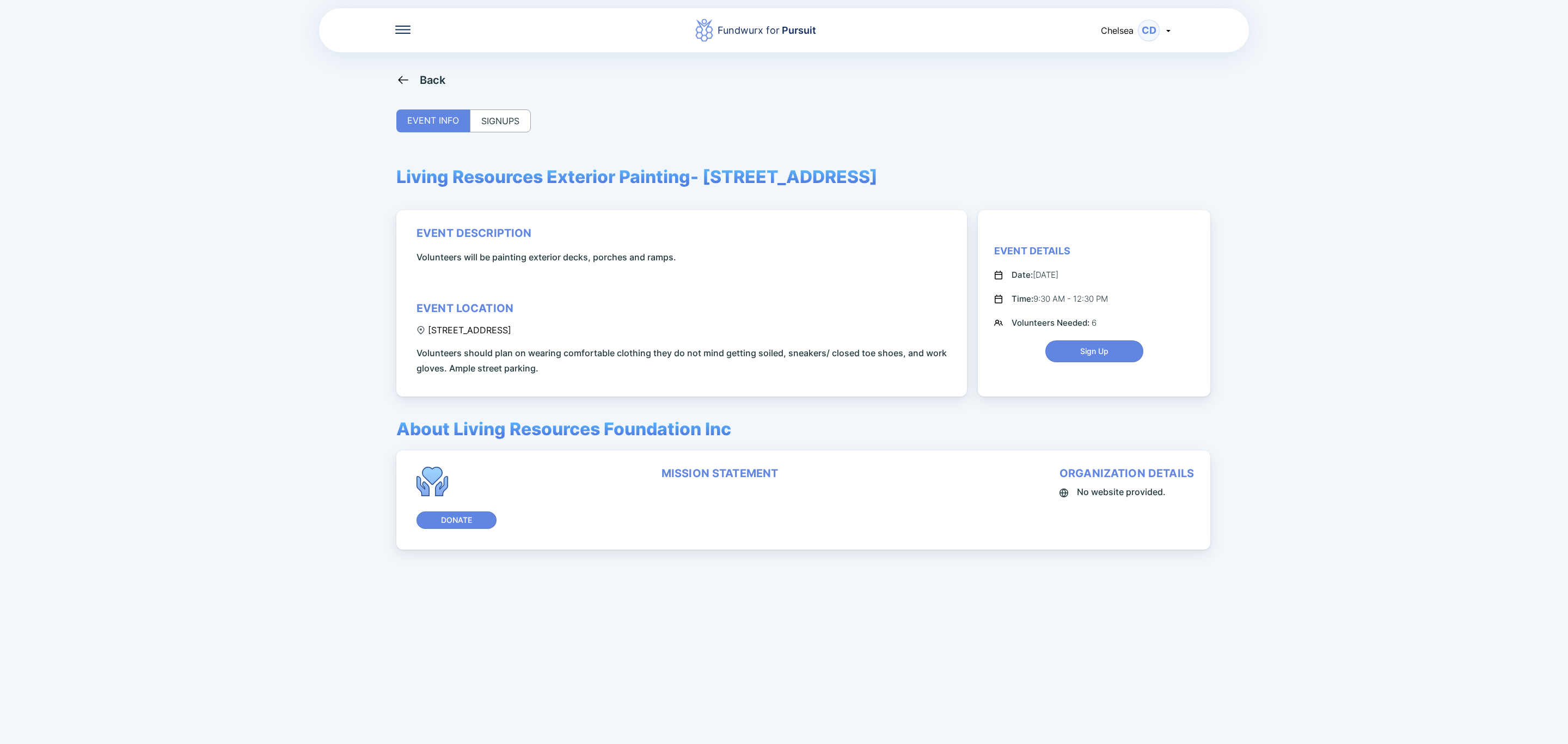
click at [515, 120] on div "SIGNUPS" at bounding box center [500, 121] width 61 height 23
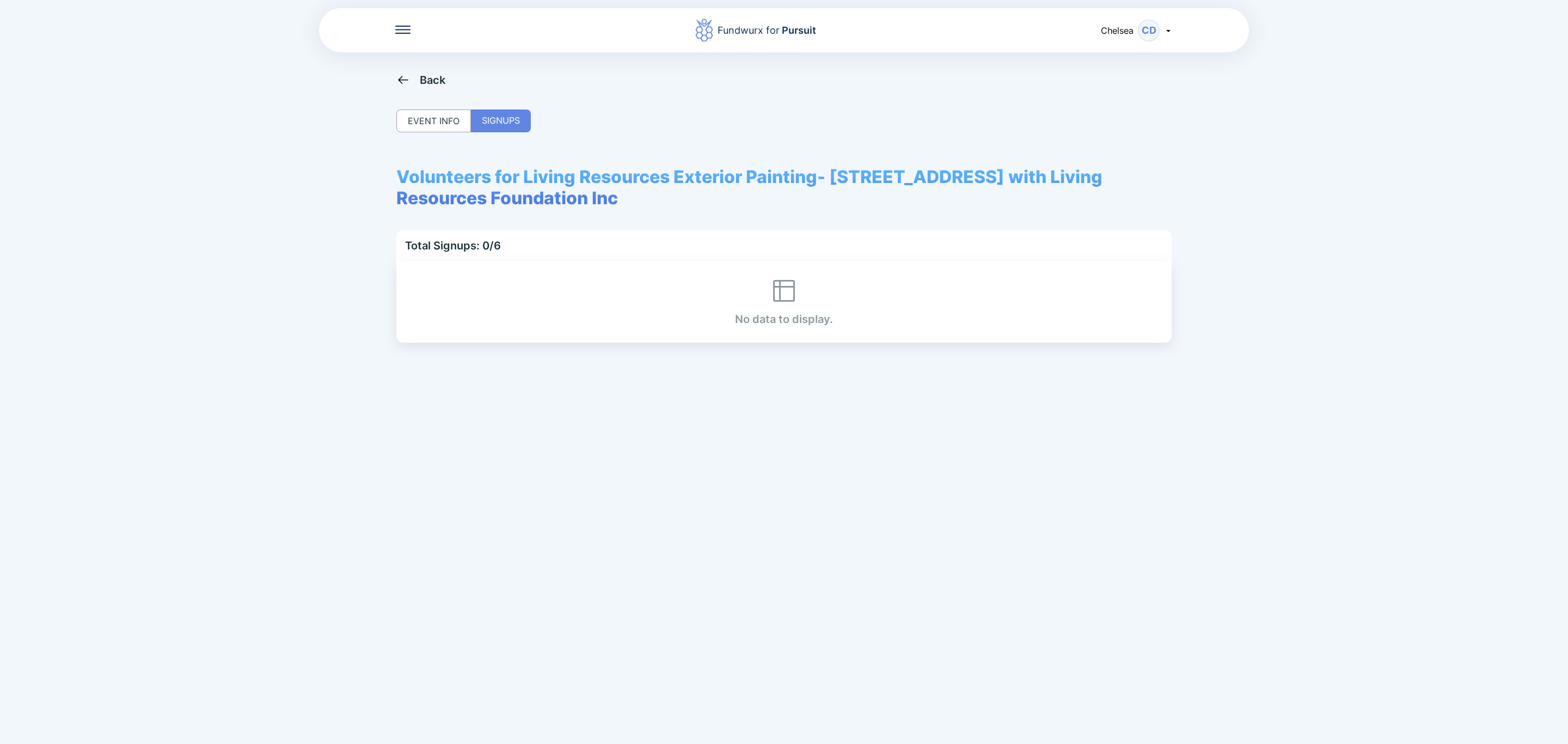
click at [428, 73] on div "Back" at bounding box center [433, 80] width 26 height 13
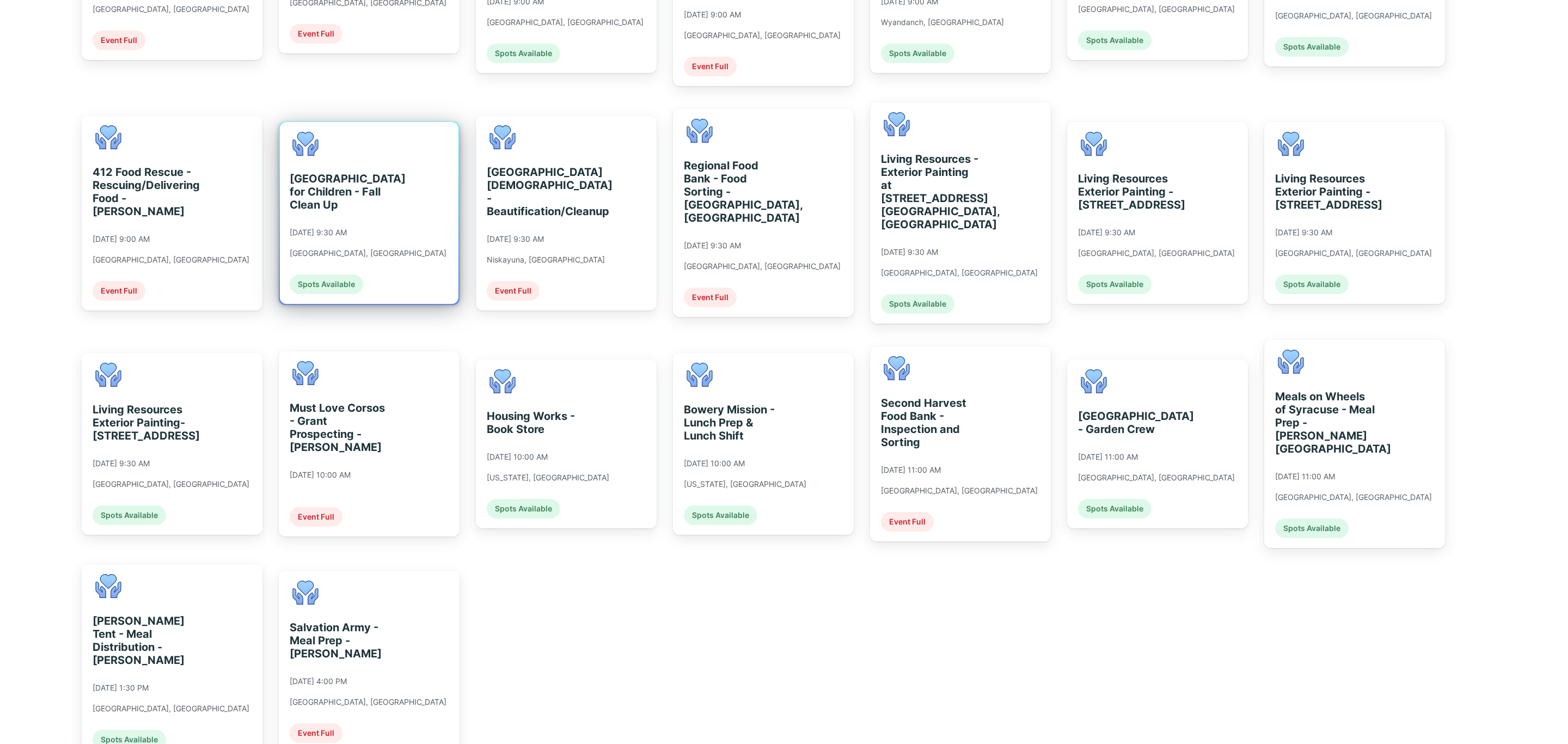
scroll to position [408, 0]
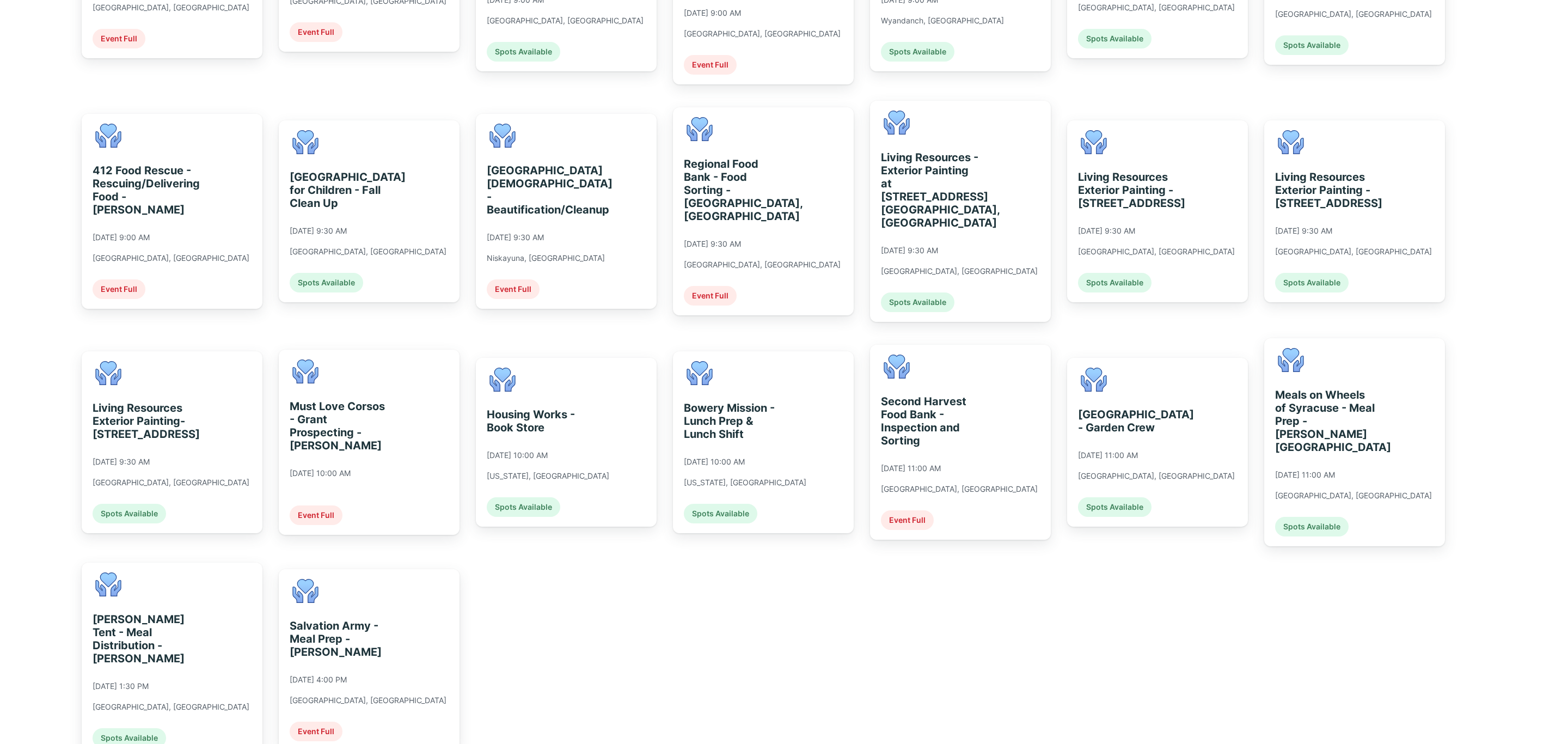
click at [464, 510] on div "FOCUS - Breakfast Program - [PERSON_NAME] [DATE] 8:30 AM [GEOGRAPHIC_DATA], [GE…" at bounding box center [784, 327] width 1568 height 953
click at [529, 469] on div "Housing Works - Book Store [DATE] 10:00 AM [US_STATE], [GEOGRAPHIC_DATA] Spots …" at bounding box center [548, 442] width 122 height 150
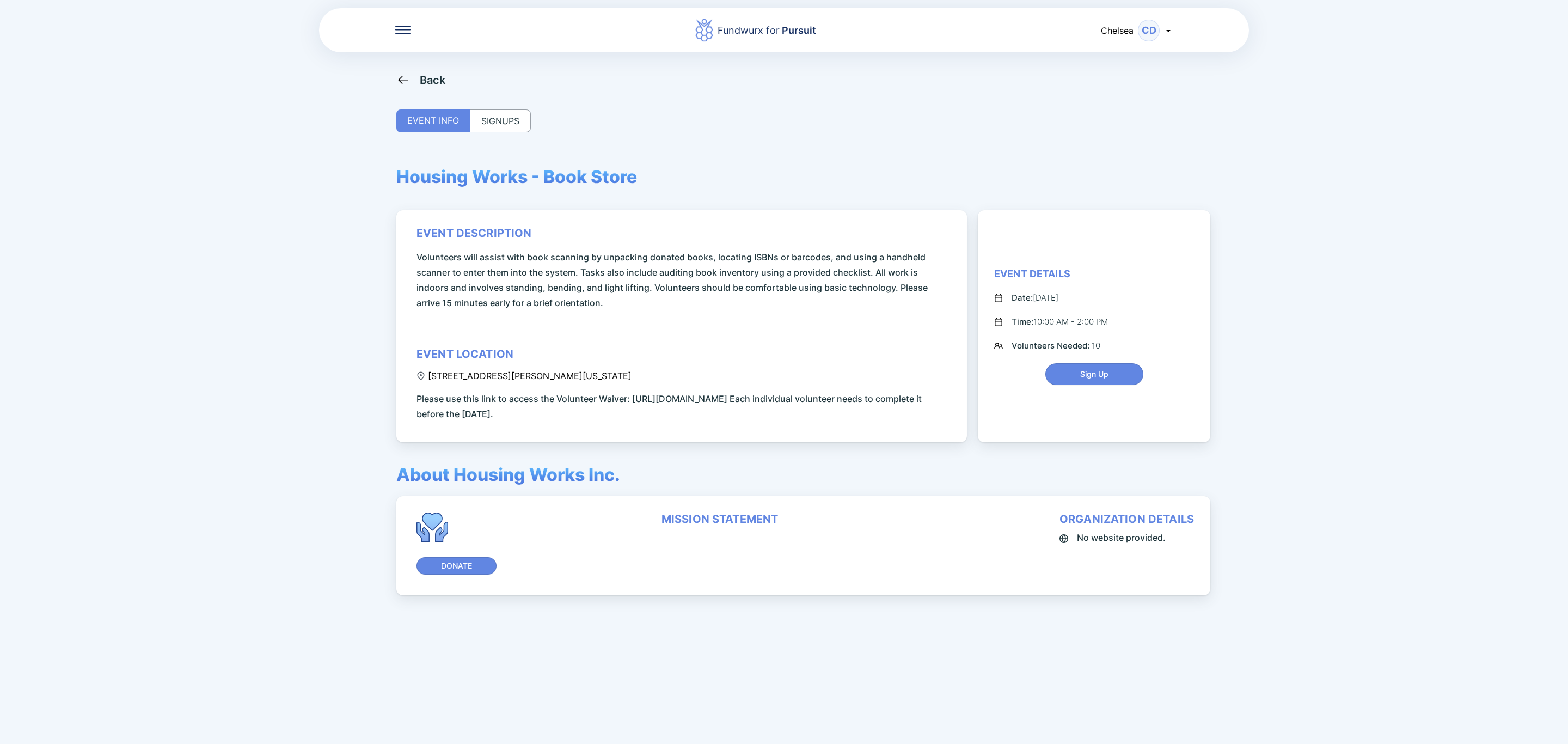
click at [499, 126] on div "SIGNUPS" at bounding box center [500, 121] width 61 height 23
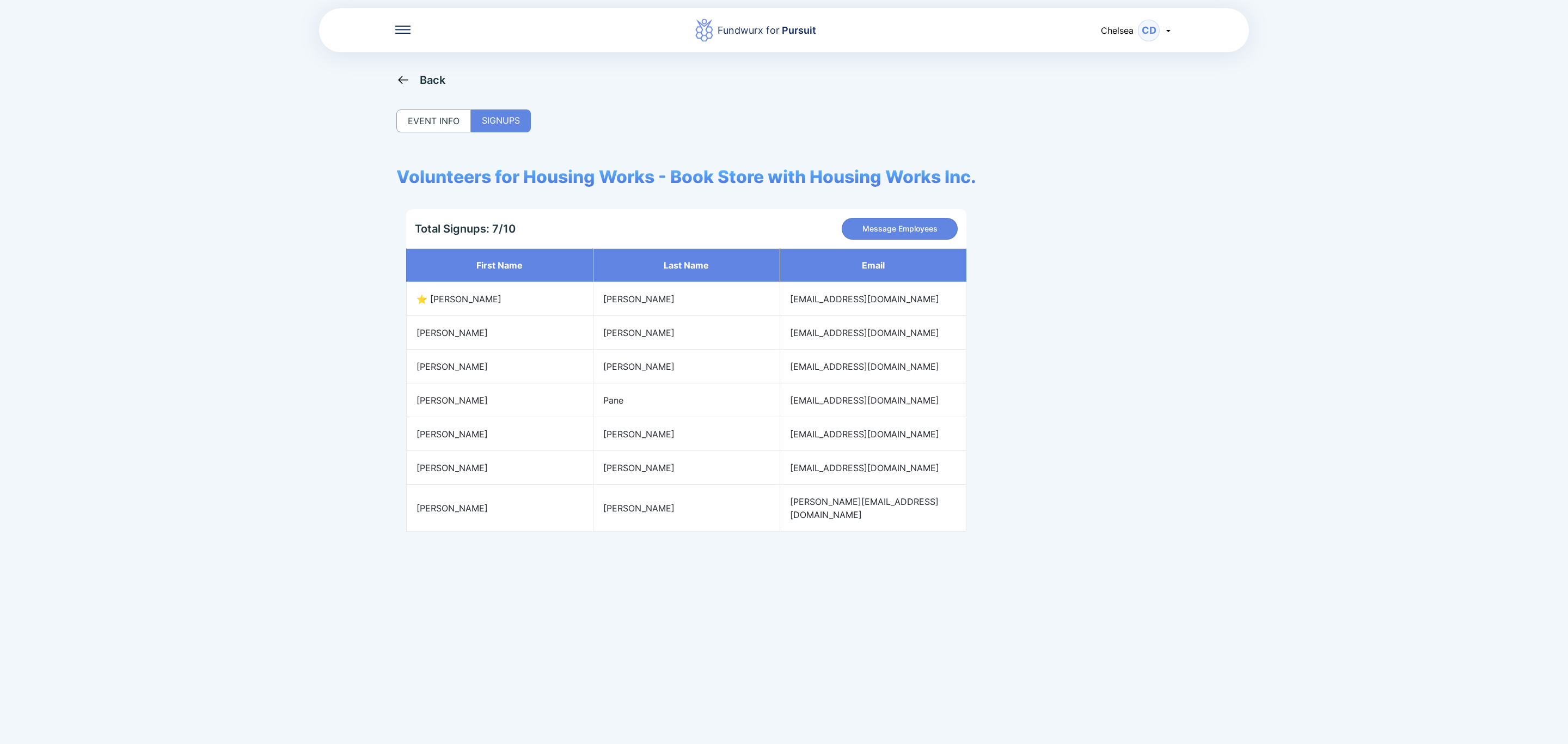
click at [426, 83] on div "Back" at bounding box center [433, 80] width 26 height 13
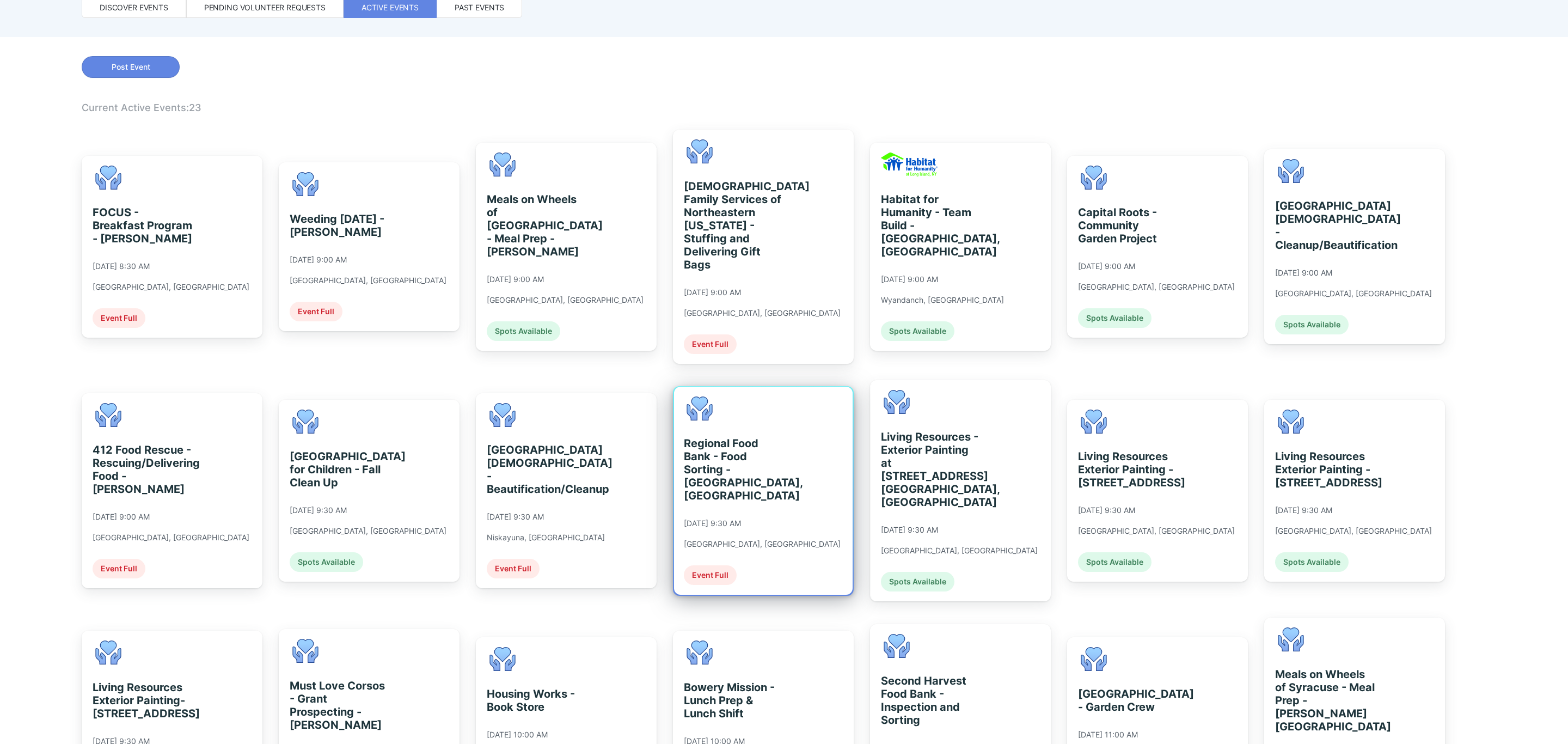
scroll to position [245, 0]
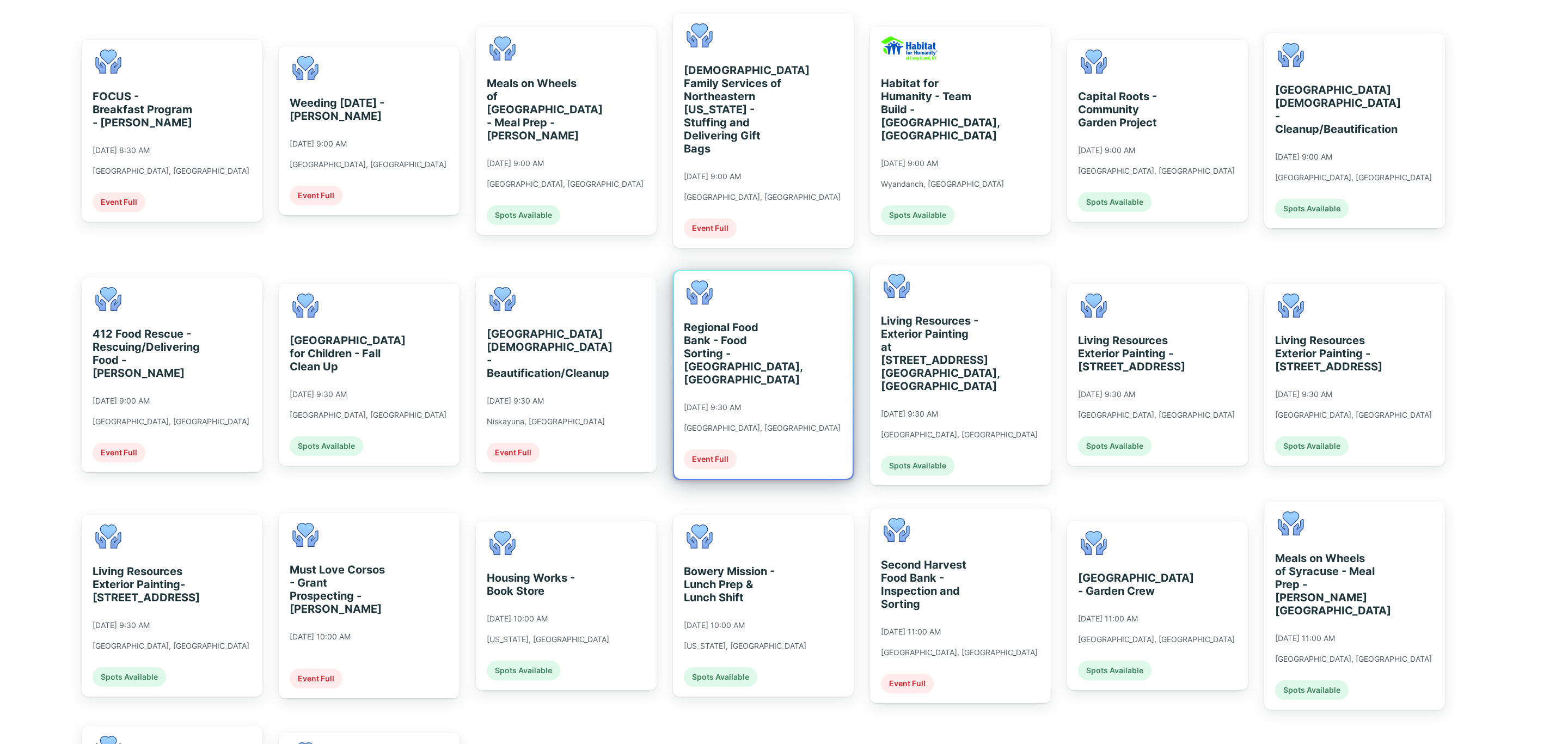
click at [699, 565] on div "Bowery Mission - Lunch Prep & Lunch Shift" at bounding box center [733, 584] width 100 height 40
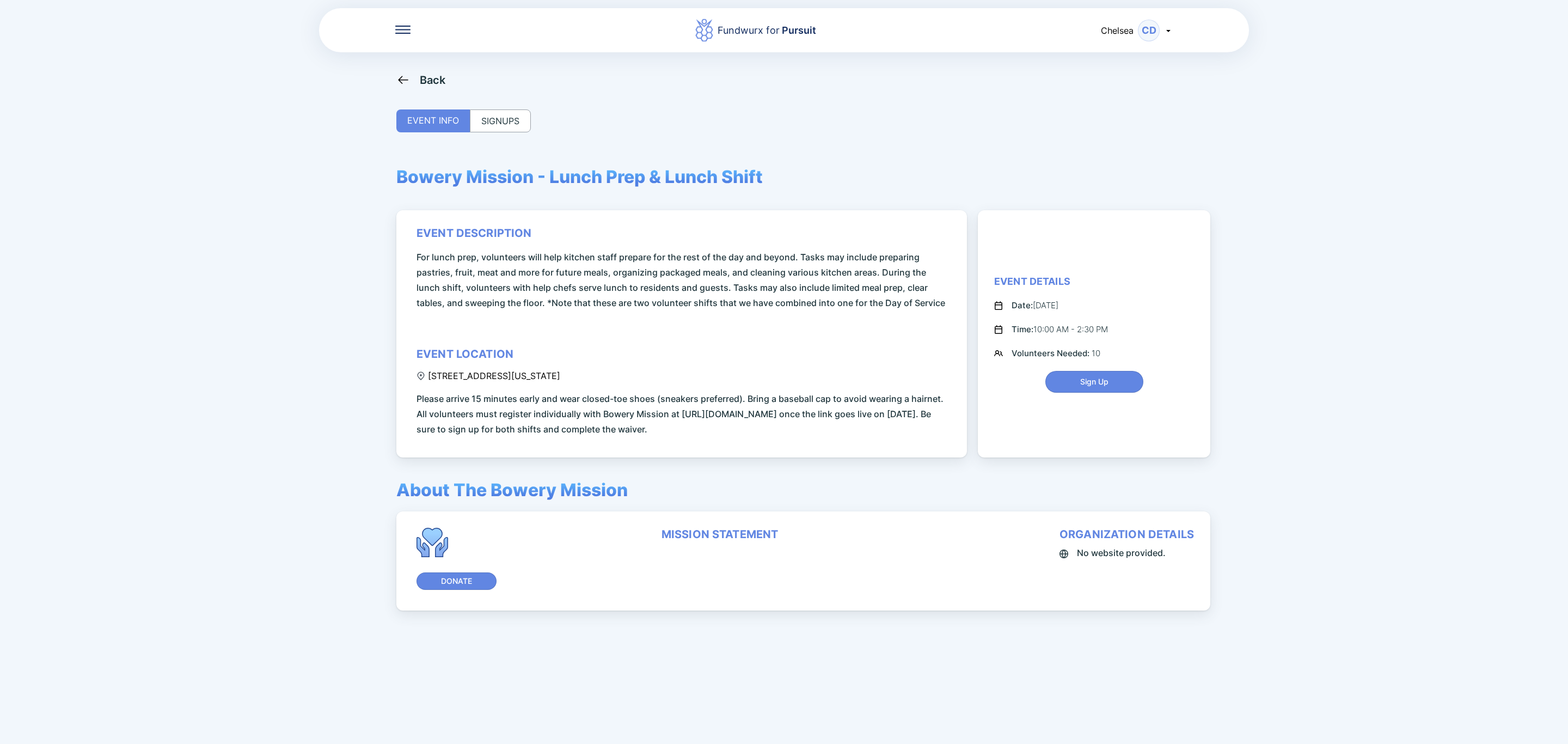
click at [504, 123] on div "SIGNUPS" at bounding box center [500, 121] width 61 height 23
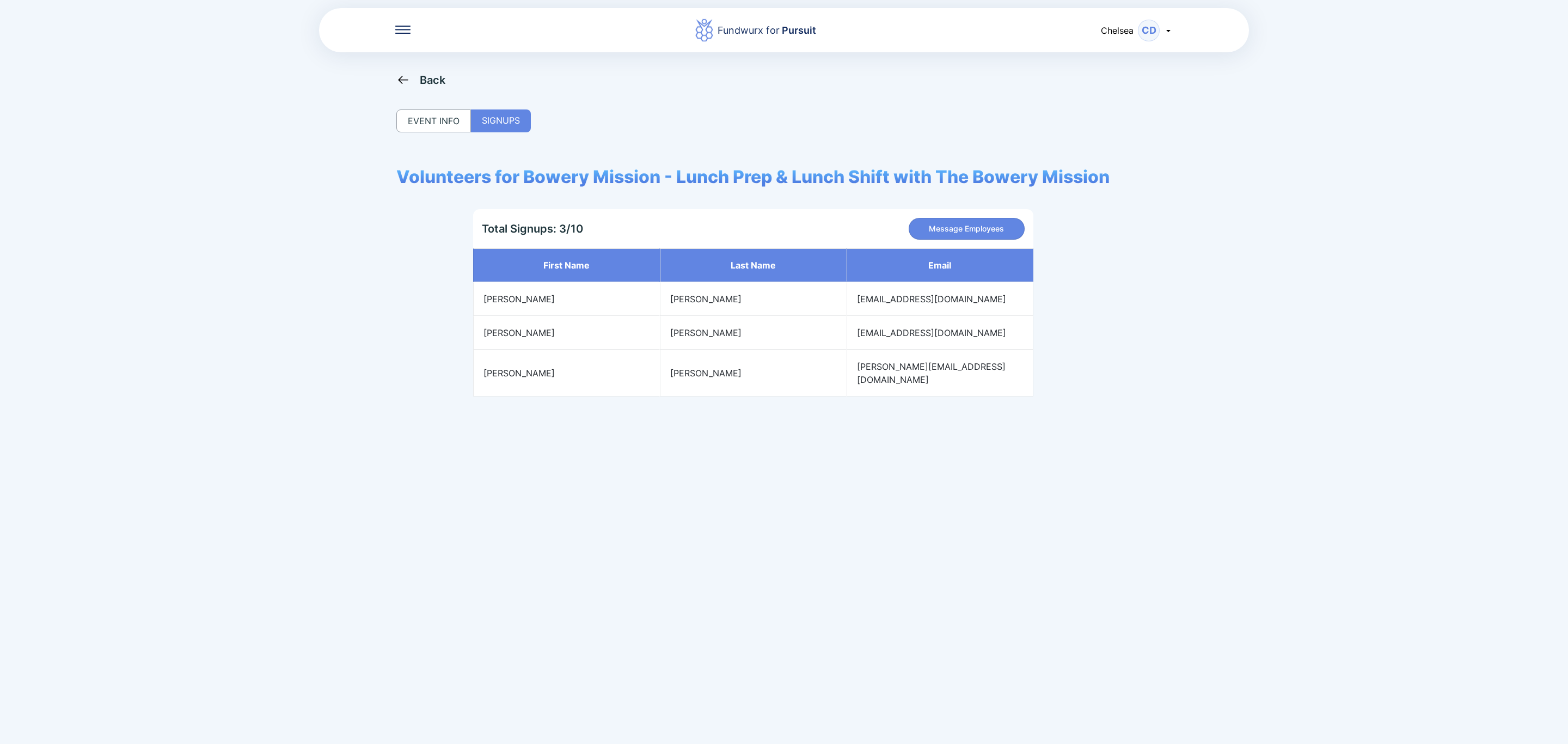
click at [435, 80] on div "Back" at bounding box center [433, 80] width 26 height 13
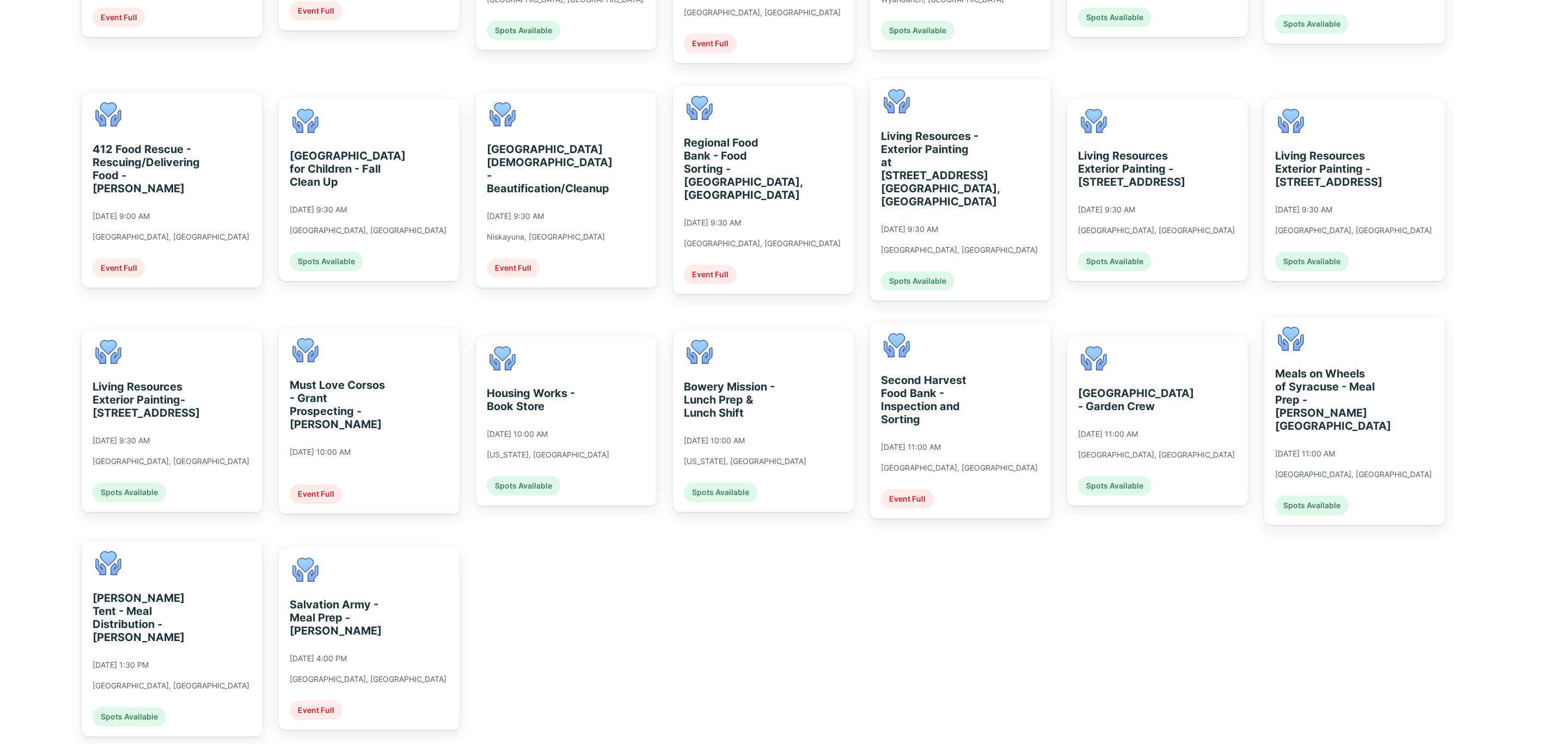
scroll to position [430, 0]
click at [1166, 353] on div "[GEOGRAPHIC_DATA] - Garden Crew [DATE] 11:00 AM [GEOGRAPHIC_DATA], [GEOGRAPHIC_…" at bounding box center [1156, 421] width 157 height 150
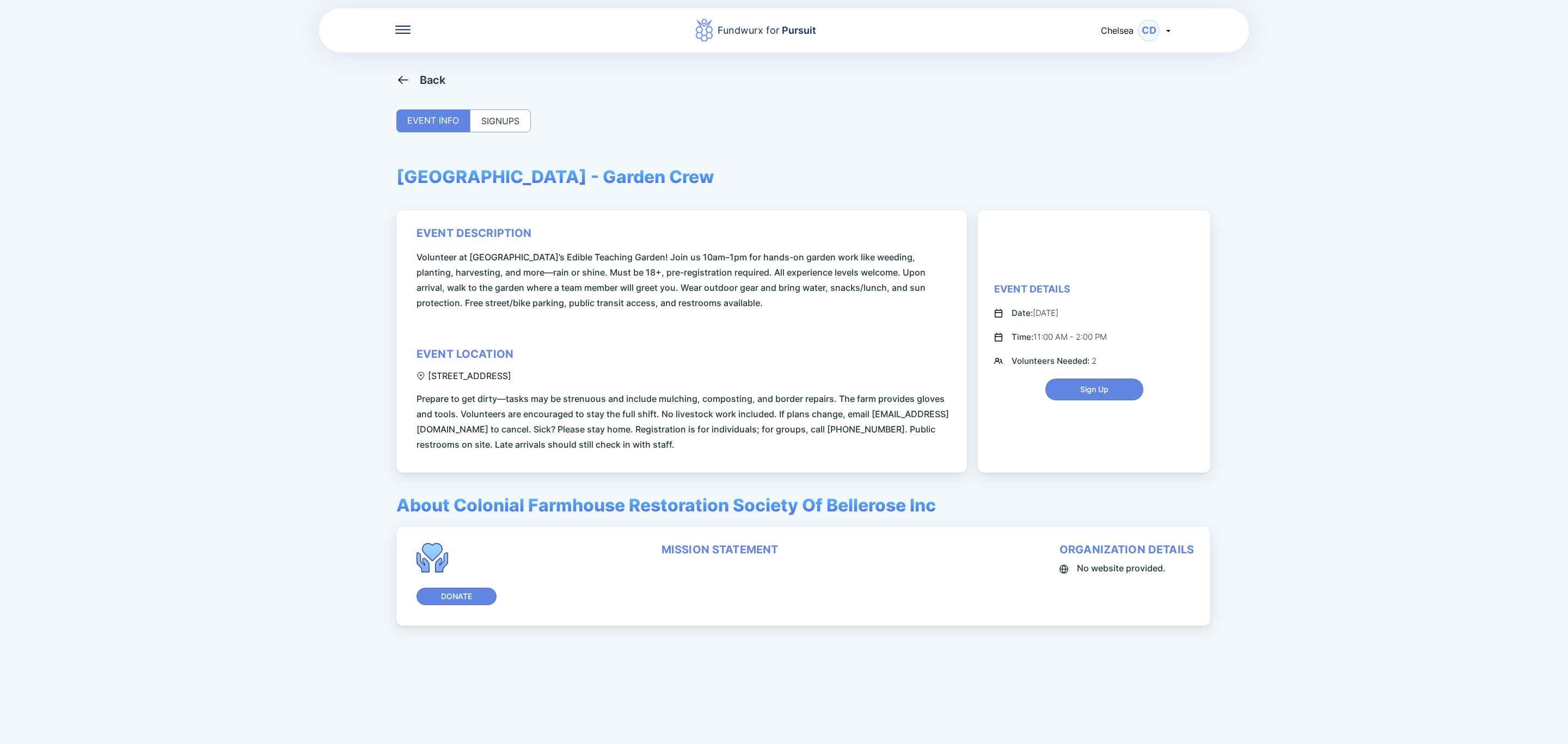
click at [515, 121] on div "SIGNUPS" at bounding box center [500, 121] width 61 height 23
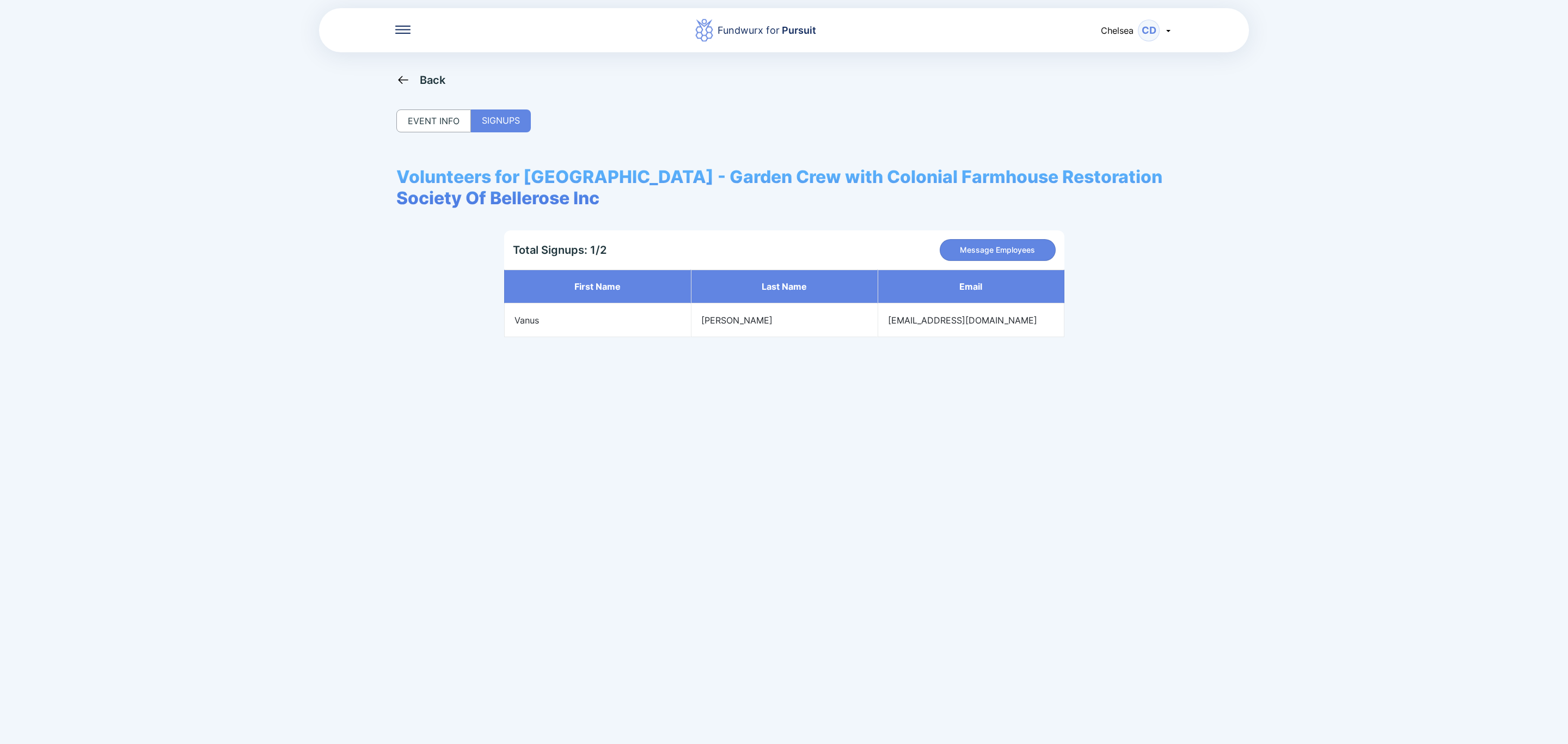
click at [440, 78] on div "Back" at bounding box center [433, 80] width 26 height 13
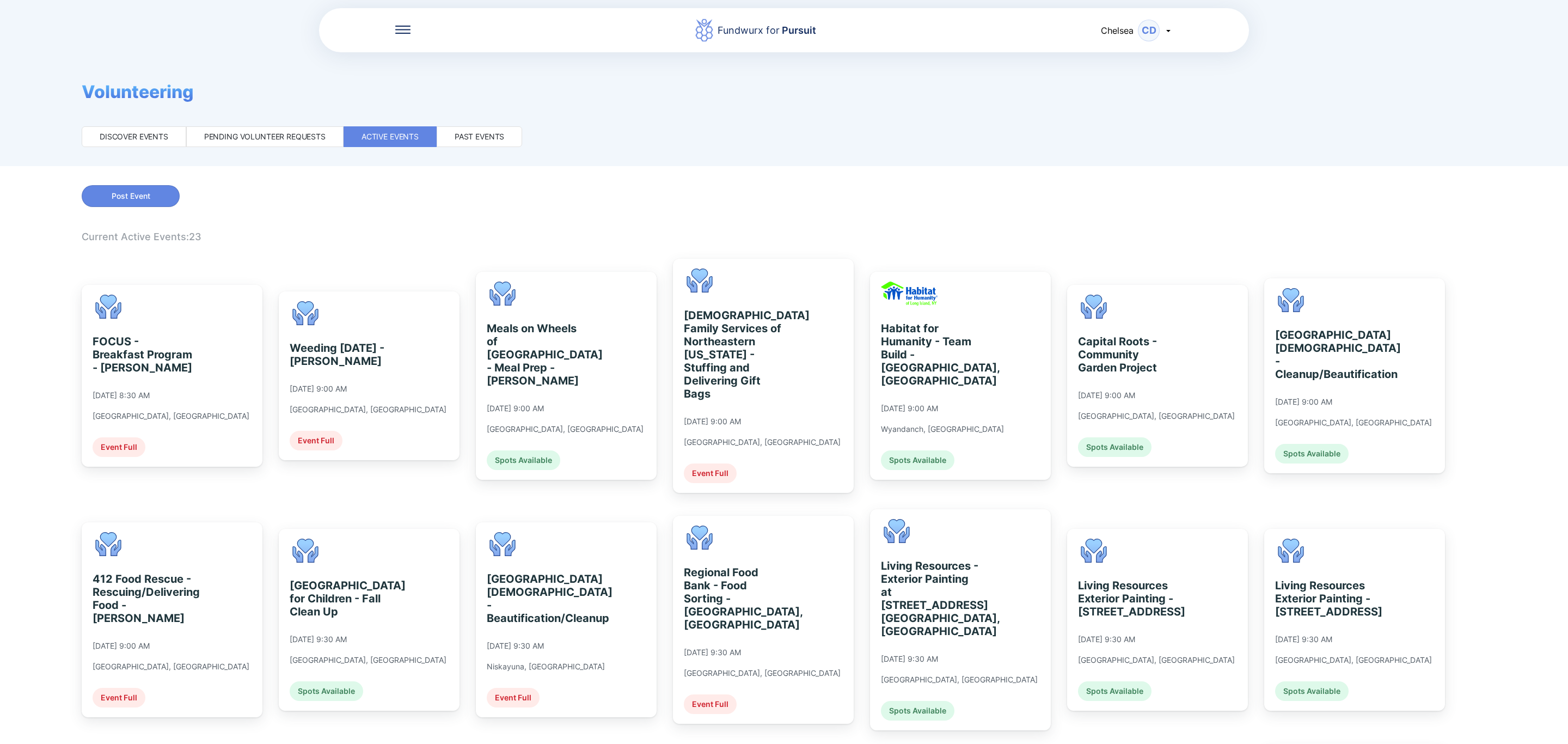
click at [403, 26] on icon at bounding box center [402, 29] width 15 height 8
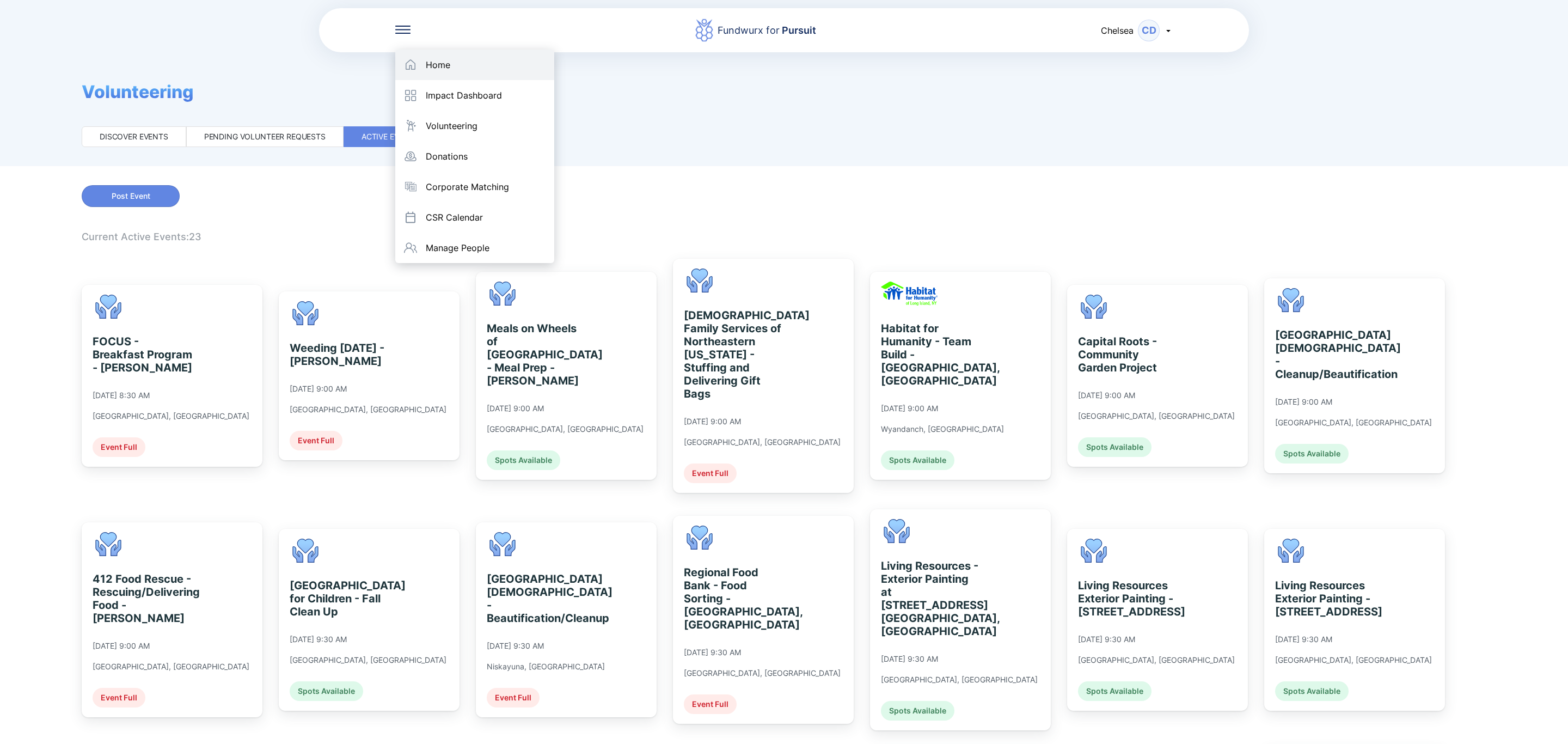
click at [417, 65] on div "Home" at bounding box center [474, 65] width 159 height 30
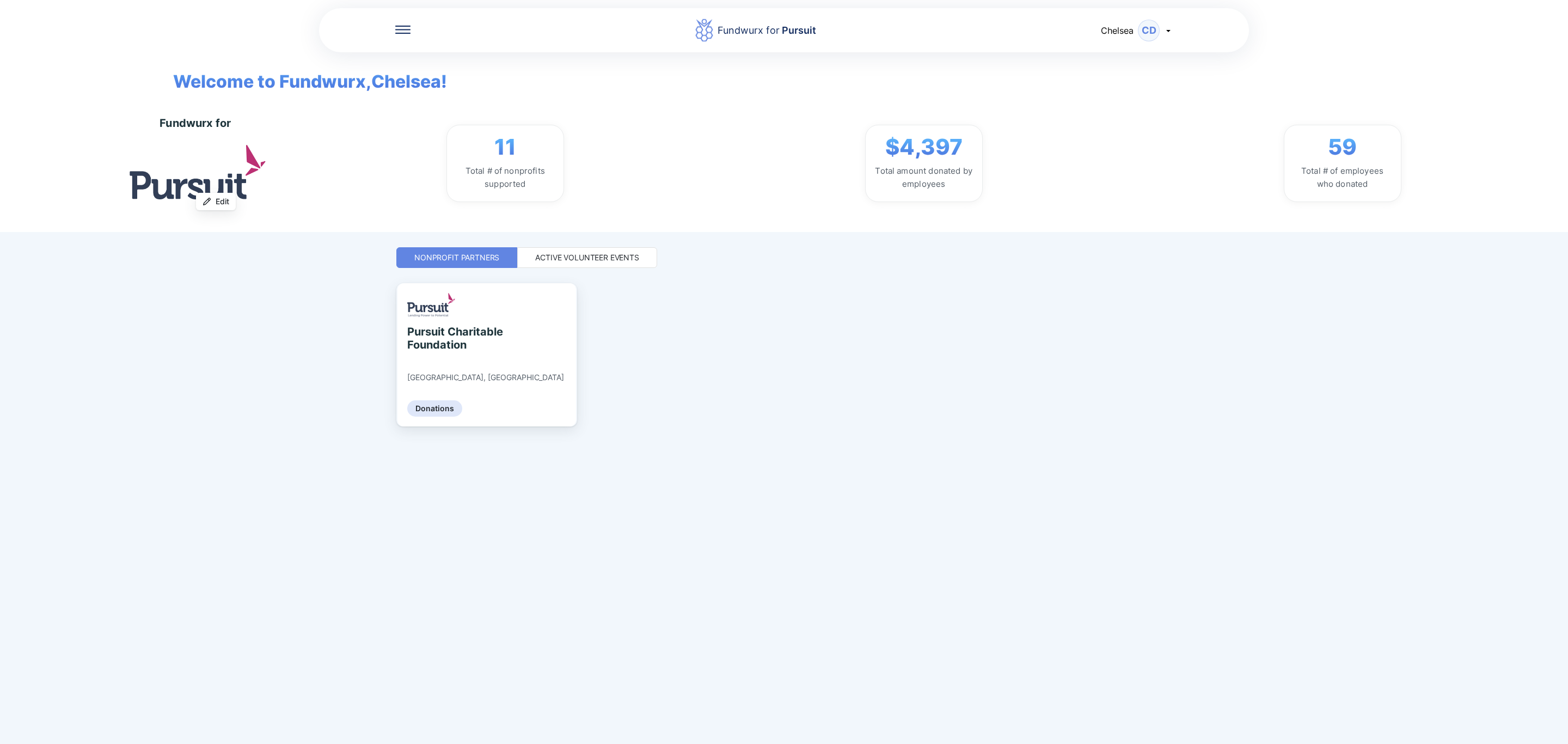
click at [559, 255] on div "Active Volunteer Events" at bounding box center [587, 257] width 104 height 11
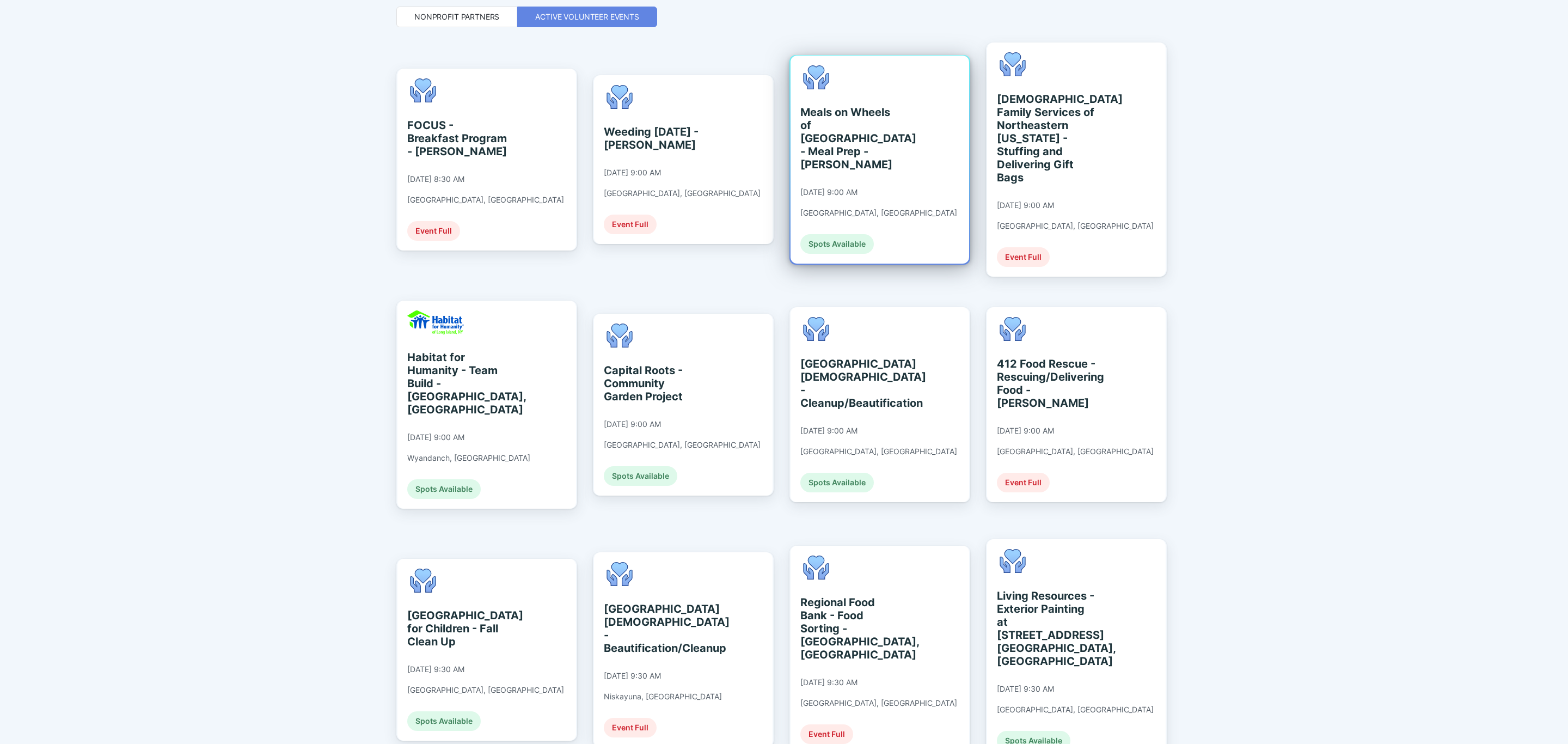
scroll to position [245, 0]
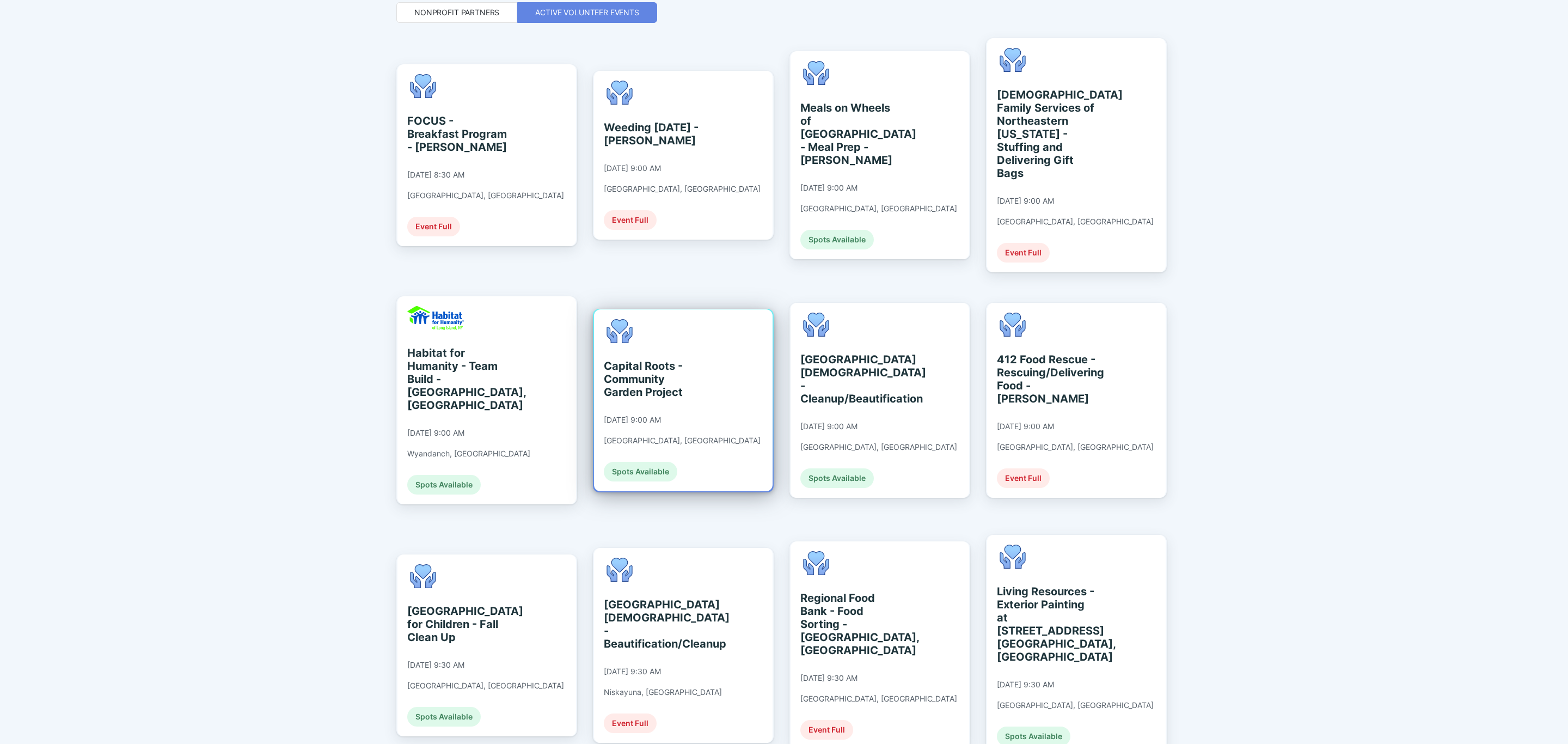
click at [624, 409] on div "Capital Roots - Community Garden Project [DATE] 9:00 AM [GEOGRAPHIC_DATA], [GEO…" at bounding box center [682, 400] width 157 height 162
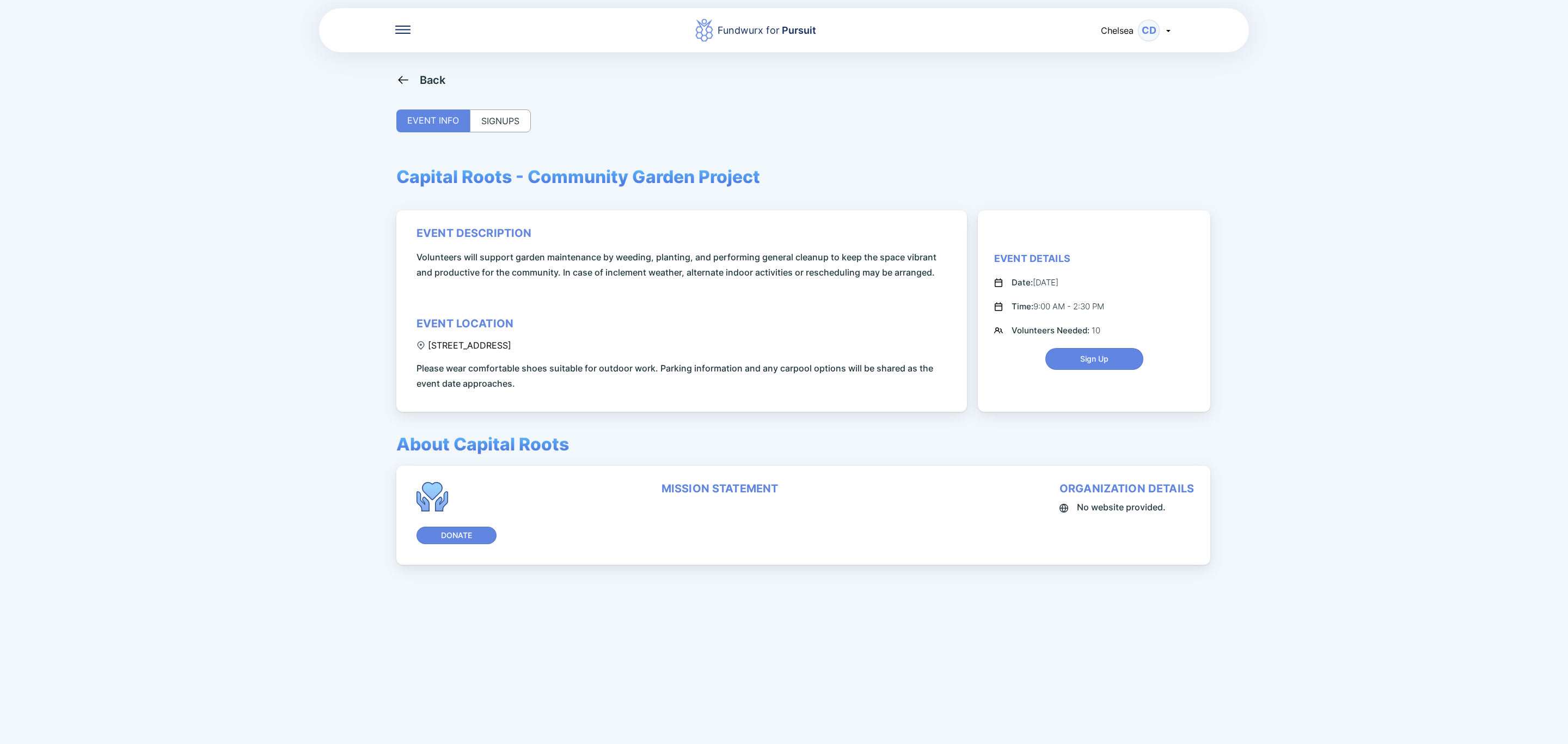
click at [513, 115] on div "SIGNUPS" at bounding box center [500, 121] width 61 height 23
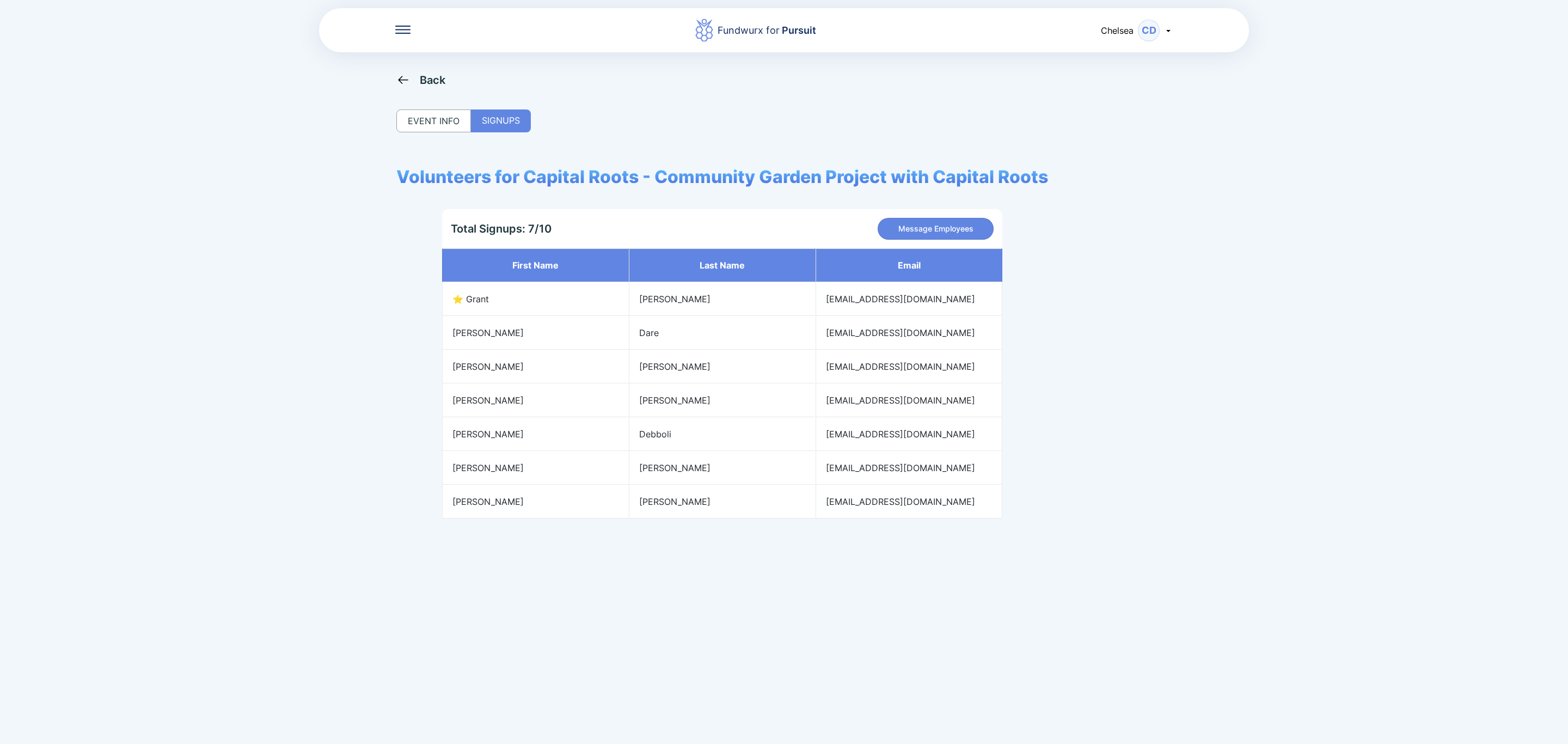
click at [412, 82] on div "Back" at bounding box center [421, 80] width 50 height 14
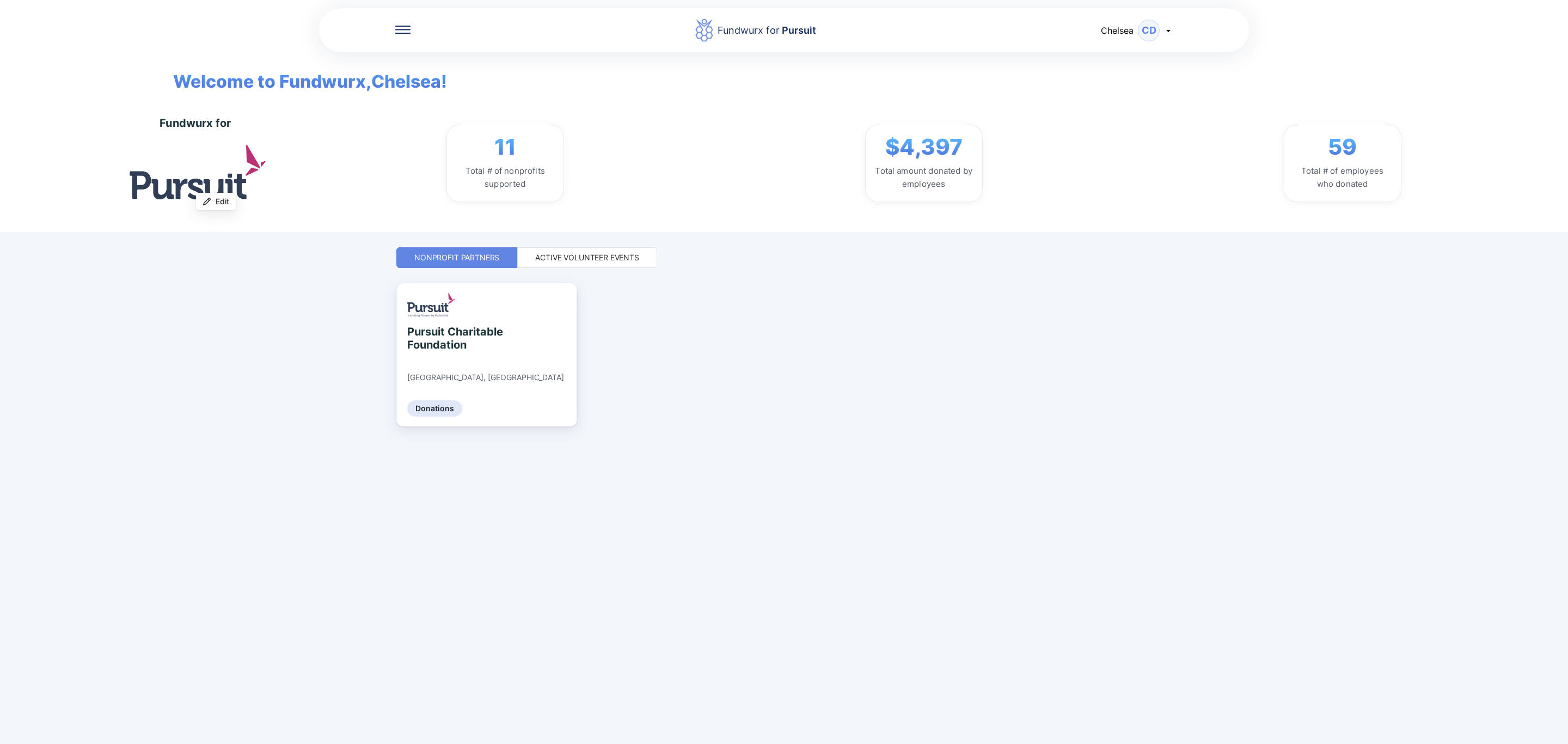
click at [604, 266] on div "Active Volunteer Events" at bounding box center [587, 257] width 140 height 21
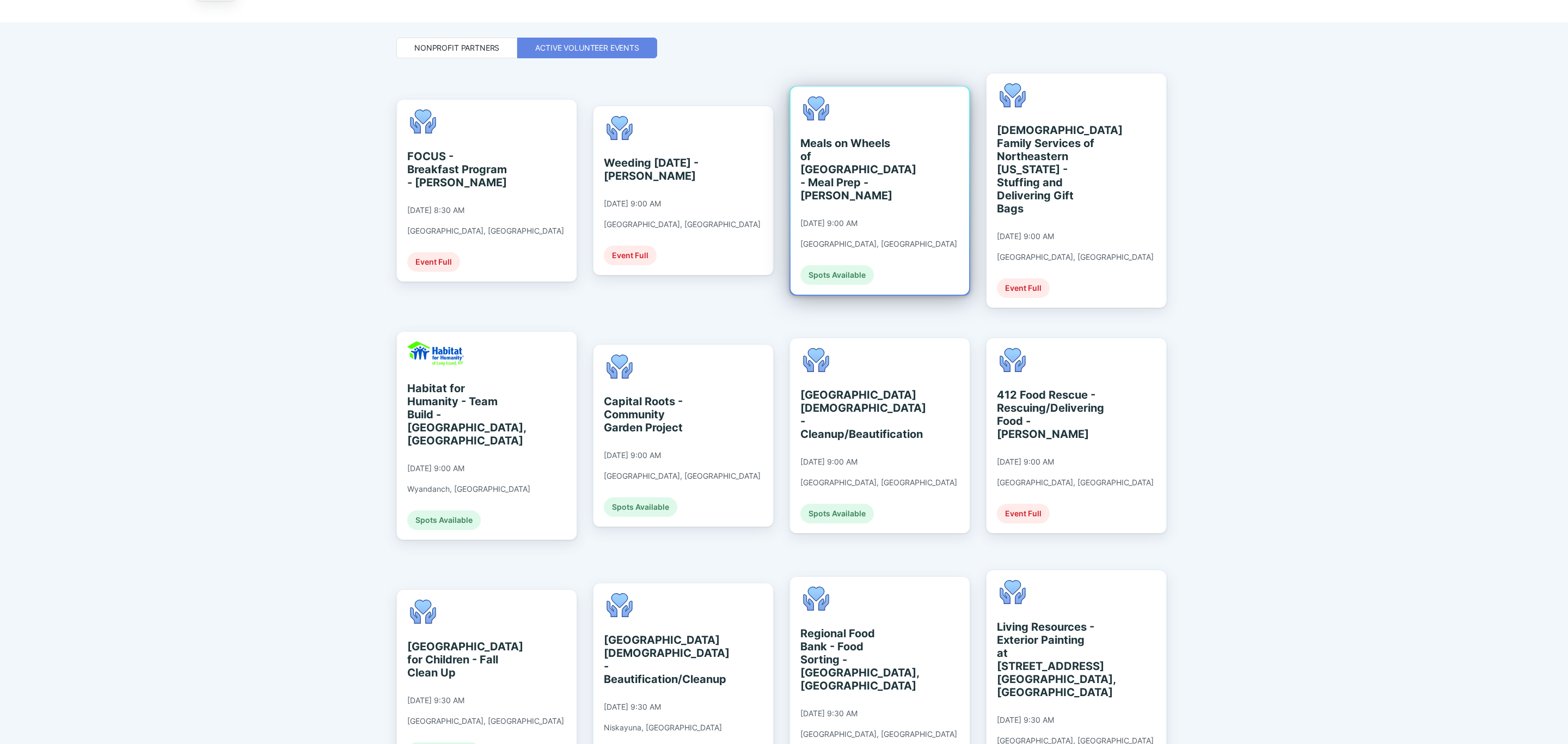
scroll to position [245, 0]
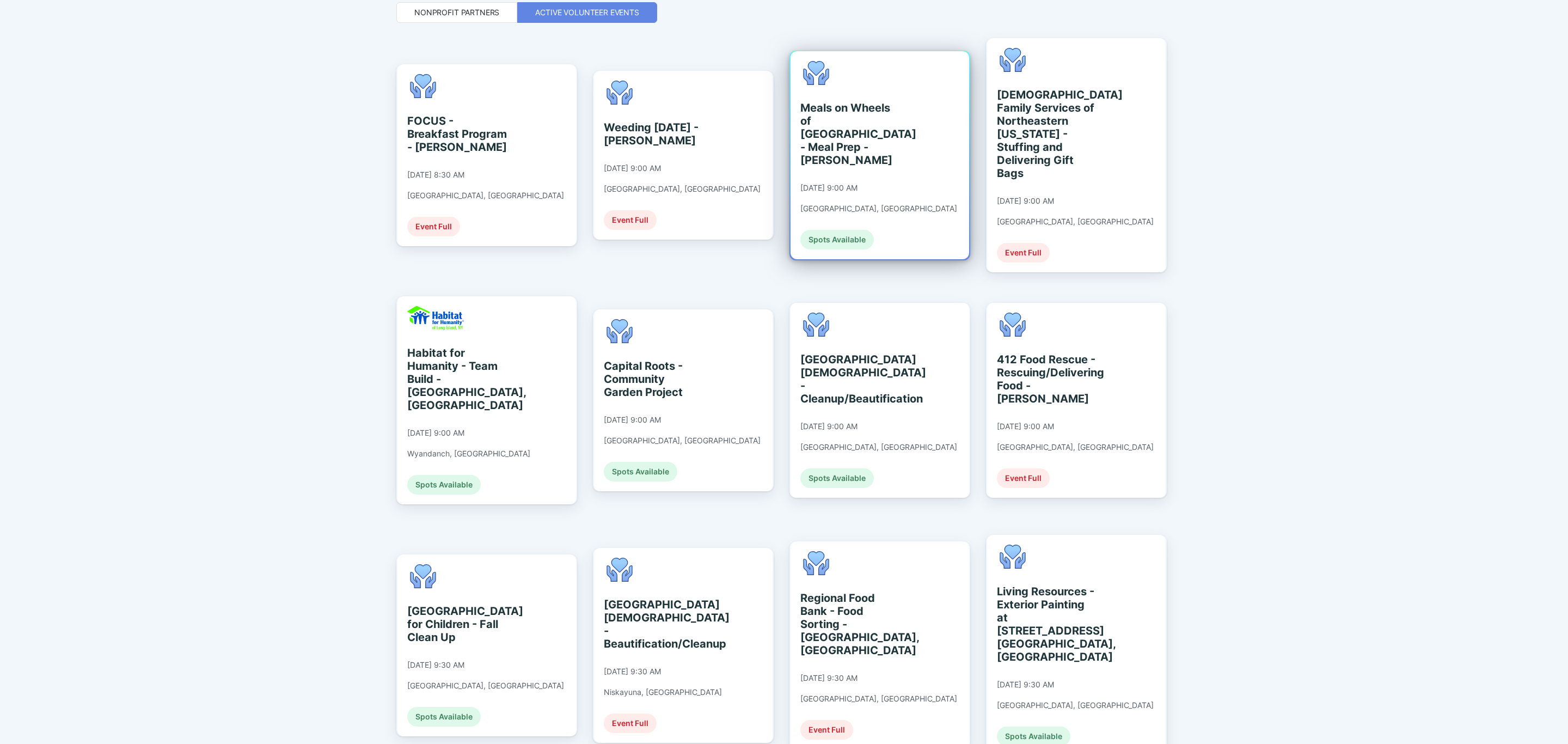
click at [908, 398] on div "[GEOGRAPHIC_DATA][DEMOGRAPHIC_DATA] - Cleanup/Beautification [DATE] 9:00 AM [GE…" at bounding box center [880, 400] width 178 height 195
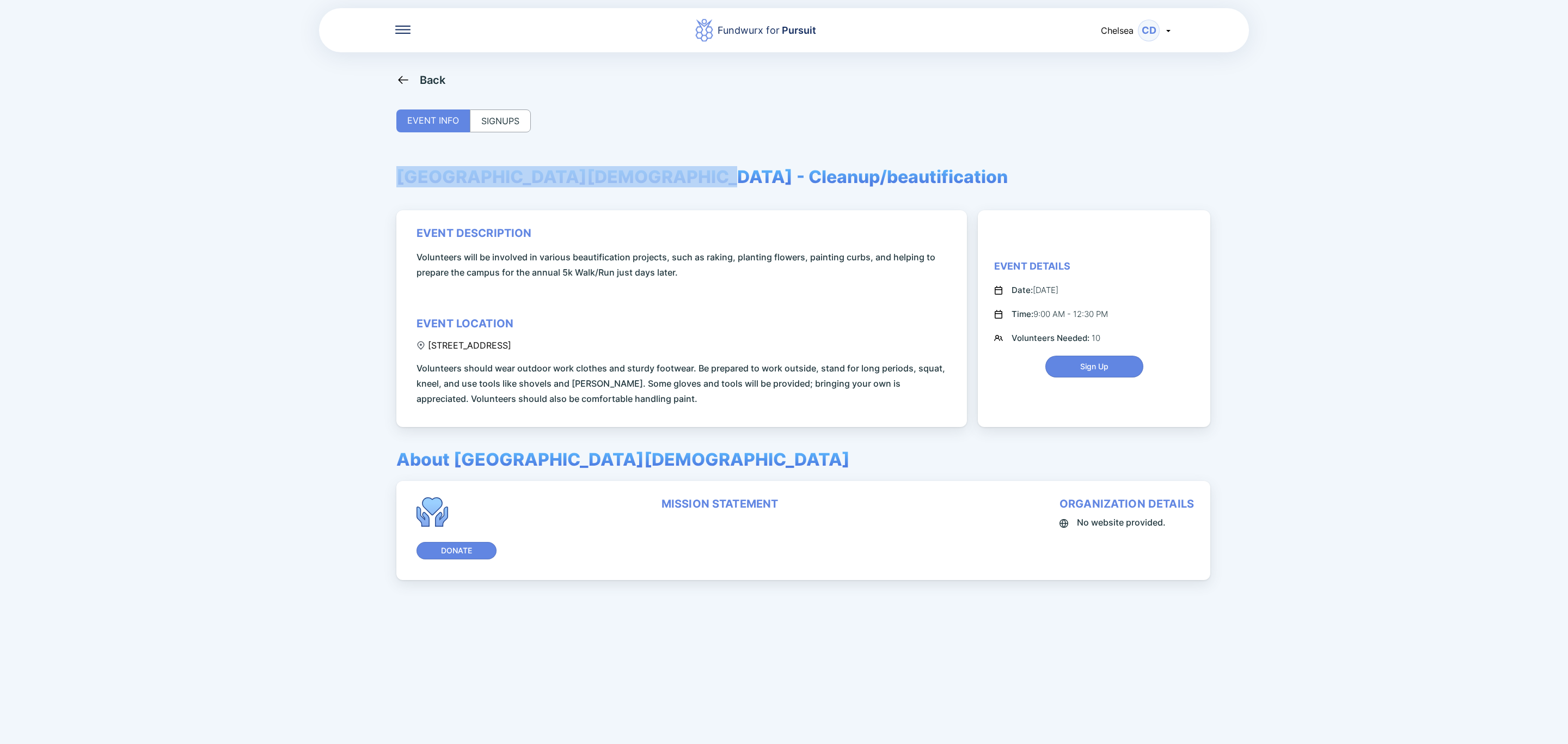
drag, startPoint x: 402, startPoint y: 180, endPoint x: 688, endPoint y: 182, distance: 286.0
click at [688, 182] on span "[GEOGRAPHIC_DATA][DEMOGRAPHIC_DATA] - Cleanup/beautification" at bounding box center [702, 177] width 612 height 22
copy span "[GEOGRAPHIC_DATA][DEMOGRAPHIC_DATA]"
